Goal: Task Accomplishment & Management: Complete application form

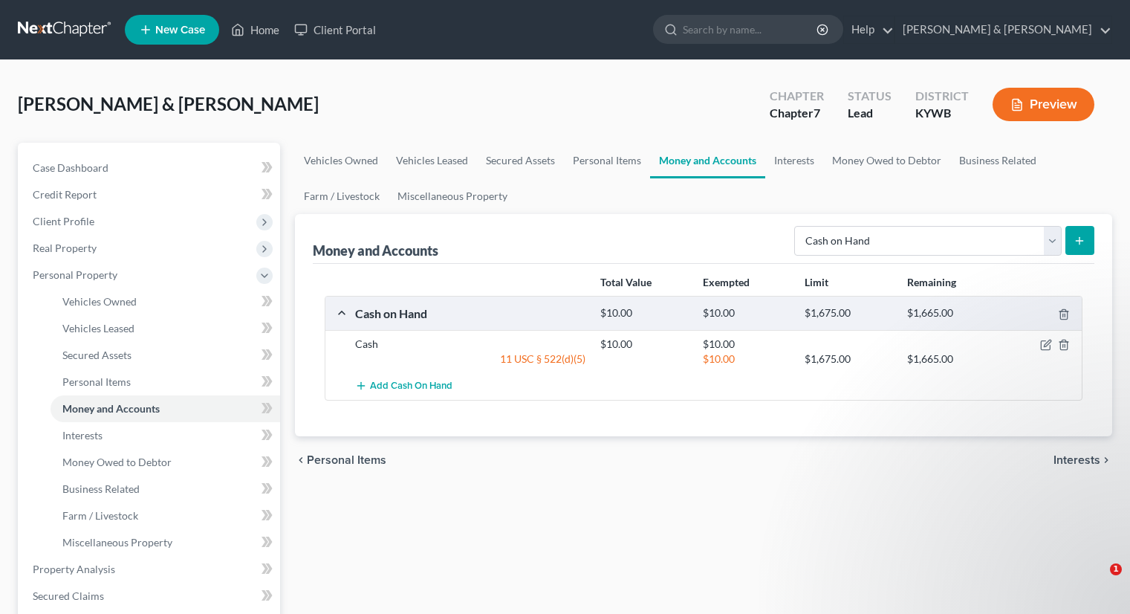
select select "cash_on_hand"
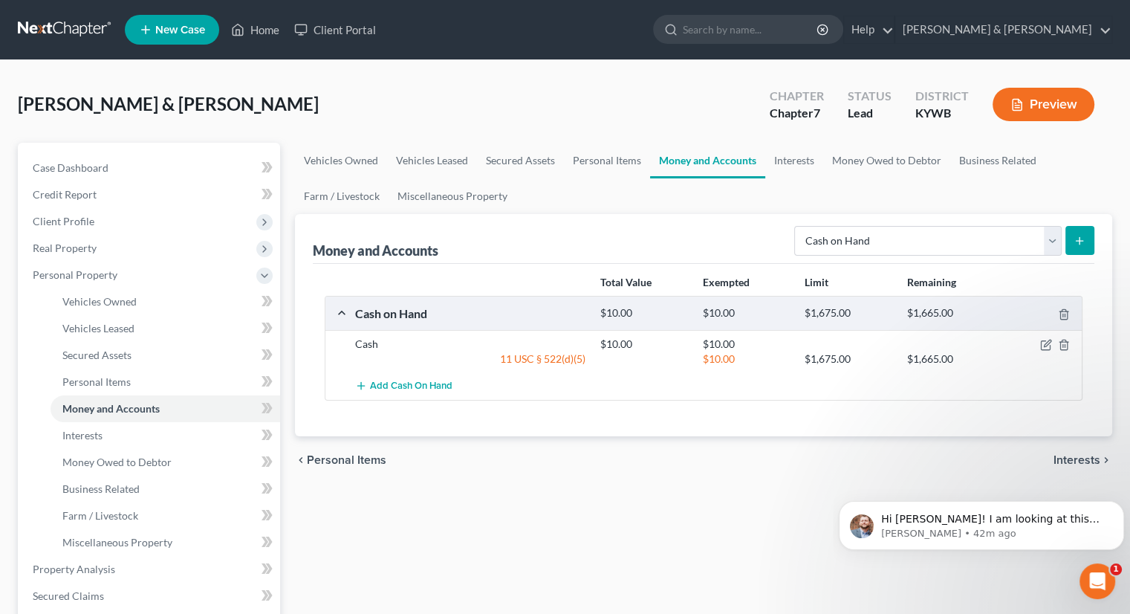
scroll to position [2, 0]
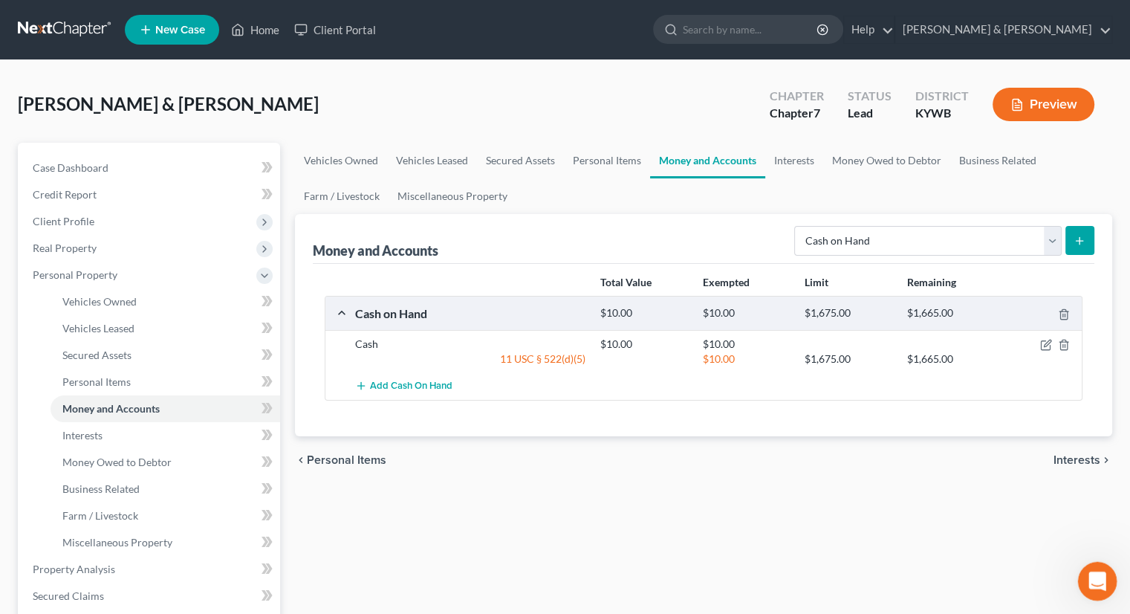
click at [1104, 584] on div "Open Intercom Messenger" at bounding box center [1095, 578] width 49 height 49
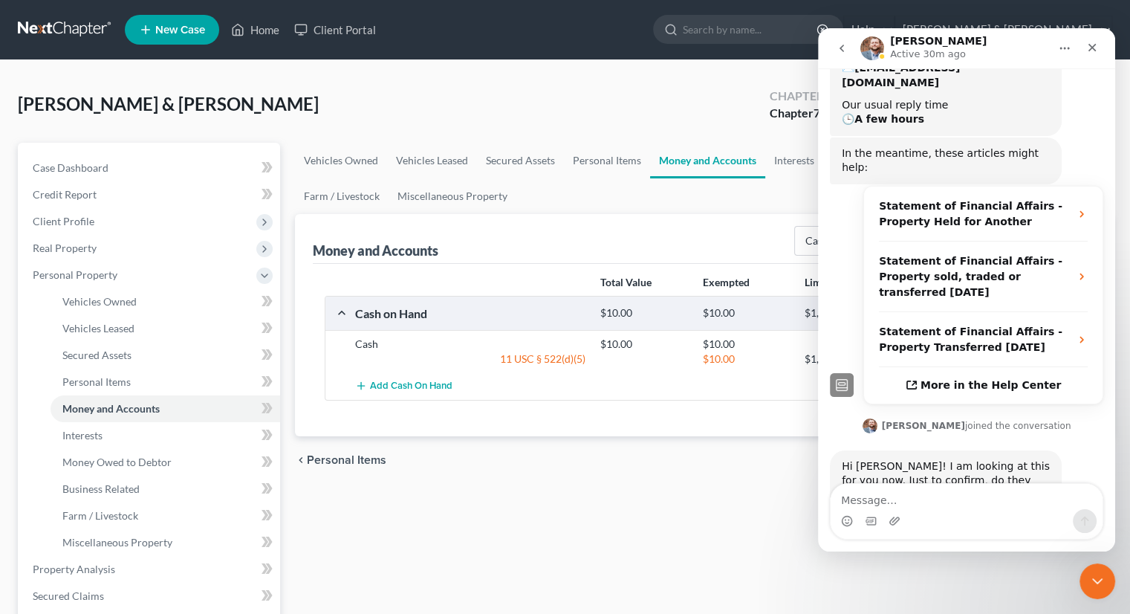
scroll to position [268, 0]
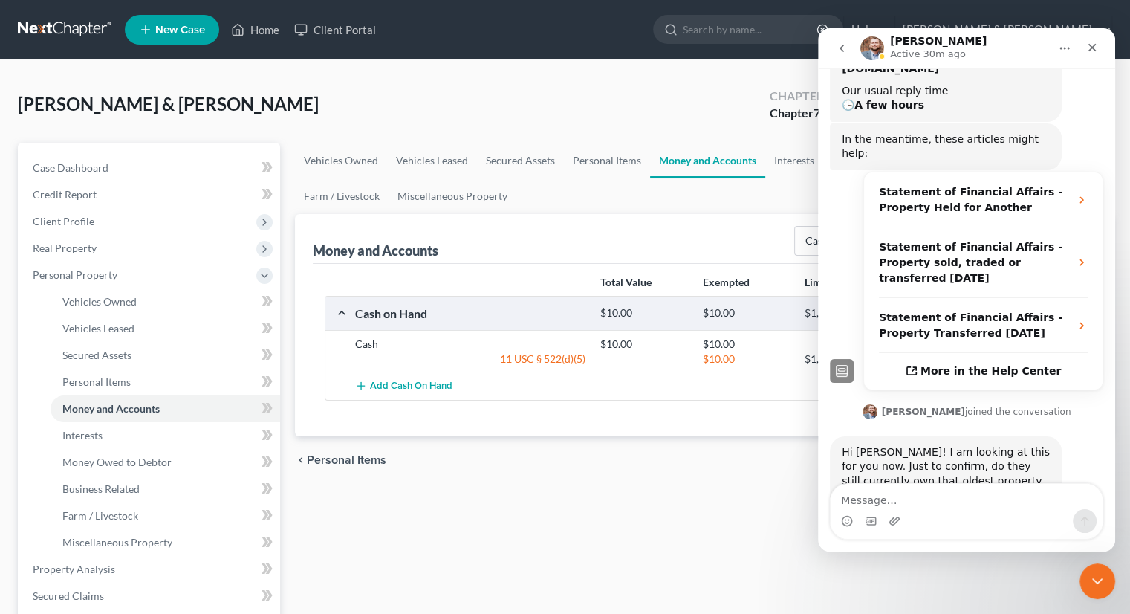
click at [922, 500] on textarea "Message…" at bounding box center [967, 496] width 272 height 25
type textarea "They still own the oldest property."
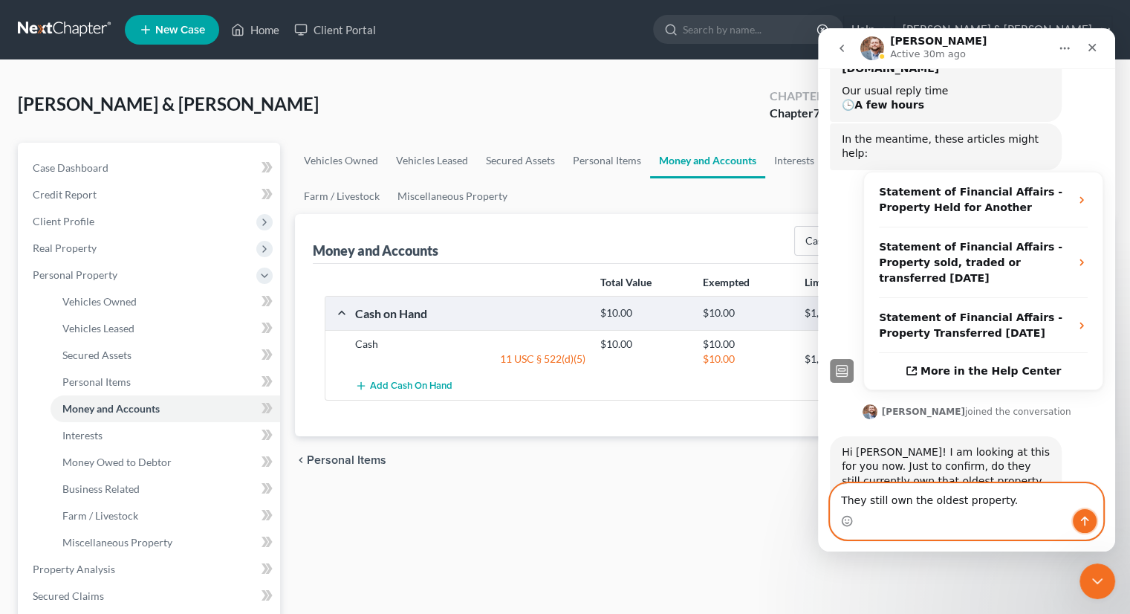
click at [1086, 525] on icon "Send a message…" at bounding box center [1085, 521] width 12 height 12
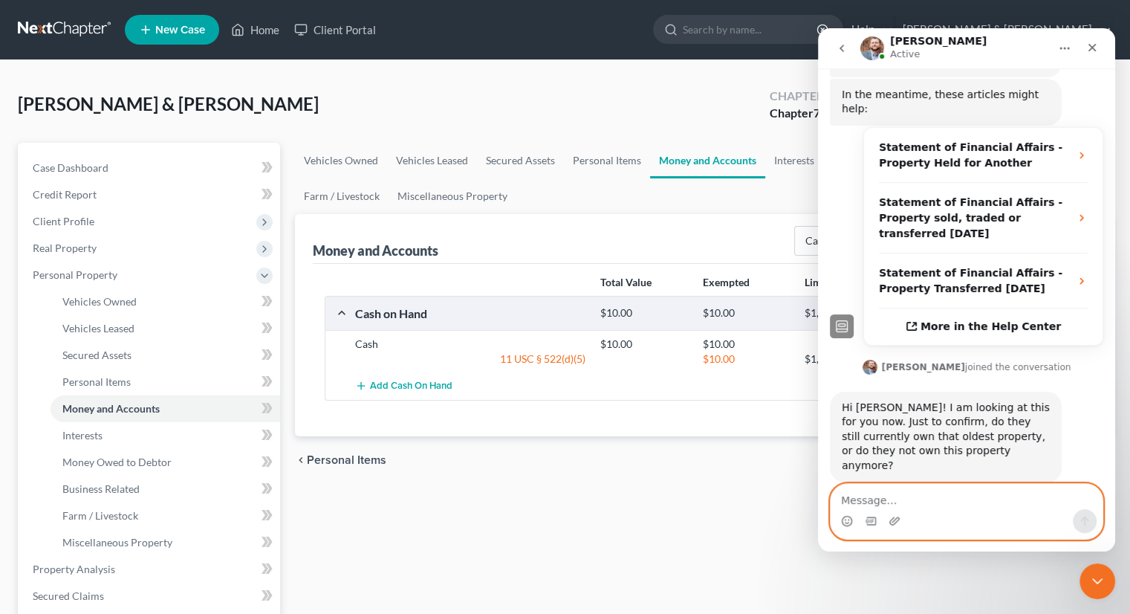
scroll to position [372, 0]
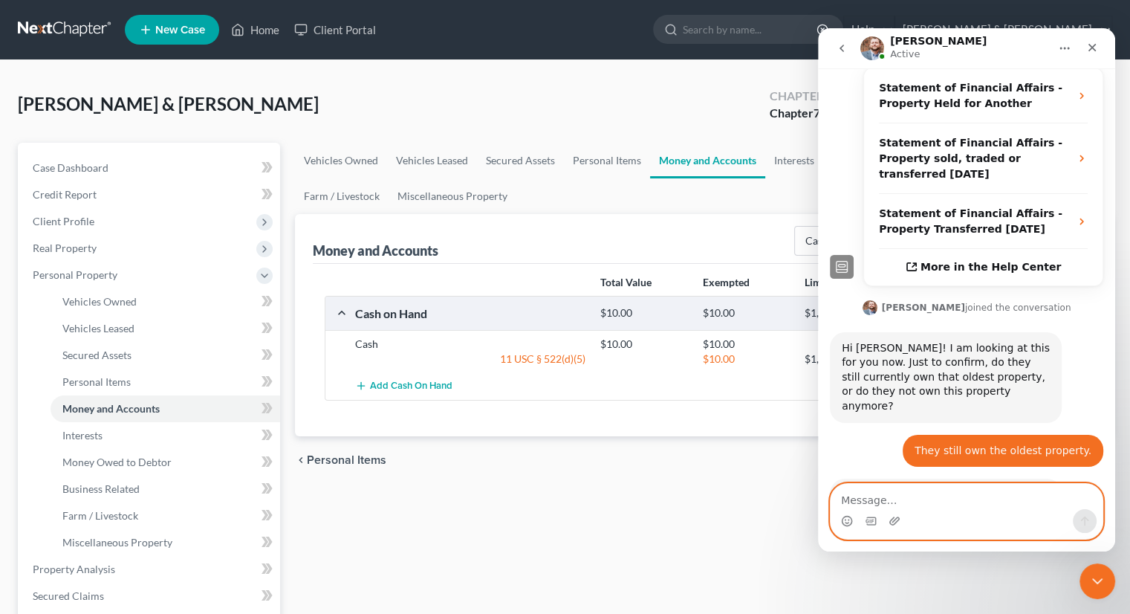
click at [875, 499] on textarea "Message…" at bounding box center [967, 496] width 272 height 25
click at [872, 498] on textarea "Message…" at bounding box center [967, 496] width 272 height 25
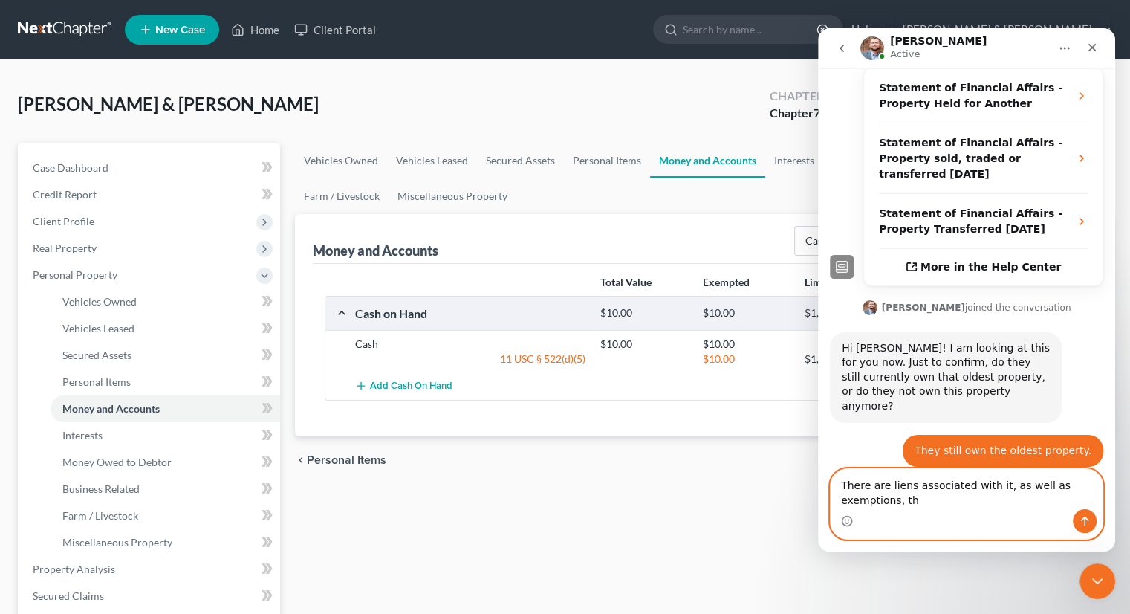
scroll to position [386, 0]
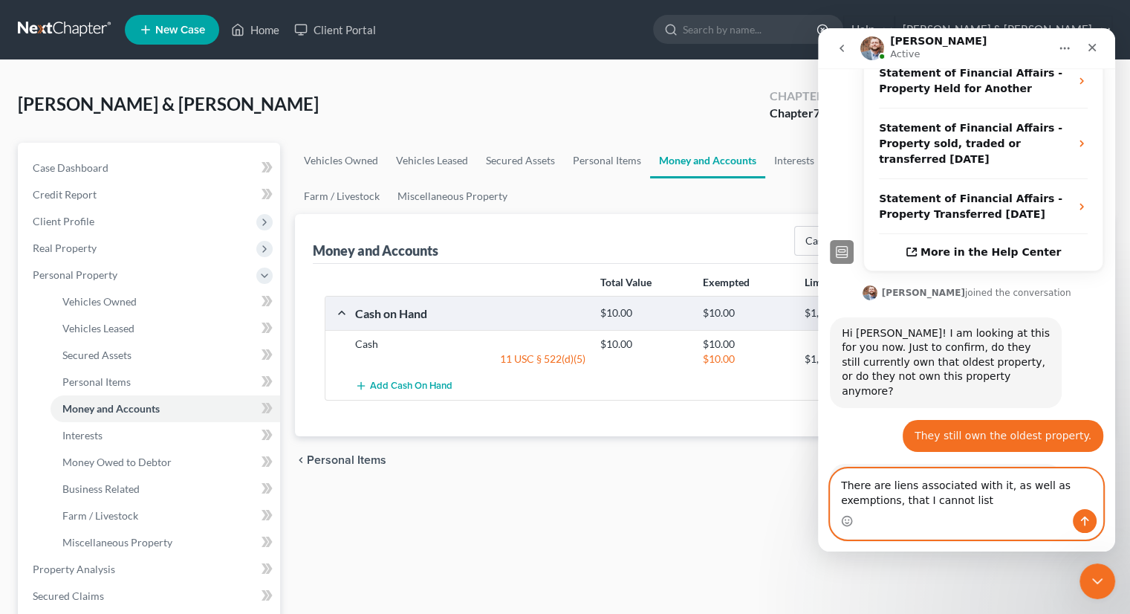
click at [911, 482] on textarea "There are liens associated with it, as well as exemptions, that I cannot list" at bounding box center [967, 489] width 272 height 40
click at [1020, 505] on textarea "There are liens (secured claims) associated with it, as well as exemptions, tha…" at bounding box center [967, 489] width 272 height 40
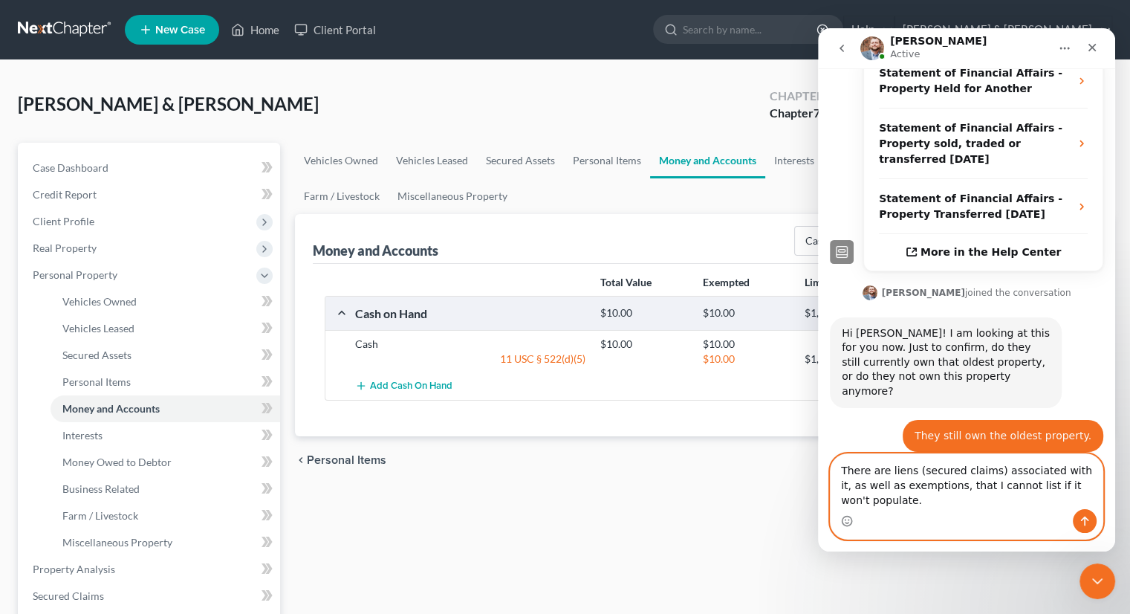
scroll to position [401, 0]
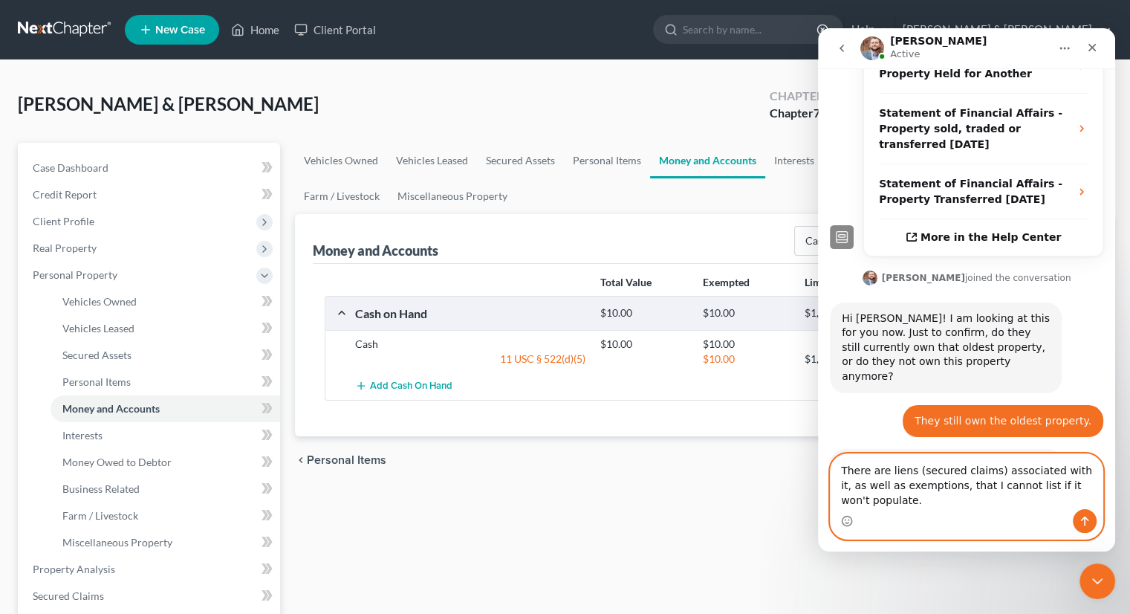
type textarea "There are liens (secured claims) associated with it, as well as exemptions, tha…"
click at [1086, 522] on icon "Send a message…" at bounding box center [1085, 522] width 8 height 10
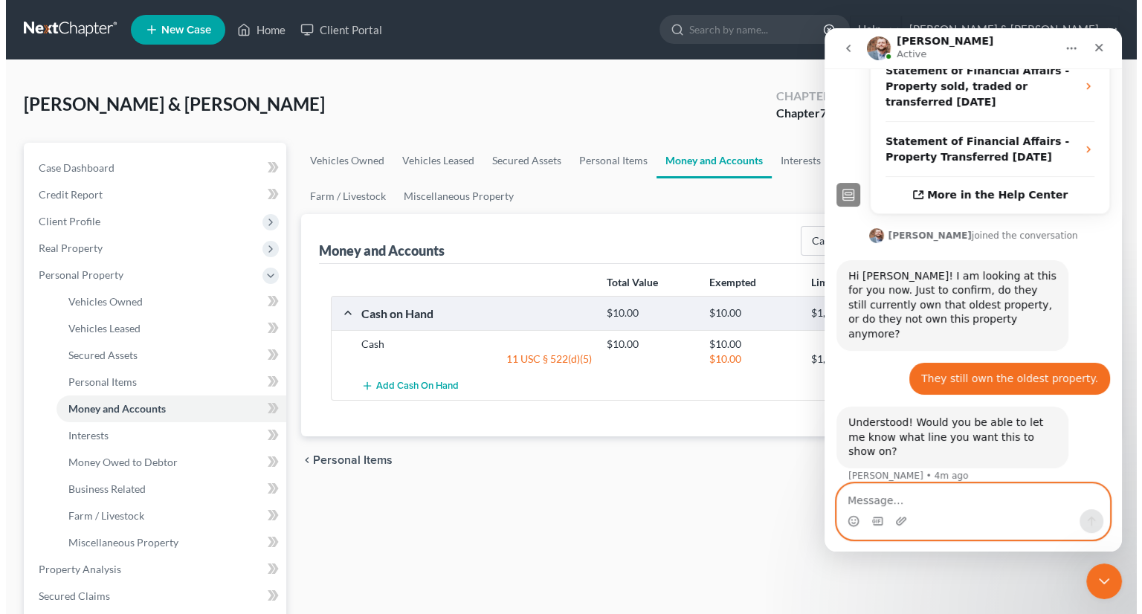
scroll to position [444, 0]
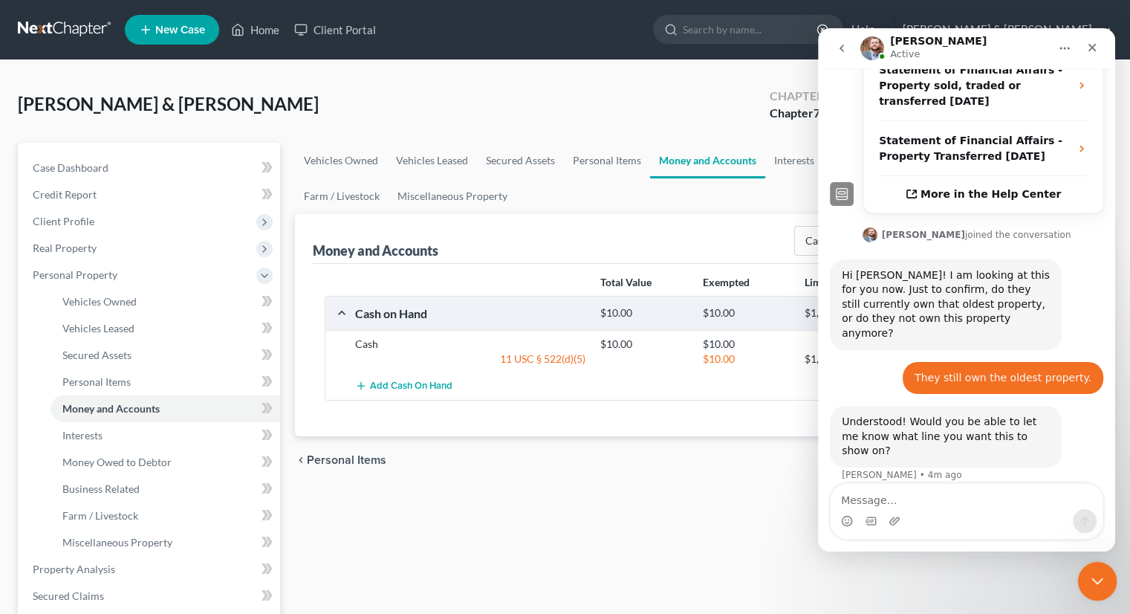
click at [1096, 572] on icon "Close Intercom Messenger" at bounding box center [1096, 579] width 18 height 18
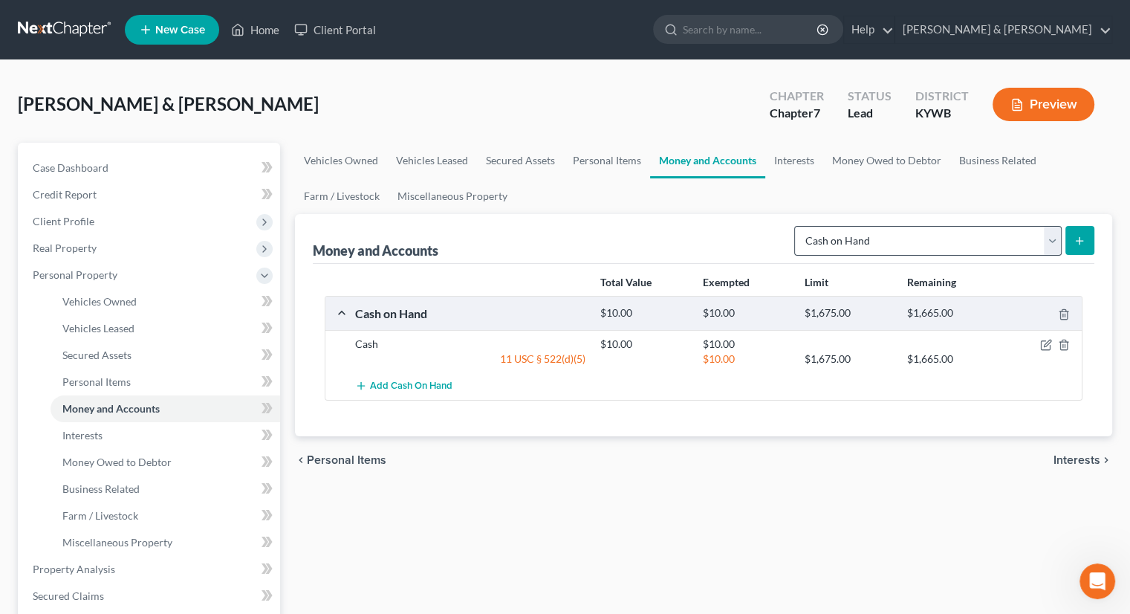
click at [1046, 241] on select "Select Account Type Brokerage Cash on Hand Certificates of Deposit Checking Acc…" at bounding box center [929, 241] width 268 height 30
select select "checking"
click at [797, 226] on select "Select Account Type Brokerage Cash on Hand Certificates of Deposit Checking Acc…" at bounding box center [929, 241] width 268 height 30
click at [1081, 243] on icon "submit" at bounding box center [1080, 241] width 12 height 12
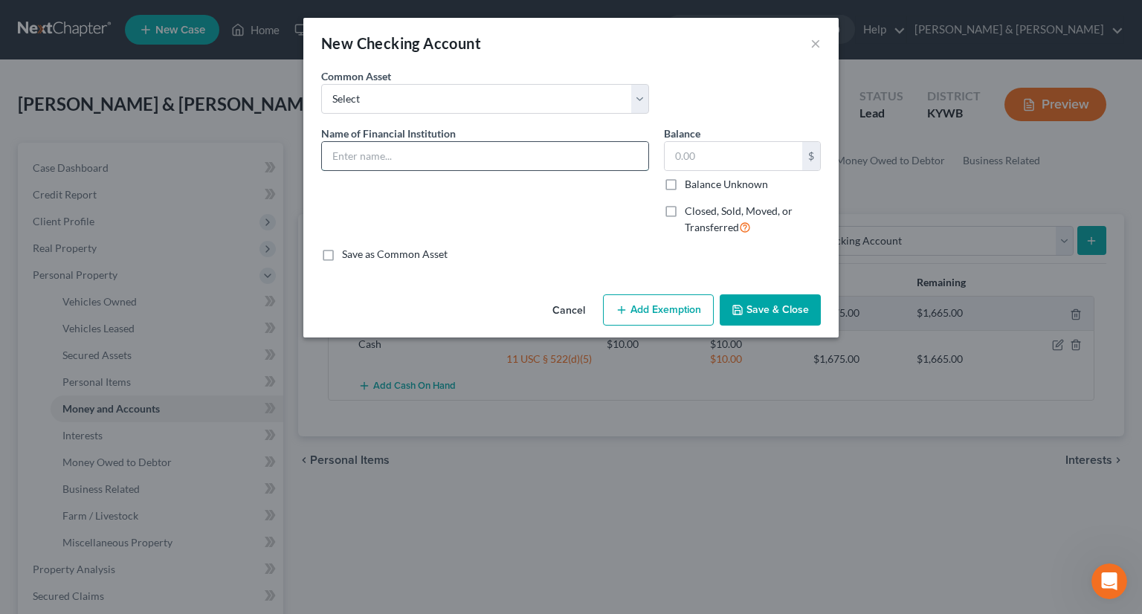
click at [452, 147] on input "text" at bounding box center [485, 156] width 326 height 28
click at [357, 149] on input "text" at bounding box center [485, 156] width 326 height 28
type input "US Bank"
click at [748, 158] on input "text" at bounding box center [732, 156] width 137 height 28
type input "300"
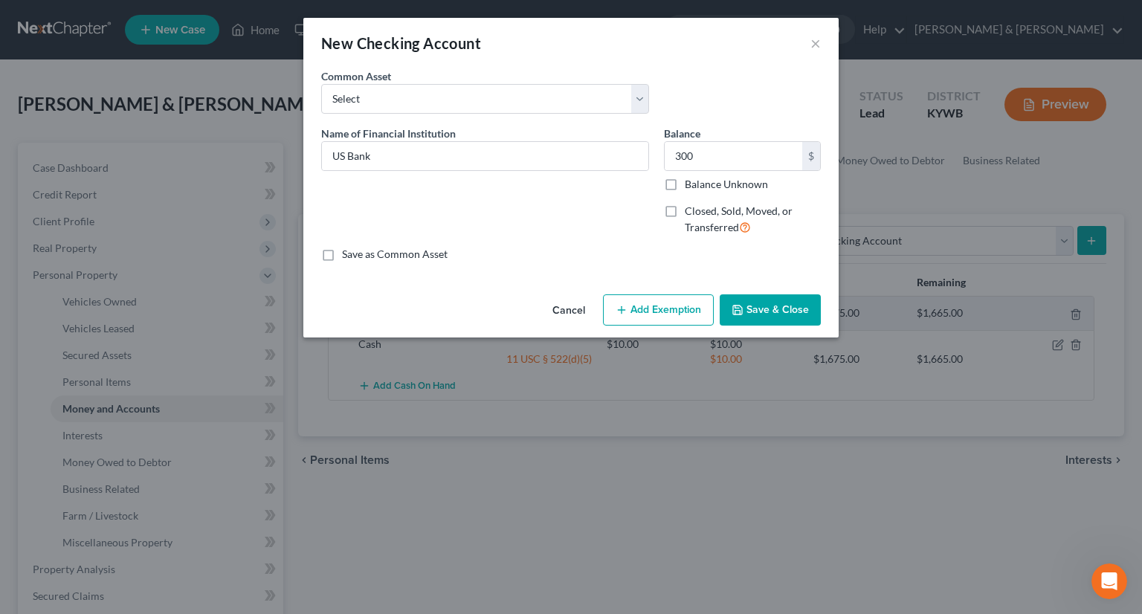
click at [660, 305] on button "Add Exemption" at bounding box center [658, 309] width 111 height 31
select select "2"
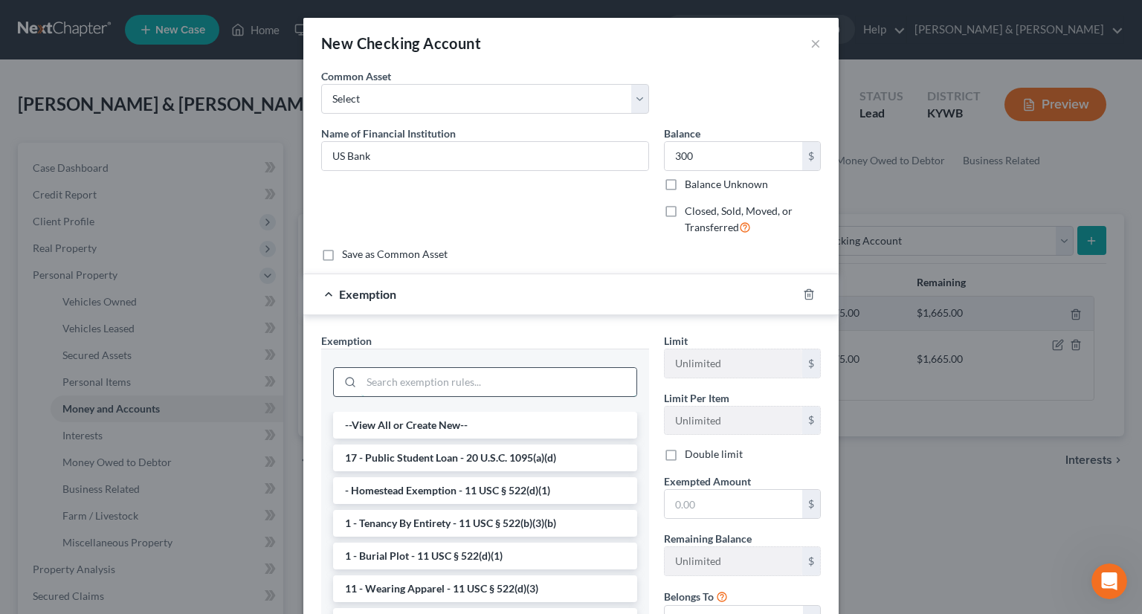
drag, startPoint x: 467, startPoint y: 377, endPoint x: 475, endPoint y: 375, distance: 8.3
click at [470, 376] on input "search" at bounding box center [498, 382] width 275 height 28
type input "300"
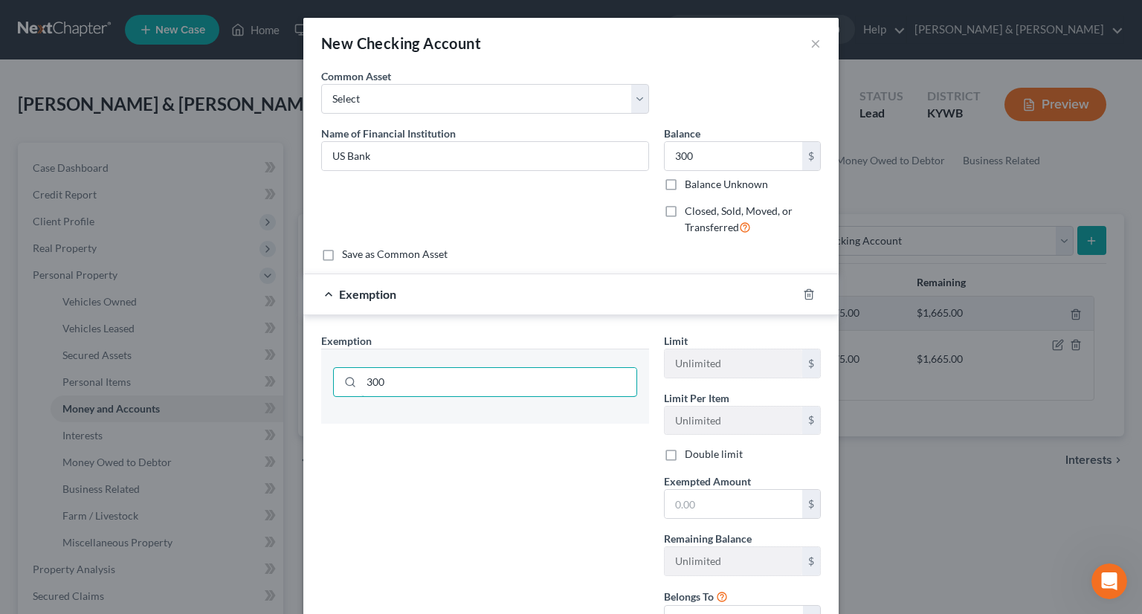
drag, startPoint x: 407, startPoint y: 381, endPoint x: 312, endPoint y: 366, distance: 96.4
click at [314, 366] on div "Exemption Set must be selected for CA. Exemption * 300" at bounding box center [485, 490] width 343 height 314
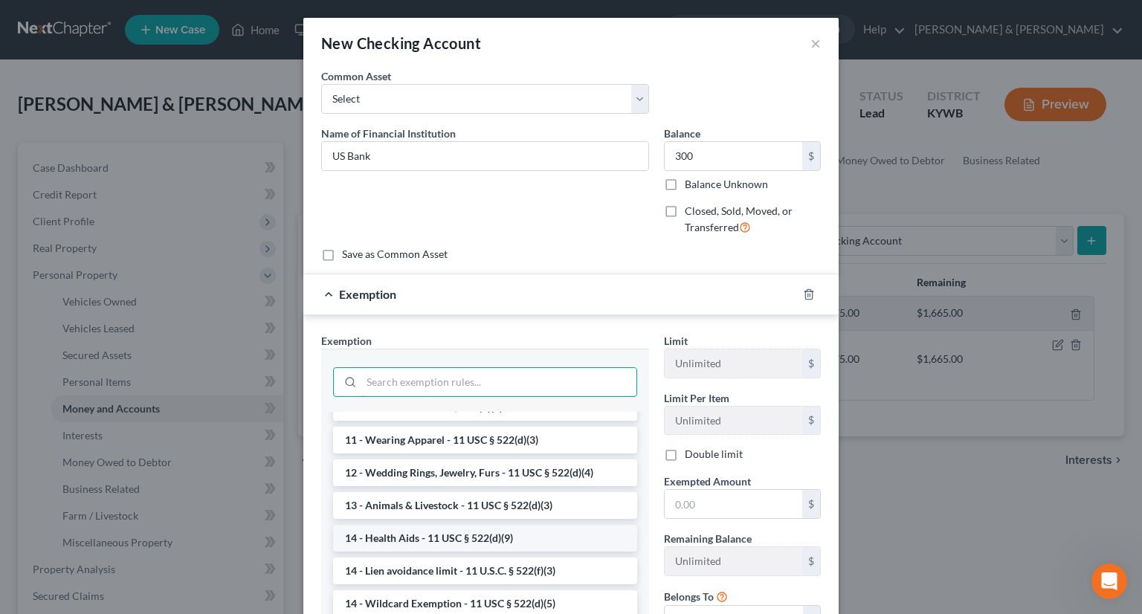
scroll to position [223, 0]
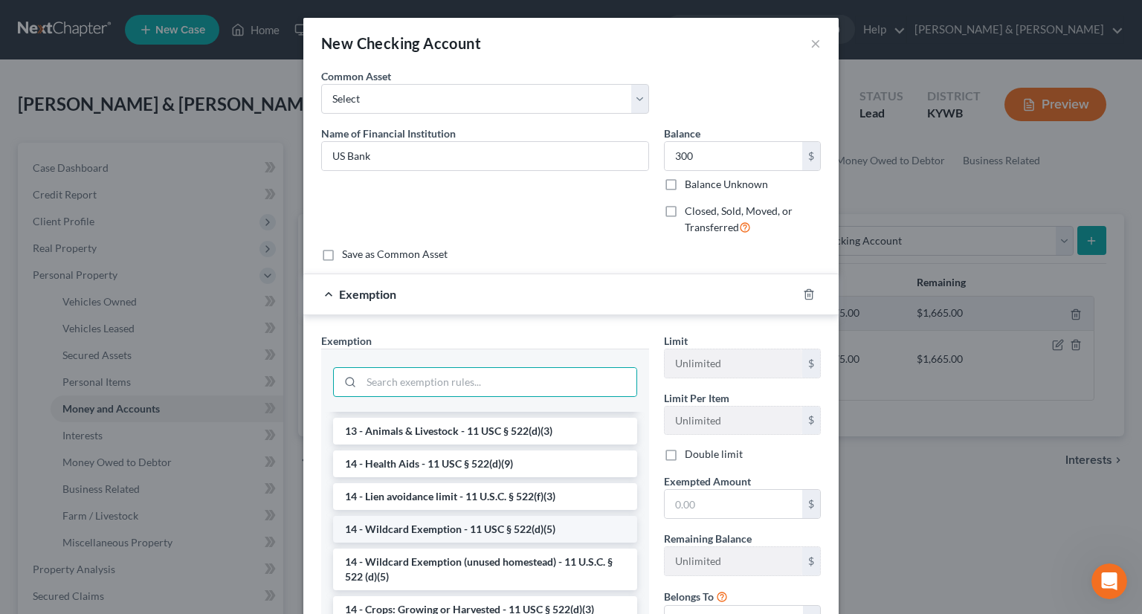
click at [447, 533] on li "14 - Wildcard Exemption - 11 USC § 522(d)(5)" at bounding box center [485, 529] width 304 height 27
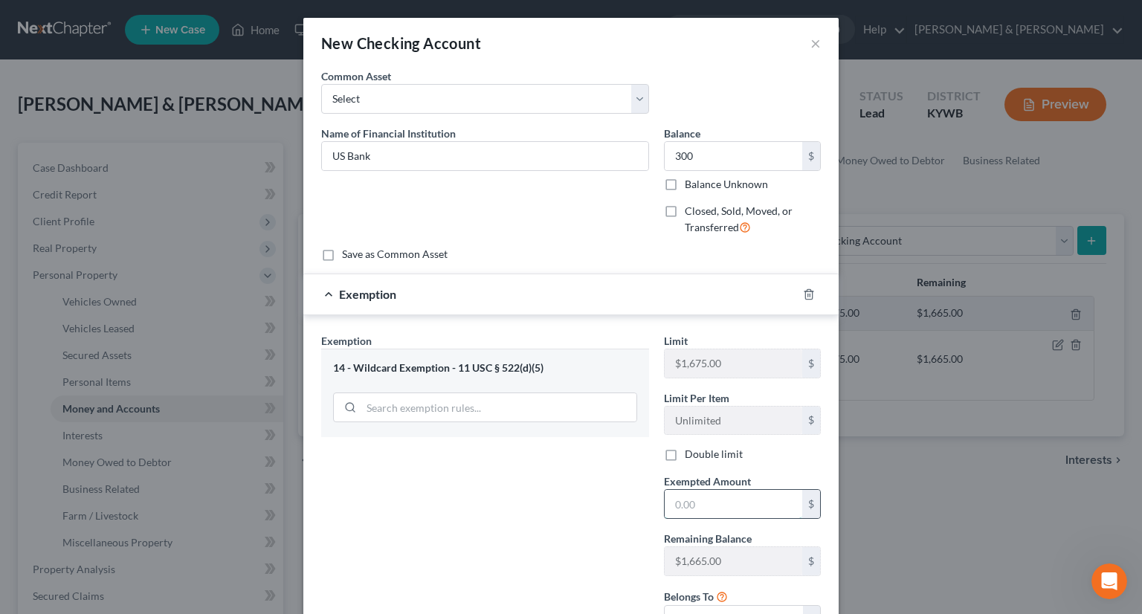
click at [679, 499] on input "text" at bounding box center [732, 504] width 137 height 28
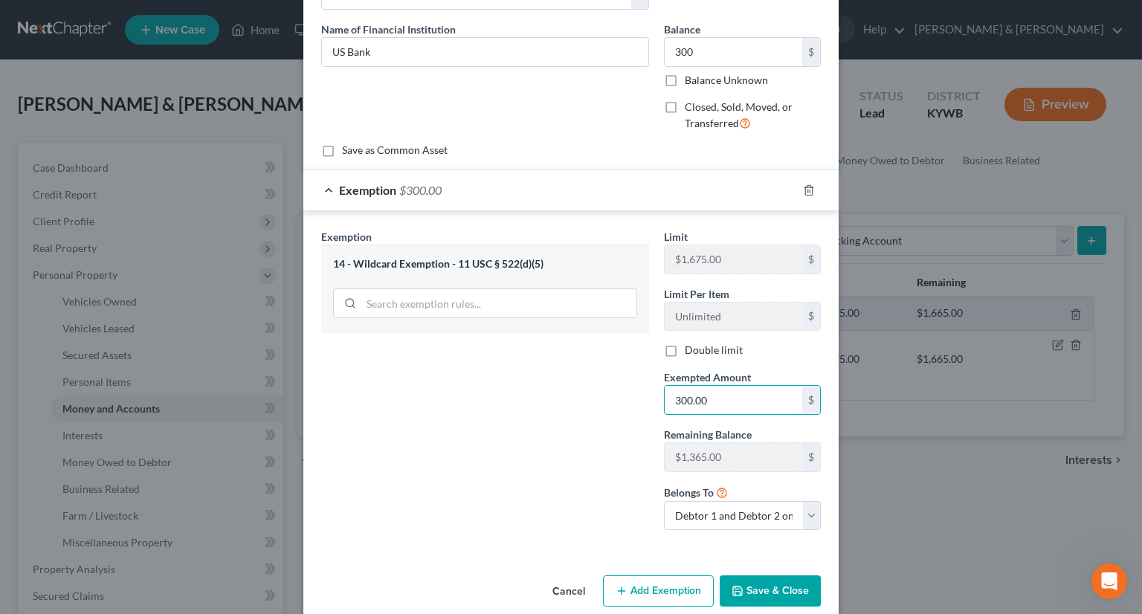
scroll to position [125, 0]
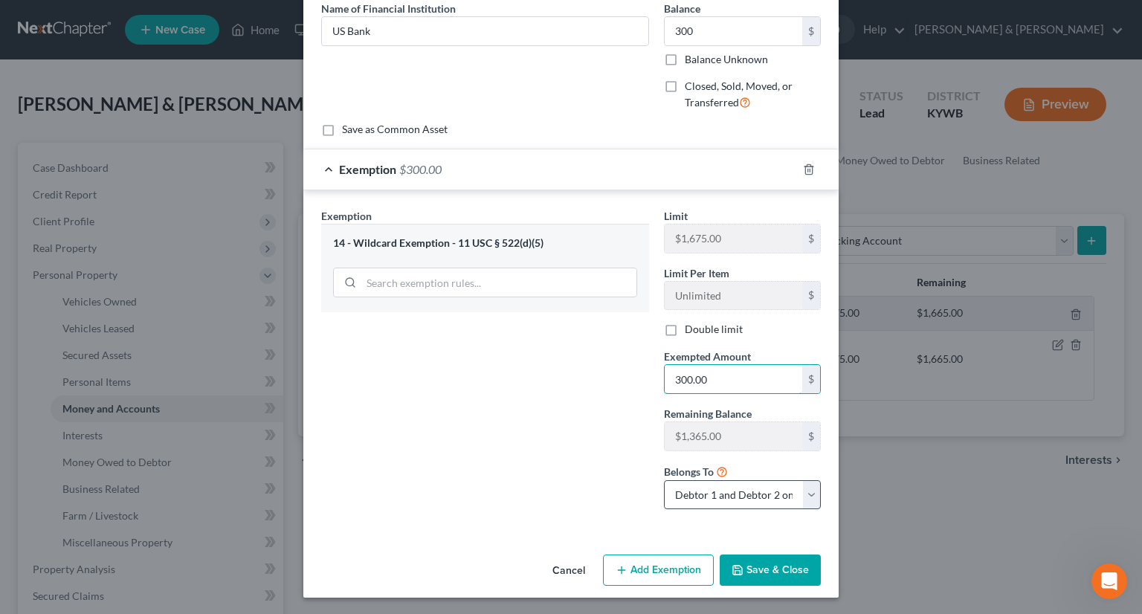
type input "300.00"
click at [809, 491] on select "Debtor 1 only Debtor 2 only Debtor 1 and Debtor 2 only" at bounding box center [742, 495] width 157 height 30
select select "0"
click at [664, 480] on select "Debtor 1 only Debtor 2 only Debtor 1 and Debtor 2 only" at bounding box center [742, 495] width 157 height 30
click at [781, 569] on button "Save & Close" at bounding box center [769, 569] width 101 height 31
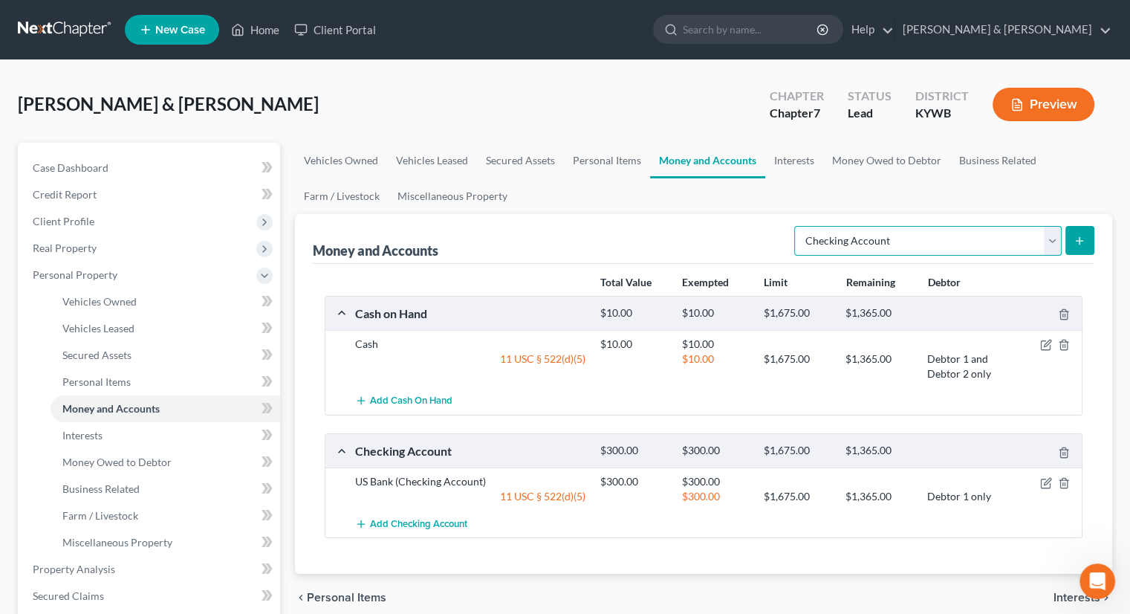
click at [1048, 242] on select "Select Account Type Brokerage Cash on Hand Certificates of Deposit Checking Acc…" at bounding box center [929, 241] width 268 height 30
select select "savings"
click at [797, 226] on select "Select Account Type Brokerage Cash on Hand Certificates of Deposit Checking Acc…" at bounding box center [929, 241] width 268 height 30
click at [1082, 241] on line "submit" at bounding box center [1080, 241] width 7 height 0
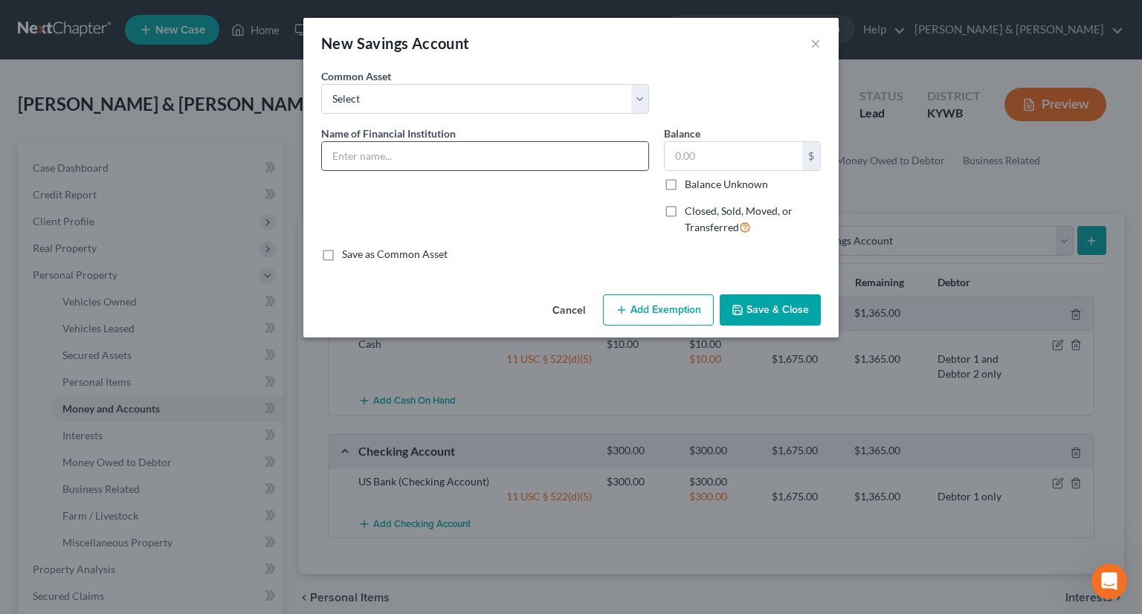
click at [410, 161] on input "text" at bounding box center [485, 156] width 326 height 28
type input "US Bank"
click at [681, 154] on input "text" at bounding box center [732, 156] width 137 height 28
type input "10"
click at [660, 308] on button "Add Exemption" at bounding box center [658, 309] width 111 height 31
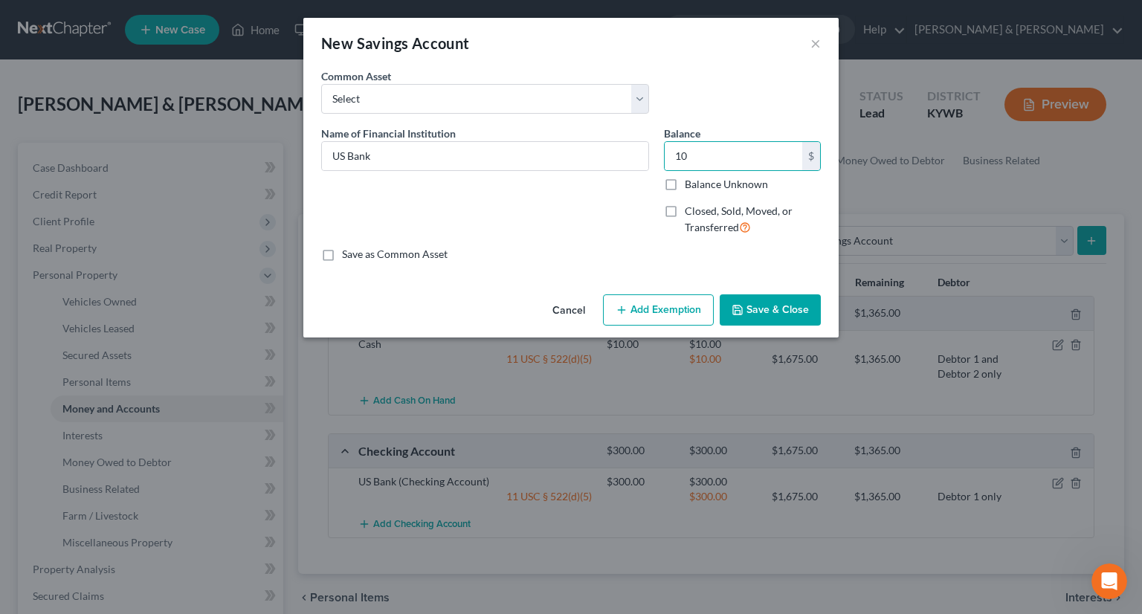
select select "2"
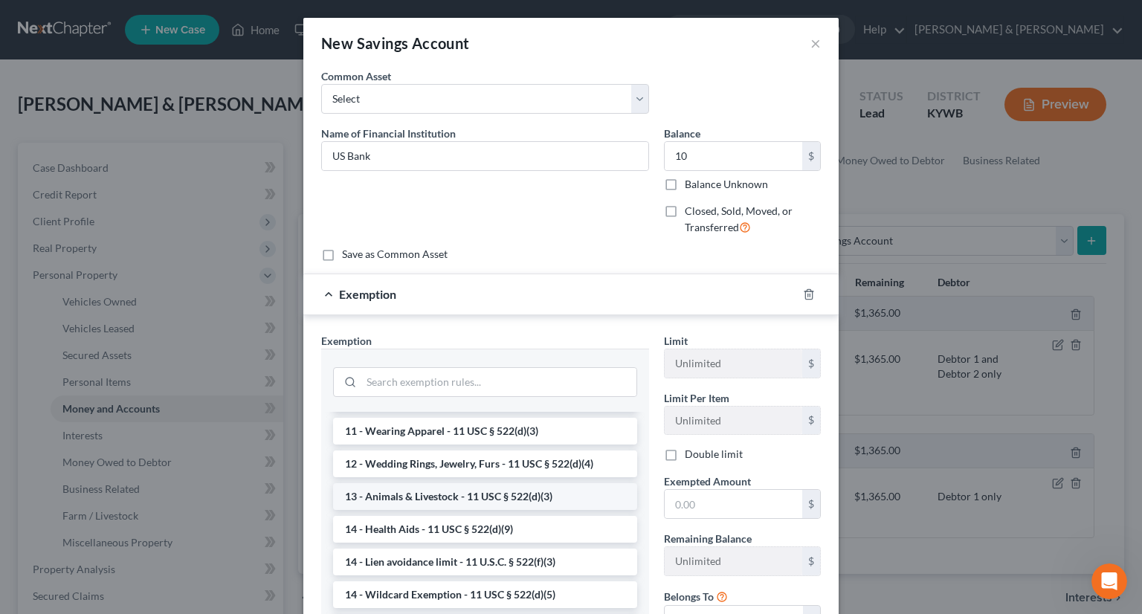
scroll to position [297, 0]
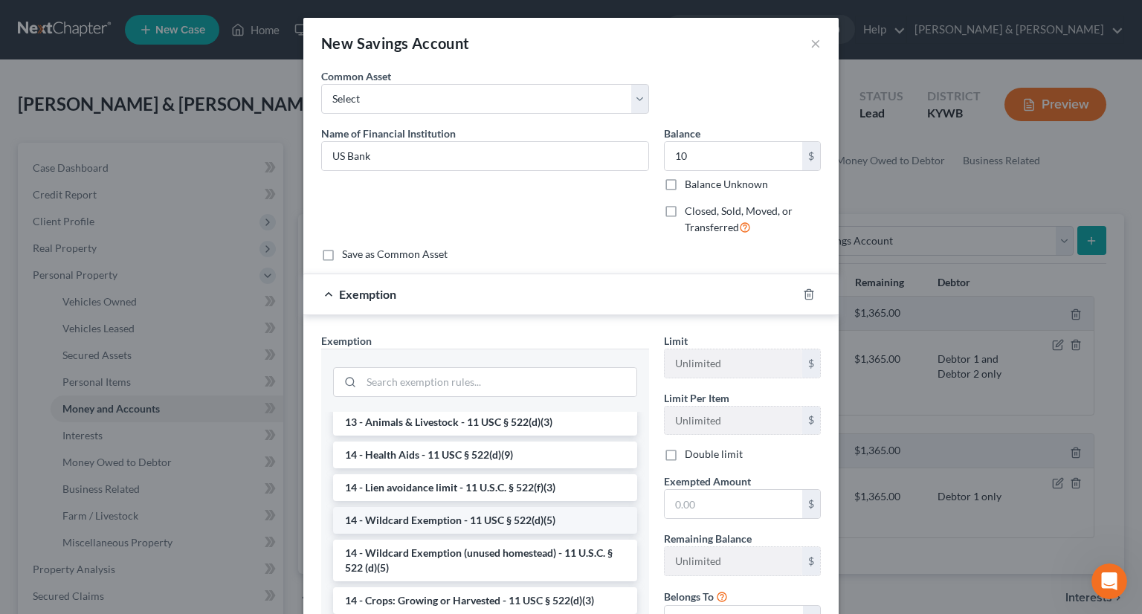
click at [453, 534] on li "14 - Wildcard Exemption - 11 USC § 522(d)(5)" at bounding box center [485, 520] width 304 height 27
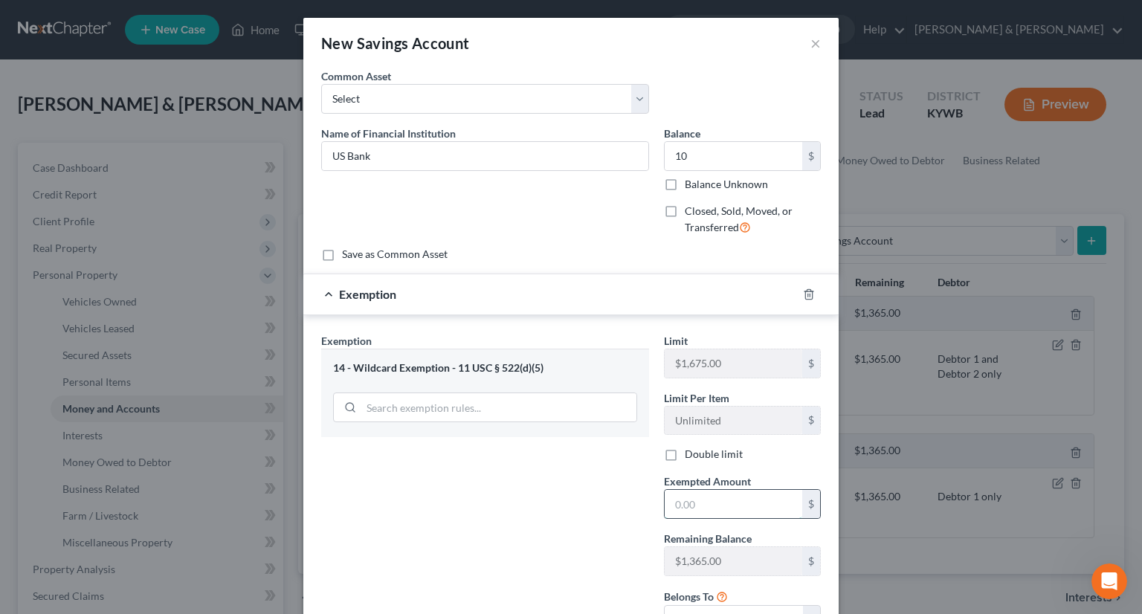
click at [665, 506] on input "text" at bounding box center [732, 504] width 137 height 28
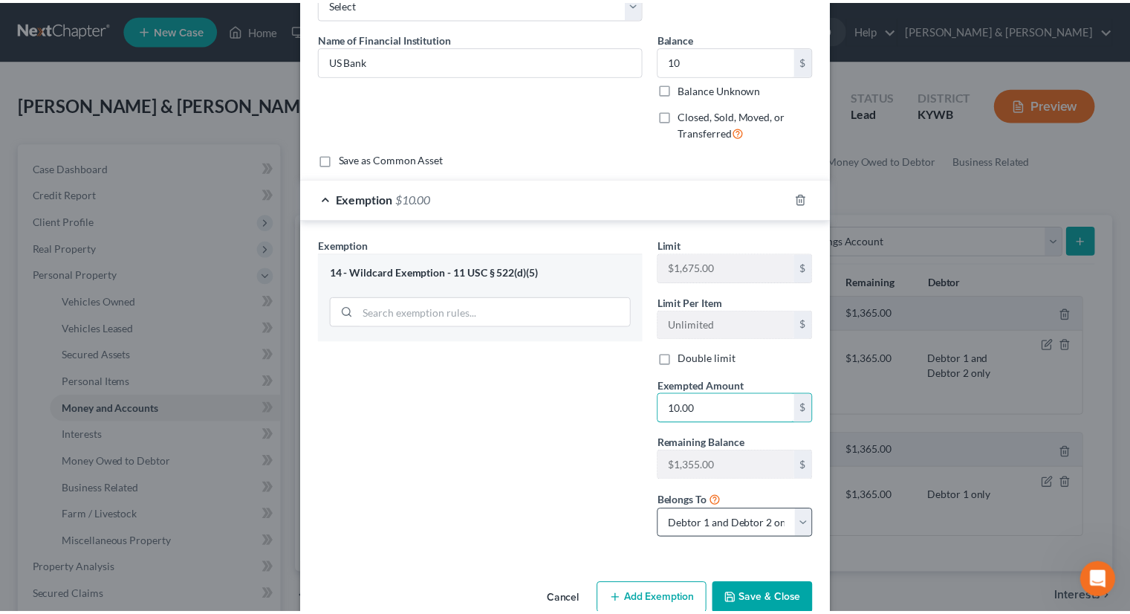
scroll to position [125, 0]
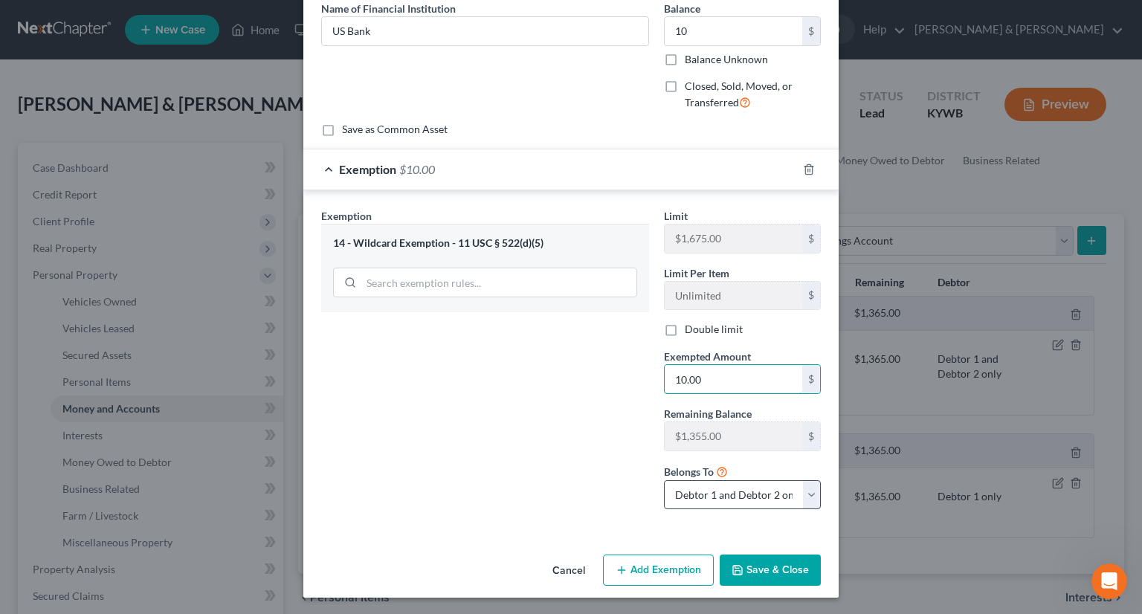
type input "10.00"
click at [808, 494] on select "Debtor 1 only Debtor 2 only Debtor 1 and Debtor 2 only" at bounding box center [742, 495] width 157 height 30
select select "0"
click at [664, 480] on select "Debtor 1 only Debtor 2 only Debtor 1 and Debtor 2 only" at bounding box center [742, 495] width 157 height 30
click at [738, 569] on icon "button" at bounding box center [737, 570] width 12 height 12
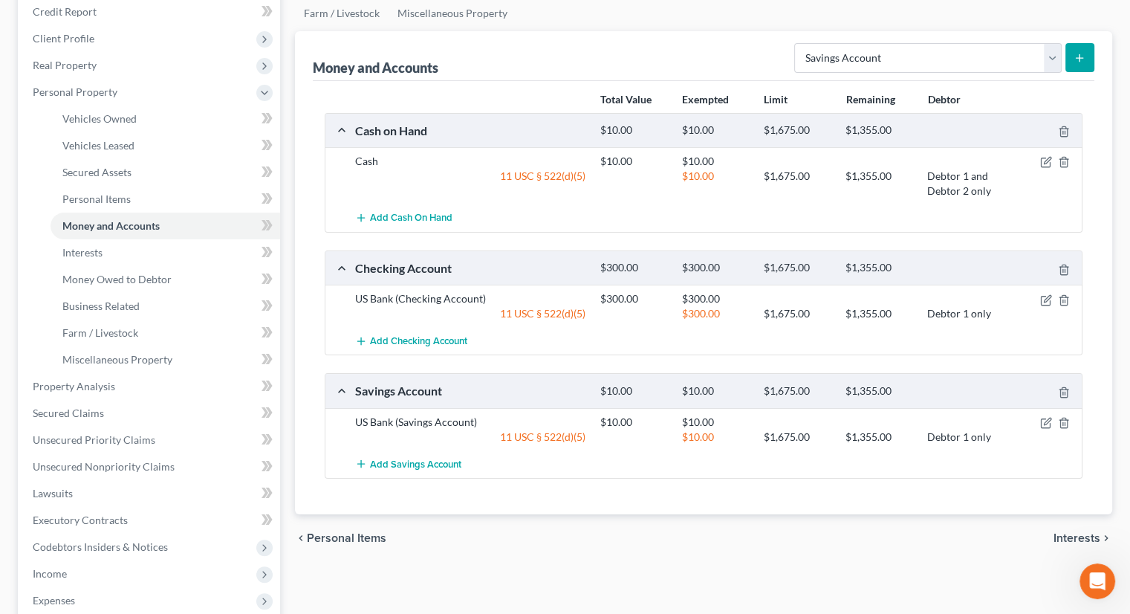
scroll to position [149, 0]
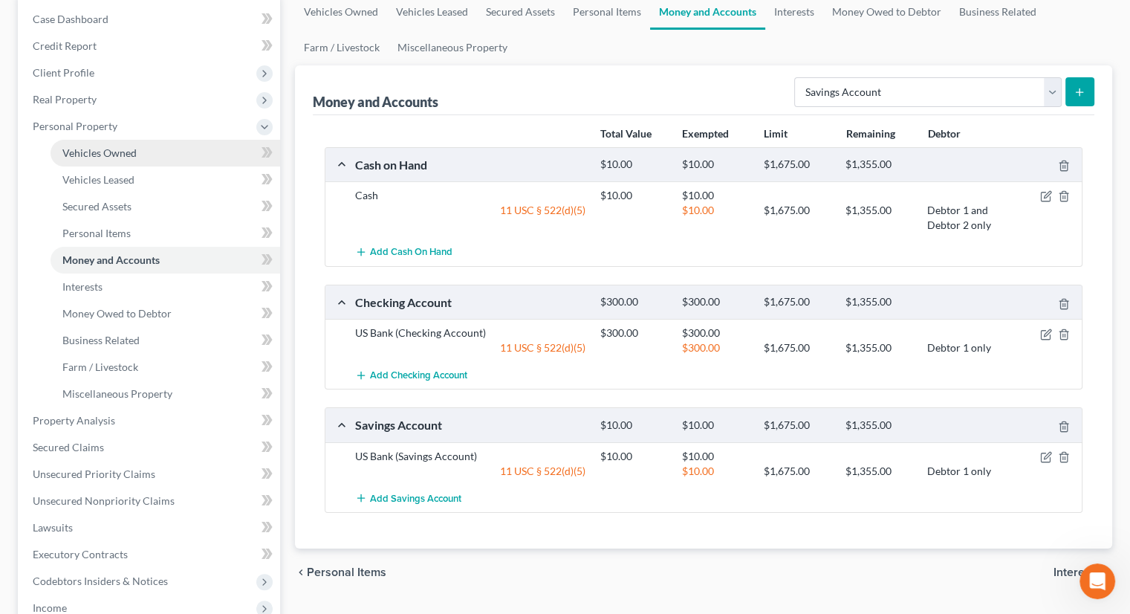
click at [104, 152] on span "Vehicles Owned" at bounding box center [99, 152] width 74 height 13
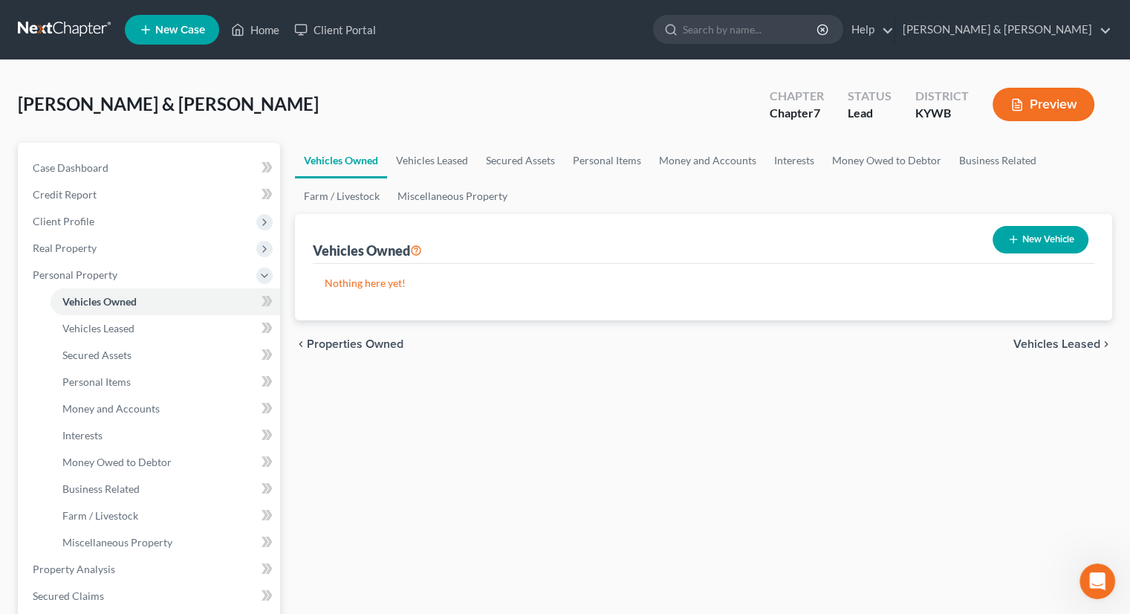
click at [1060, 235] on button "New Vehicle" at bounding box center [1041, 239] width 96 height 27
select select "0"
select select "2"
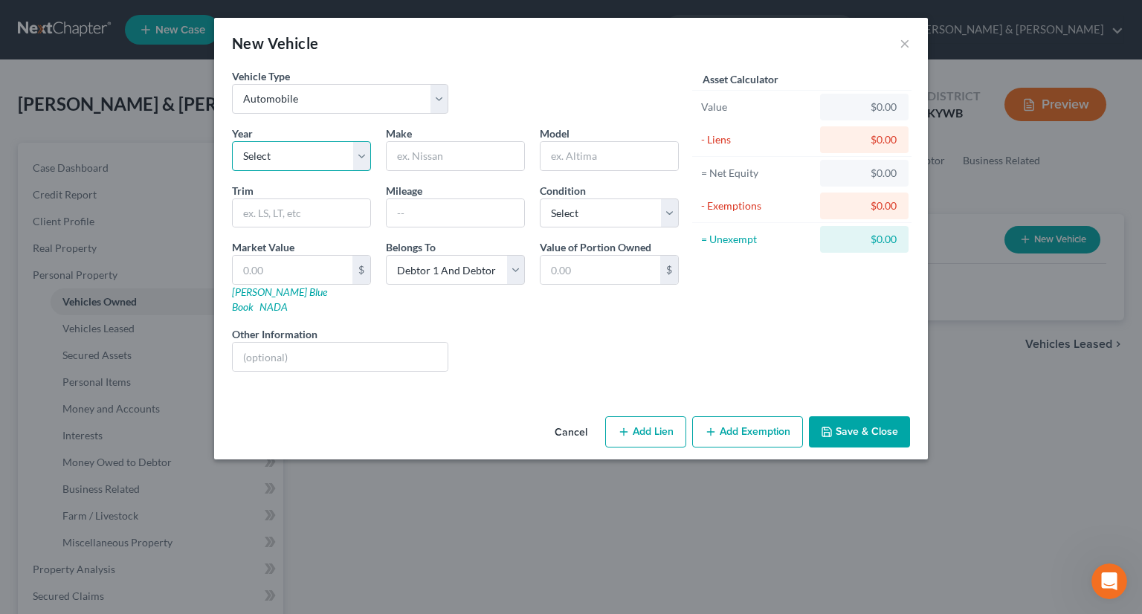
click at [357, 158] on select "Select 2026 2025 2024 2023 2022 2021 2020 2019 2018 2017 2016 2015 2014 2013 20…" at bounding box center [301, 156] width 139 height 30
select select "16"
click at [232, 141] on select "Select 2026 2025 2024 2023 2022 2021 2020 2019 2018 2017 2016 2015 2014 2013 20…" at bounding box center [301, 156] width 139 height 30
click at [418, 158] on input "text" at bounding box center [454, 156] width 137 height 28
type input "Chevrolet"
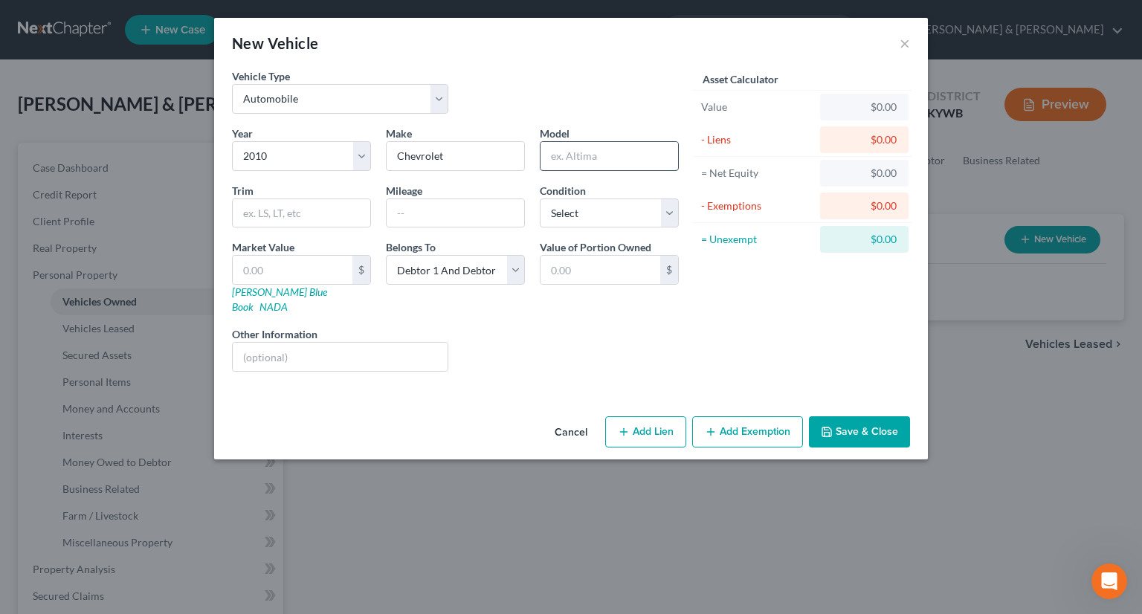
click at [586, 161] on input "text" at bounding box center [608, 156] width 137 height 28
type input "Suburban"
click at [407, 219] on input "text" at bounding box center [454, 213] width 137 height 28
type input "190000"
click at [271, 265] on input "text" at bounding box center [293, 270] width 120 height 28
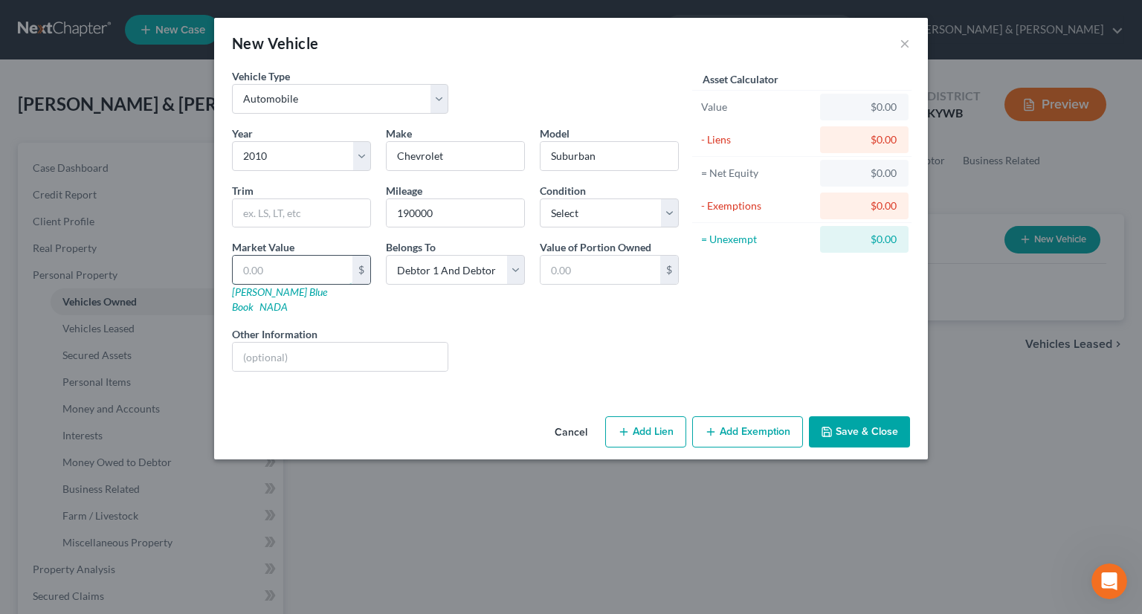
type input "7"
type input "7.00"
type input "75"
type input "75.00"
type input "750"
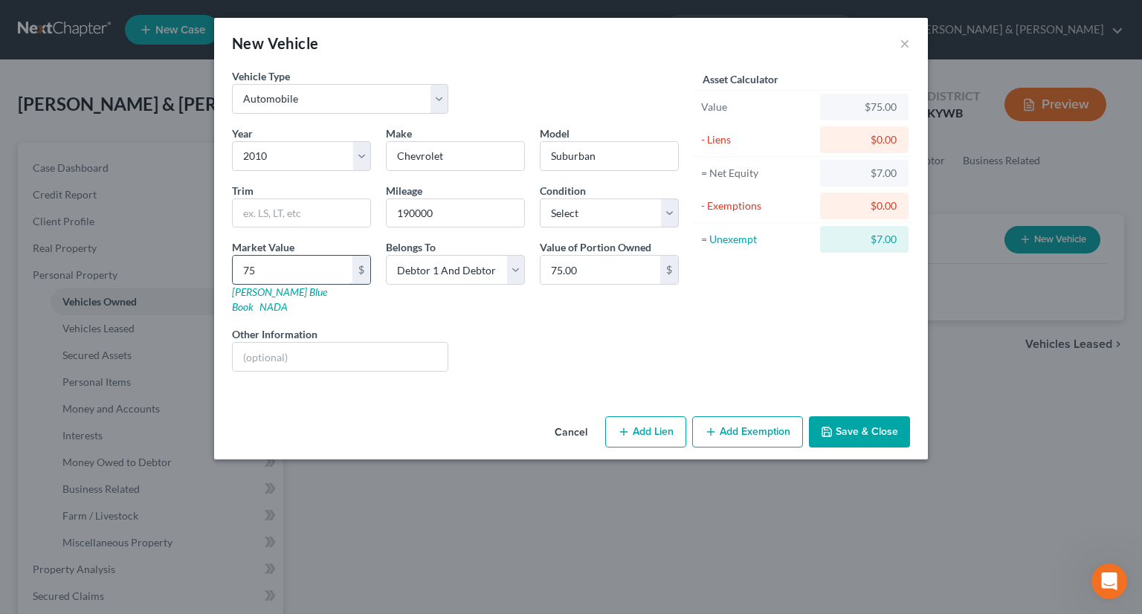
type input "750.00"
type input "7500"
type input "7,500.00"
type input "7,500"
click at [778, 416] on button "Add Exemption" at bounding box center [747, 431] width 111 height 31
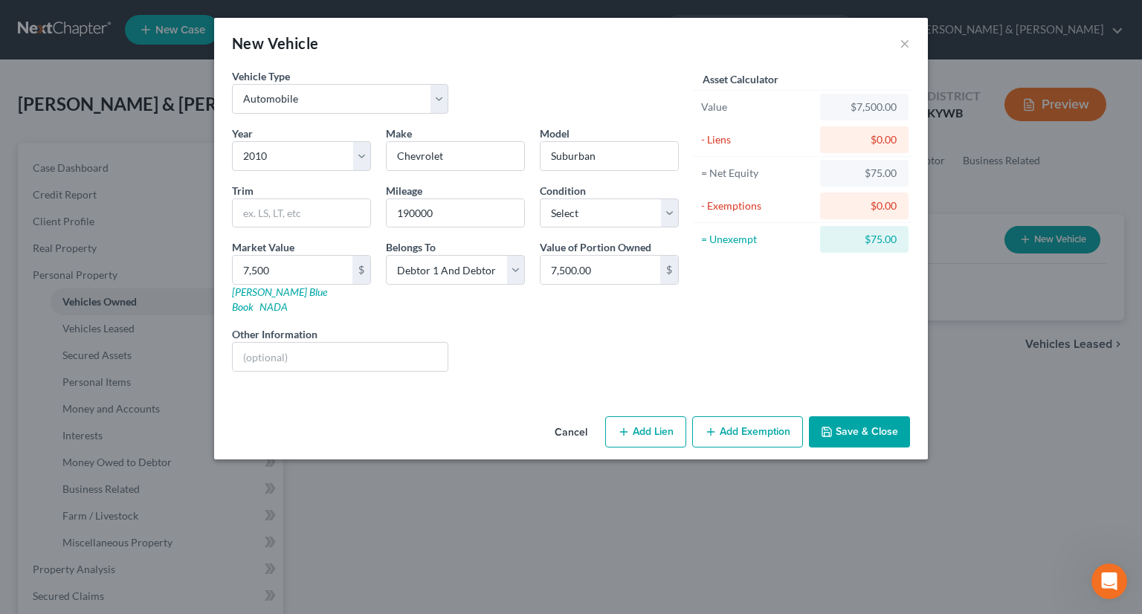
select select "2"
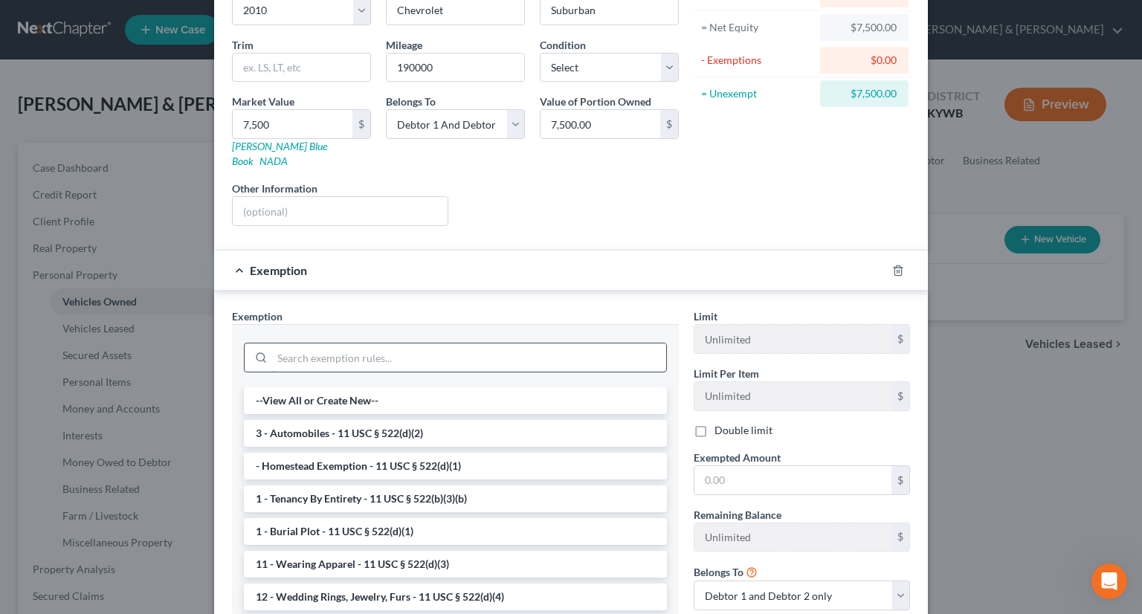
scroll to position [223, 0]
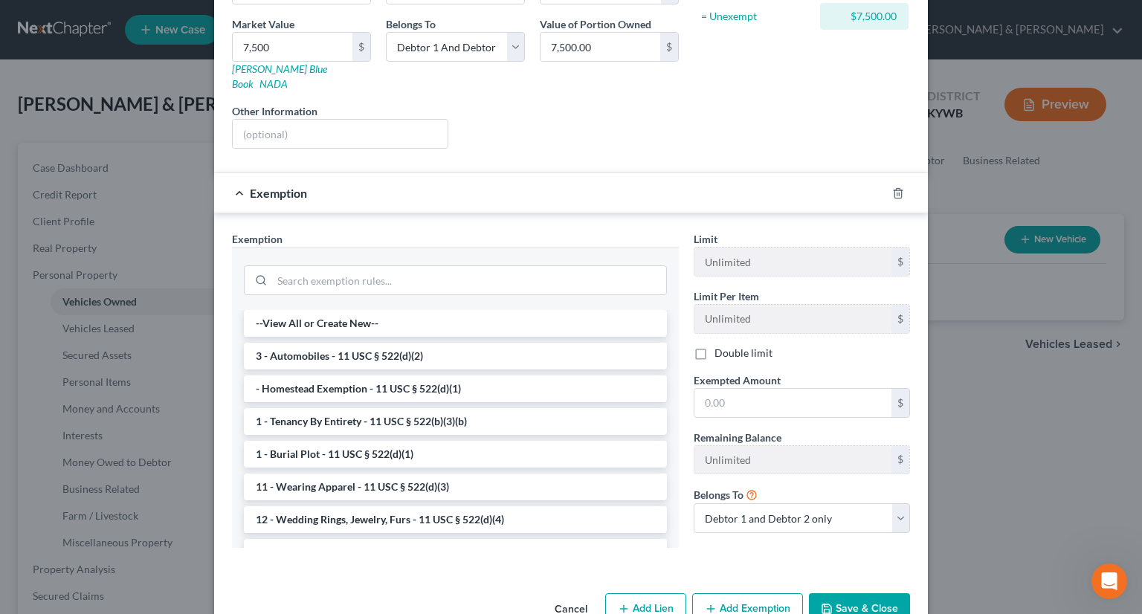
click at [405, 343] on li "3 - Automobiles - 11 USC § 522(d)(2)" at bounding box center [455, 356] width 423 height 27
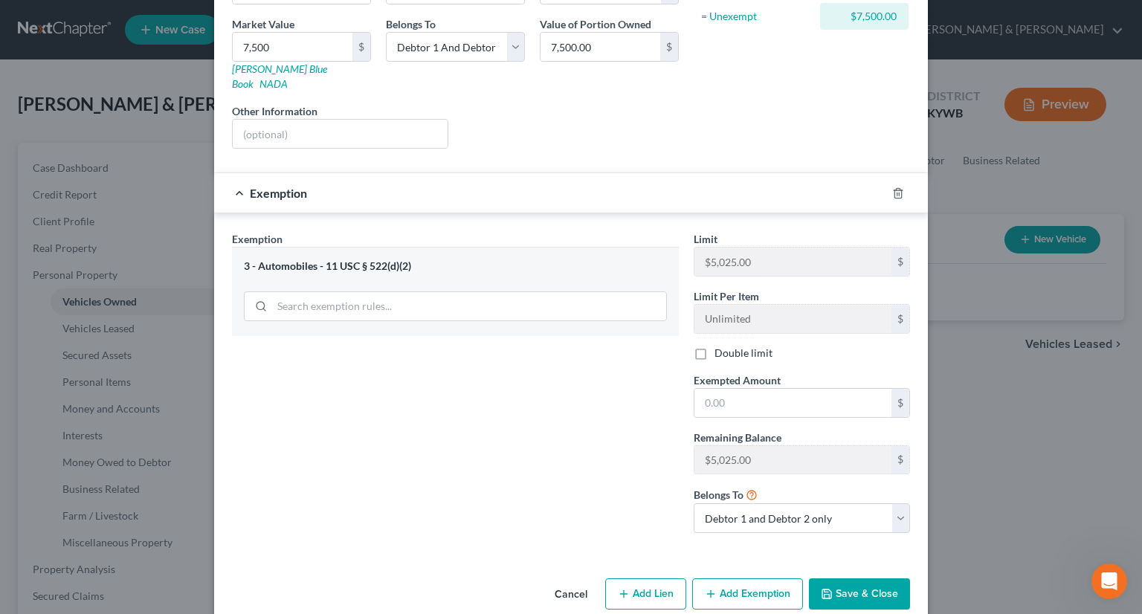
click at [714, 346] on label "Double limit" at bounding box center [743, 353] width 58 height 15
click at [720, 346] on input "Double limit" at bounding box center [725, 351] width 10 height 10
checkbox input "true"
click at [709, 390] on input "text" at bounding box center [792, 403] width 197 height 28
type input "5,025"
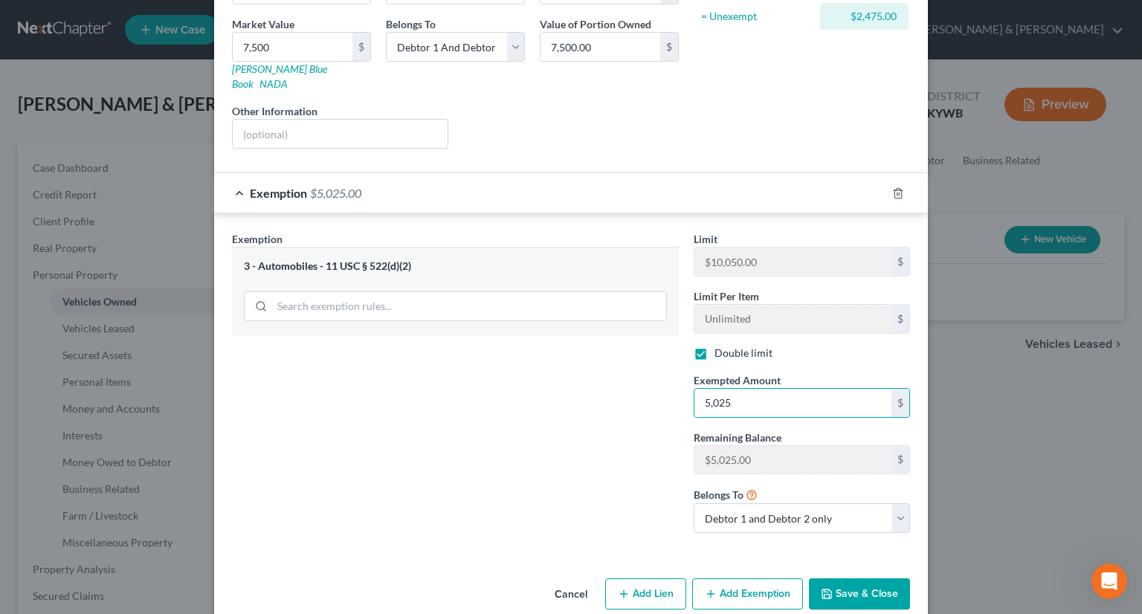
click at [771, 578] on button "Add Exemption" at bounding box center [747, 593] width 111 height 31
select select "2"
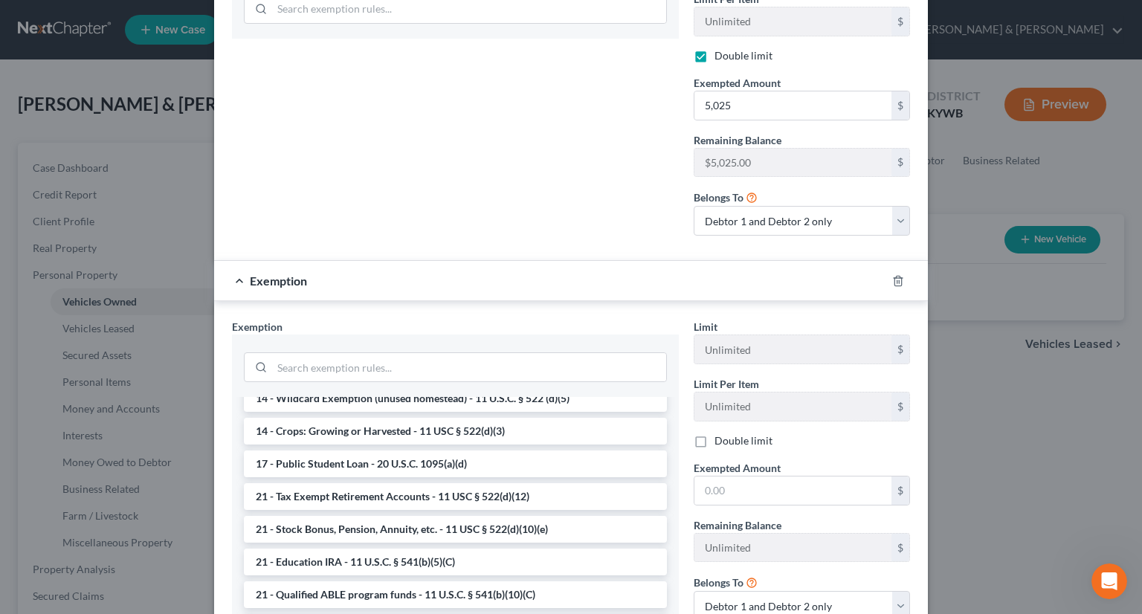
scroll to position [297, 0]
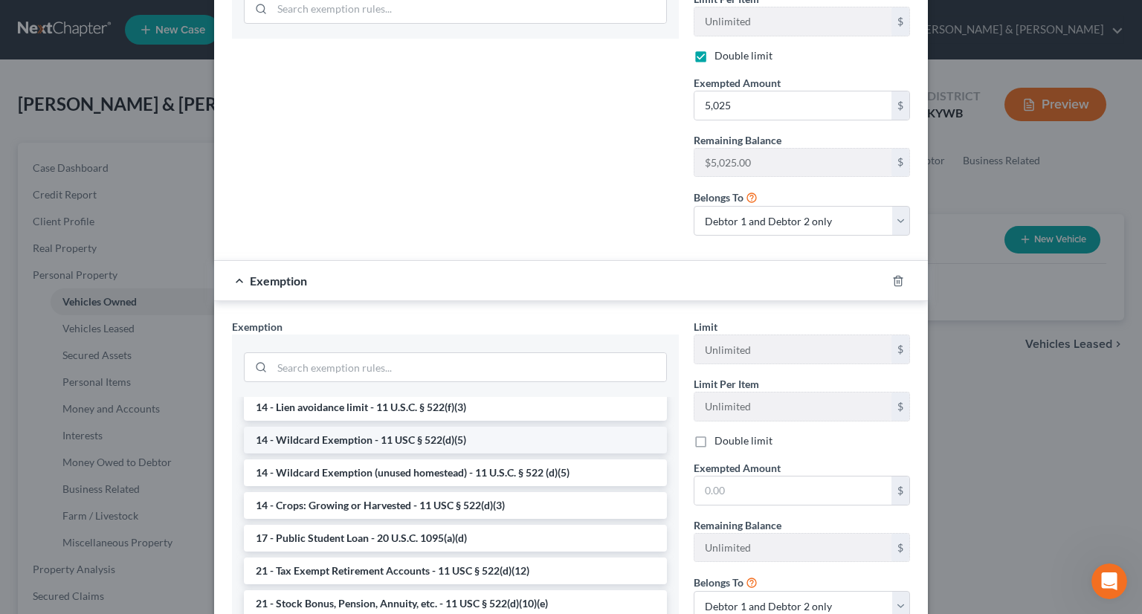
click at [389, 427] on li "14 - Wildcard Exemption - 11 USC § 522(d)(5)" at bounding box center [455, 440] width 423 height 27
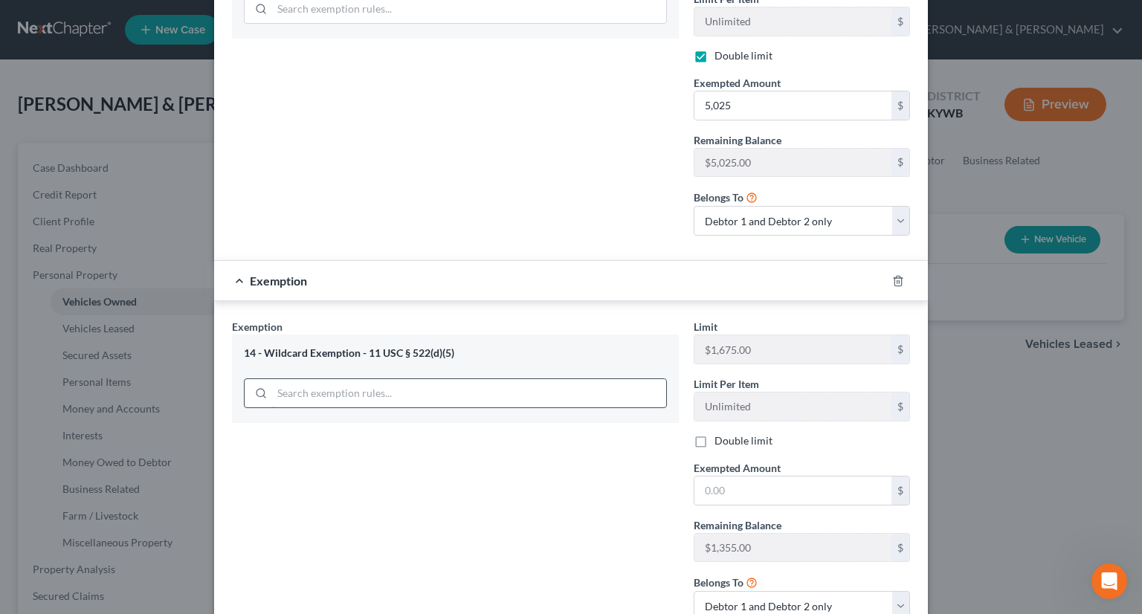
click at [496, 379] on input "search" at bounding box center [469, 393] width 394 height 28
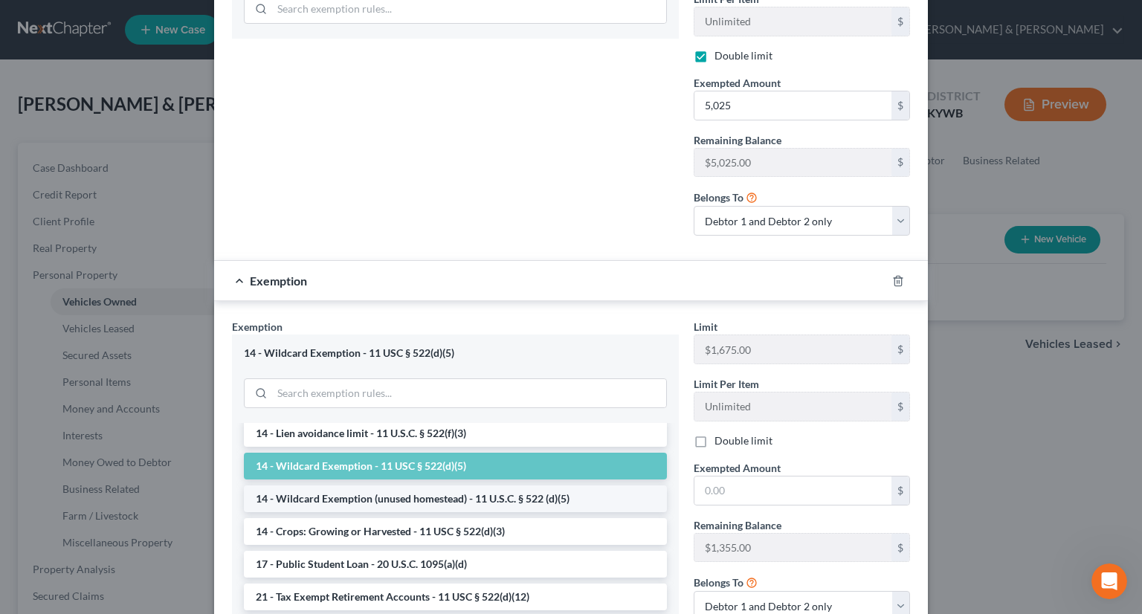
click at [344, 485] on li "14 - Wildcard Exemption (unused homestead) - 11 U.S.C. § 522 (d)(5)" at bounding box center [455, 498] width 423 height 27
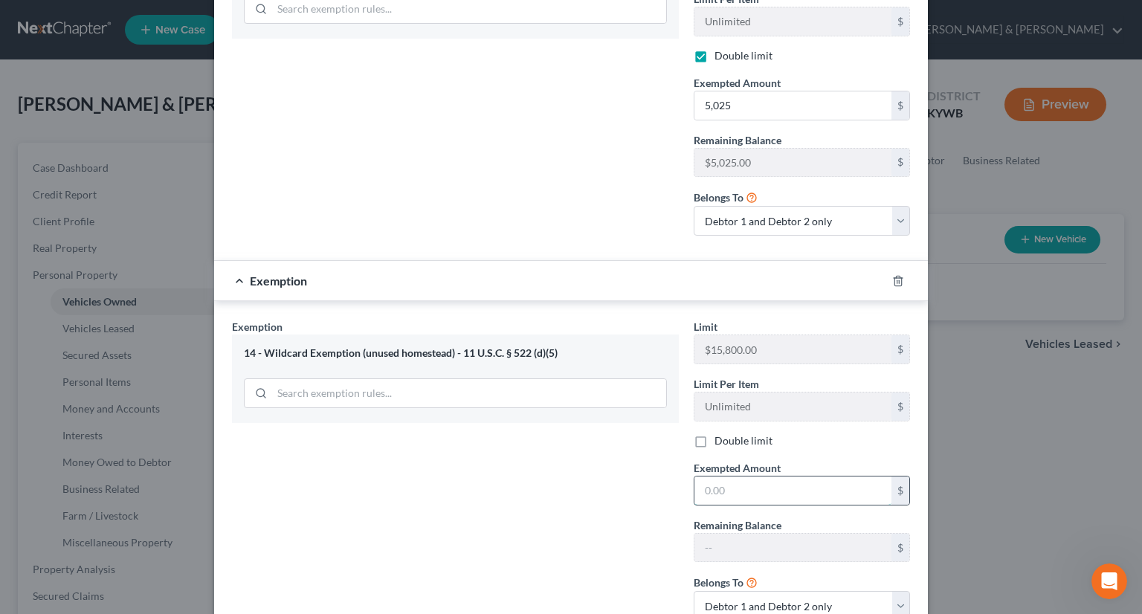
click at [715, 476] on input "text" at bounding box center [792, 490] width 197 height 28
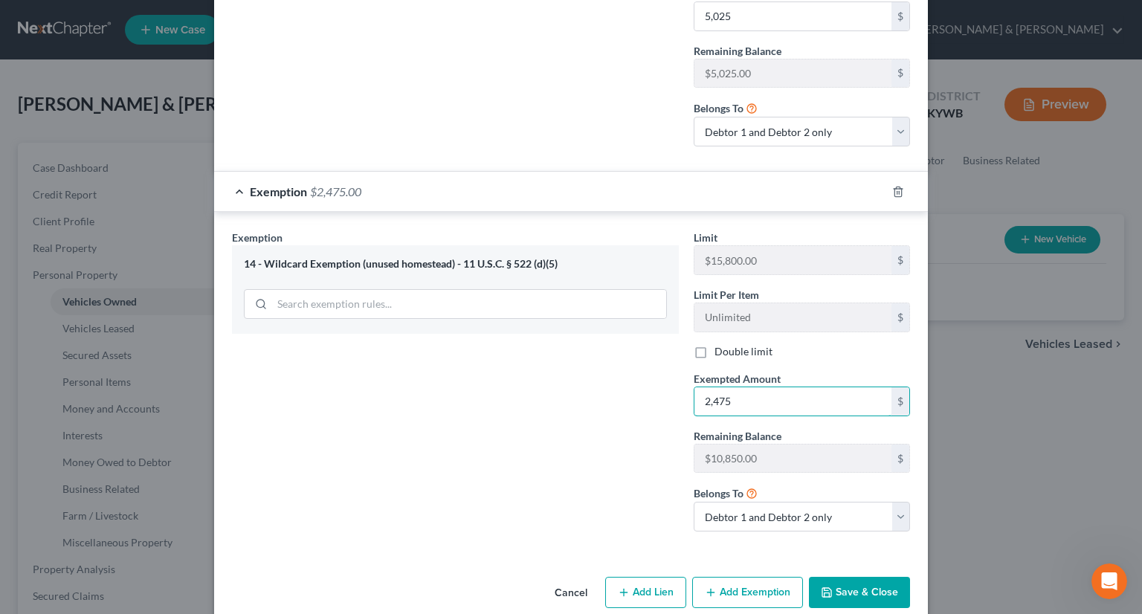
scroll to position [614, 0]
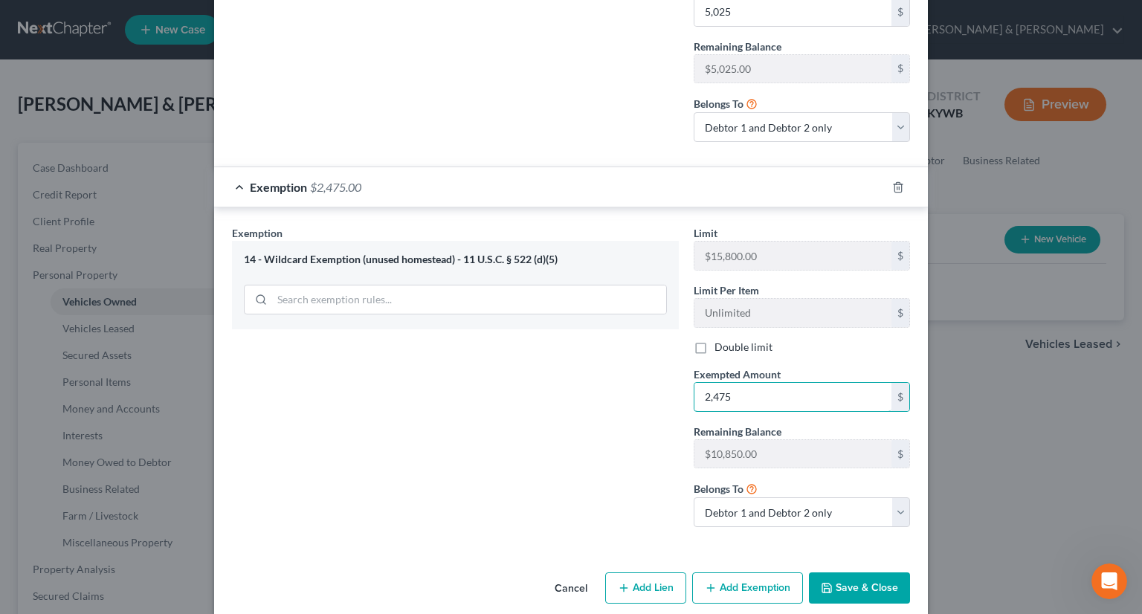
type input "2,475"
click at [871, 572] on button "Save & Close" at bounding box center [859, 587] width 101 height 31
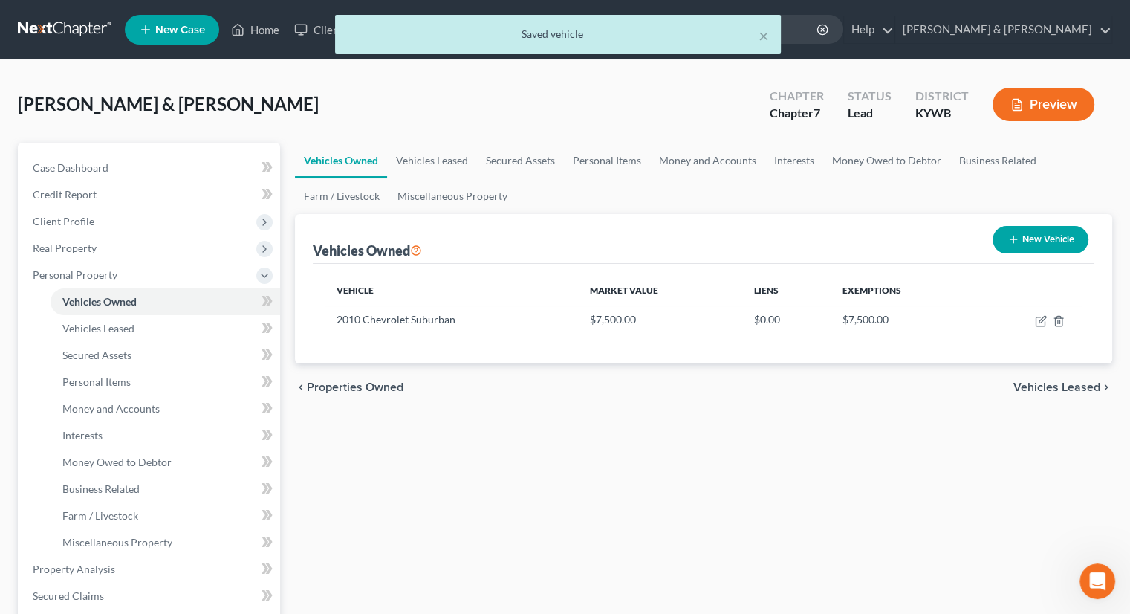
click at [998, 236] on button "New Vehicle" at bounding box center [1041, 239] width 96 height 27
select select "0"
select select "2"
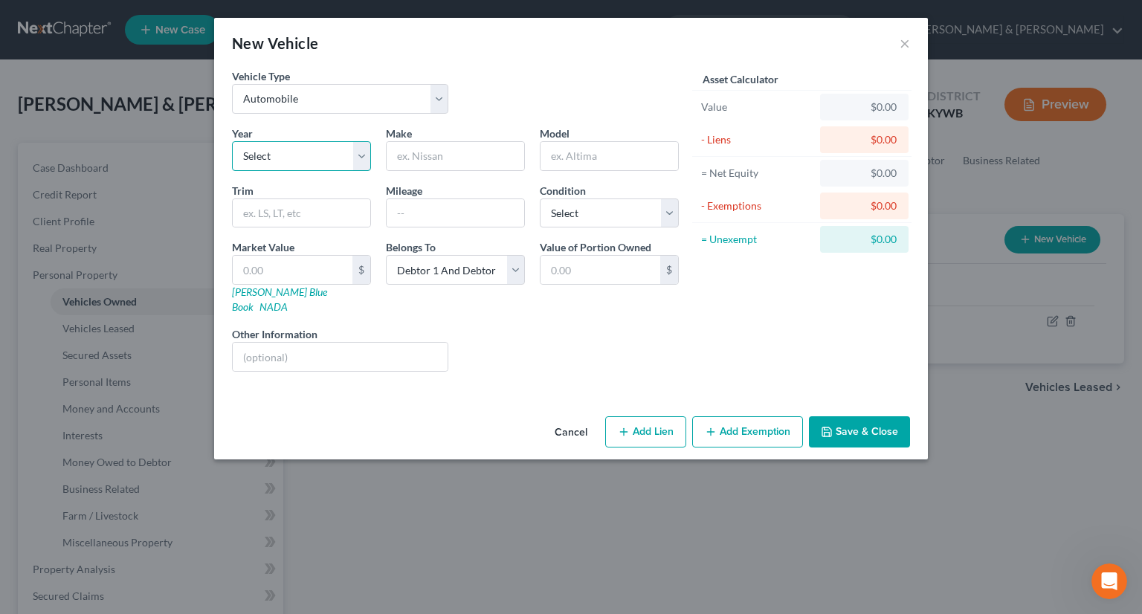
click at [357, 152] on select "Select 2026 2025 2024 2023 2022 2021 2020 2019 2018 2017 2016 2015 2014 2013 20…" at bounding box center [301, 156] width 139 height 30
select select "6"
click at [232, 141] on select "Select 2026 2025 2024 2023 2022 2021 2020 2019 2018 2017 2016 2015 2014 2013 20…" at bounding box center [301, 156] width 139 height 30
click at [473, 157] on input "text" at bounding box center [454, 156] width 137 height 28
type input "Jeep"
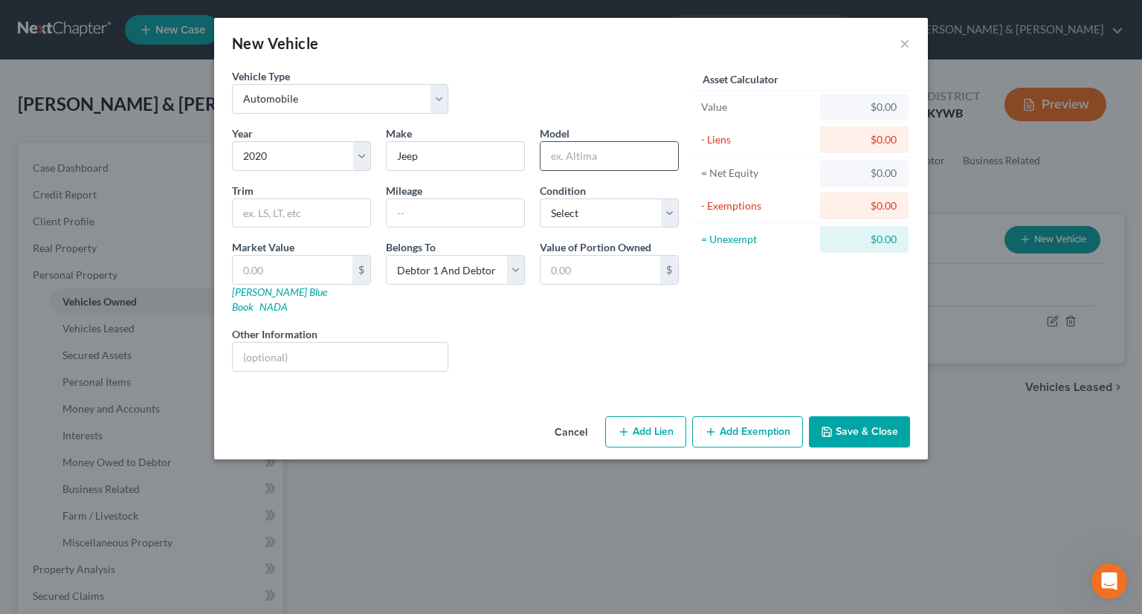
click at [565, 146] on input "text" at bounding box center [608, 156] width 137 height 28
type input "Gladiator"
click at [398, 213] on input "text" at bounding box center [454, 213] width 137 height 28
type input "2"
click at [308, 262] on input "text" at bounding box center [293, 270] width 120 height 28
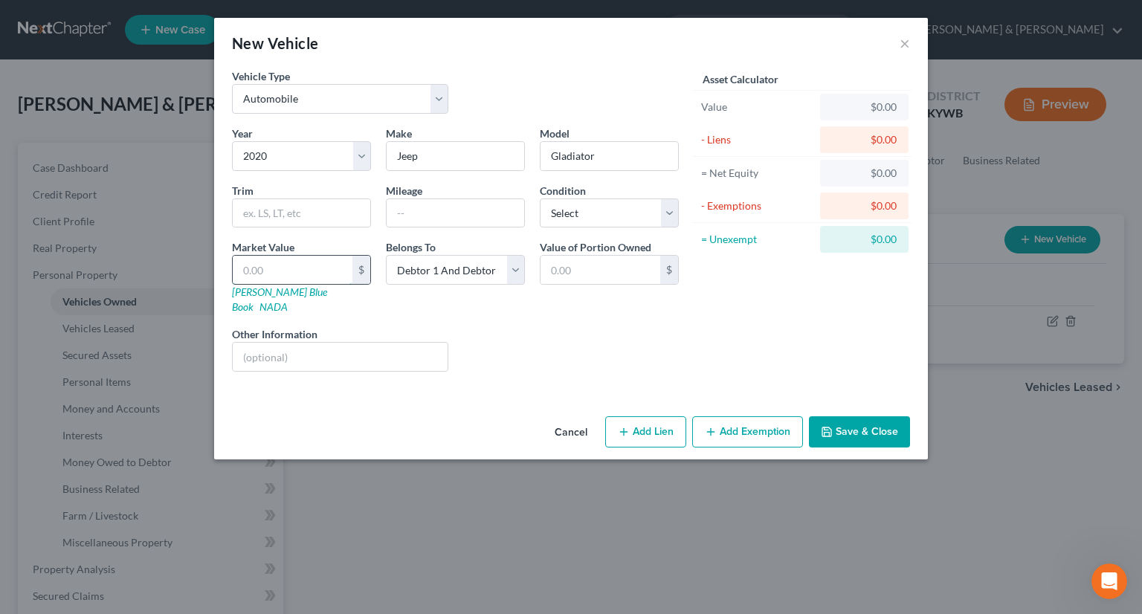
type input "2"
type input "2.00"
type input "25"
type input "25.00"
type input "255"
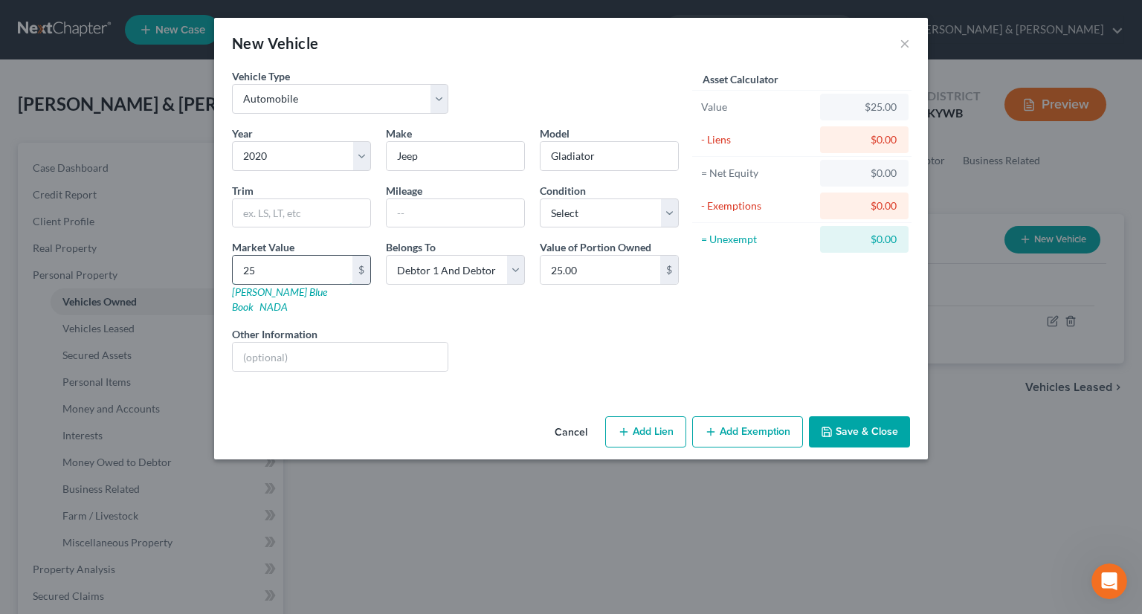
type input "255.00"
type input "2550"
type input "2,550.00"
type input "2,5500"
type input "25,500.00"
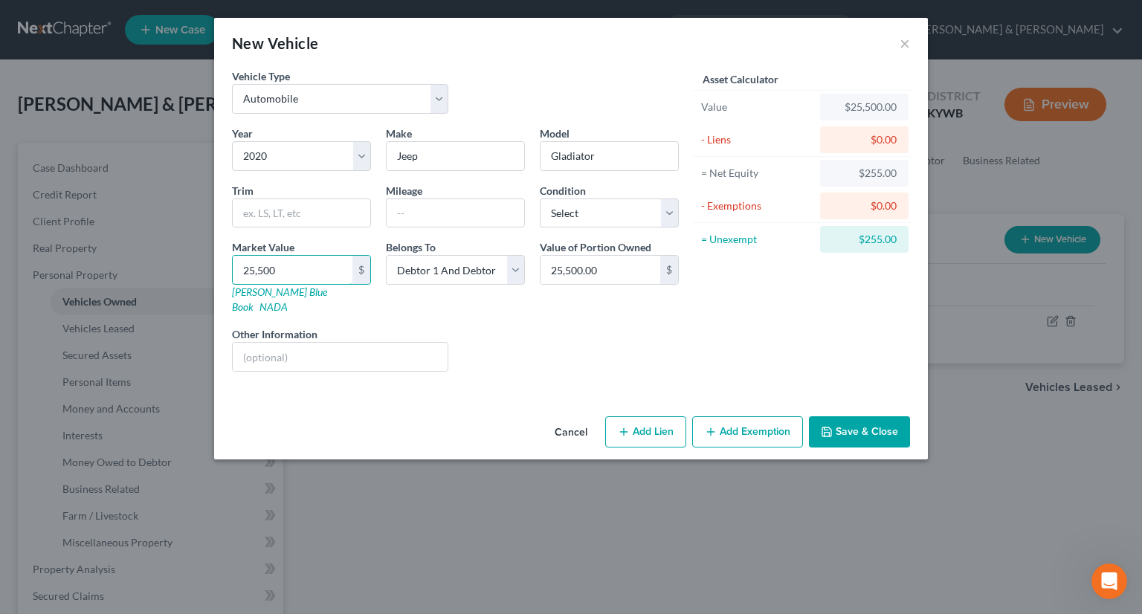
type input "25,500"
click at [731, 418] on button "Add Exemption" at bounding box center [747, 431] width 111 height 31
select select "2"
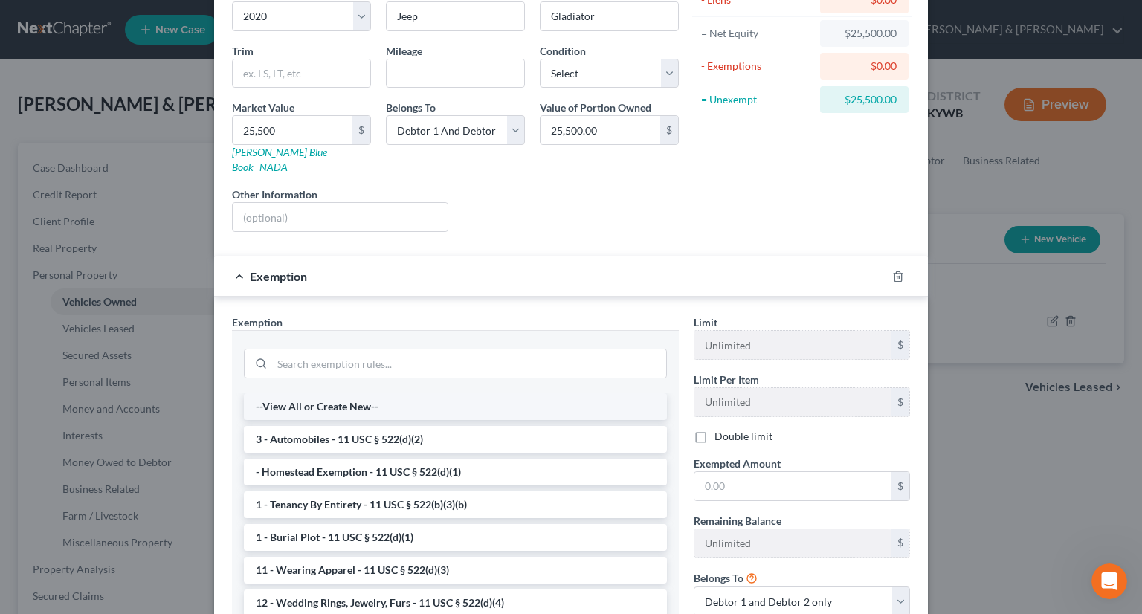
scroll to position [149, 0]
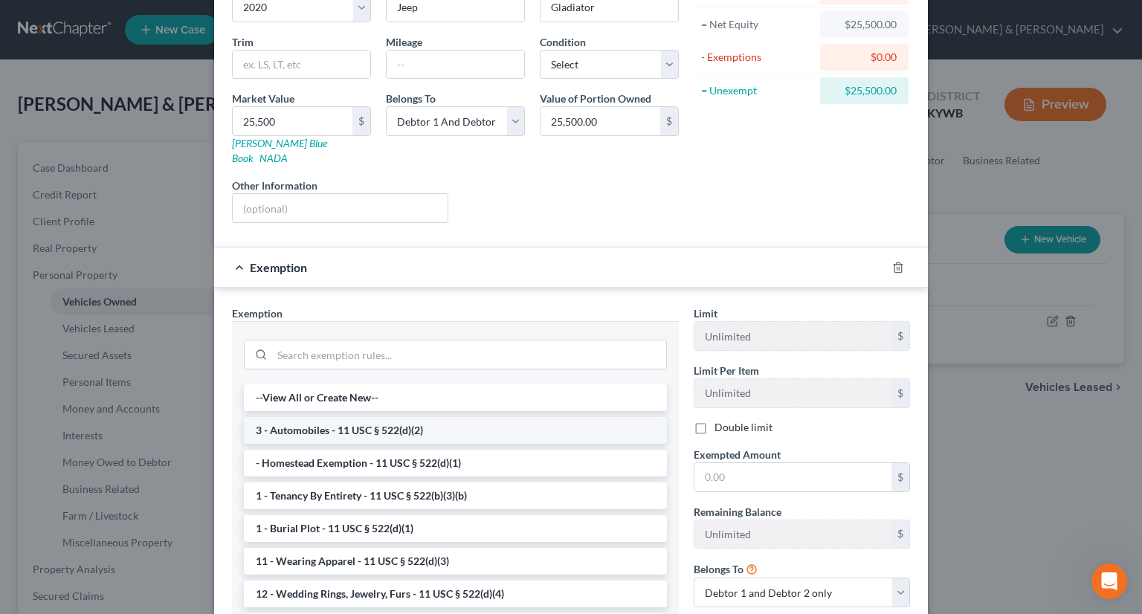
click at [435, 417] on li "3 - Automobiles - 11 USC § 522(d)(2)" at bounding box center [455, 430] width 423 height 27
checkbox input "true"
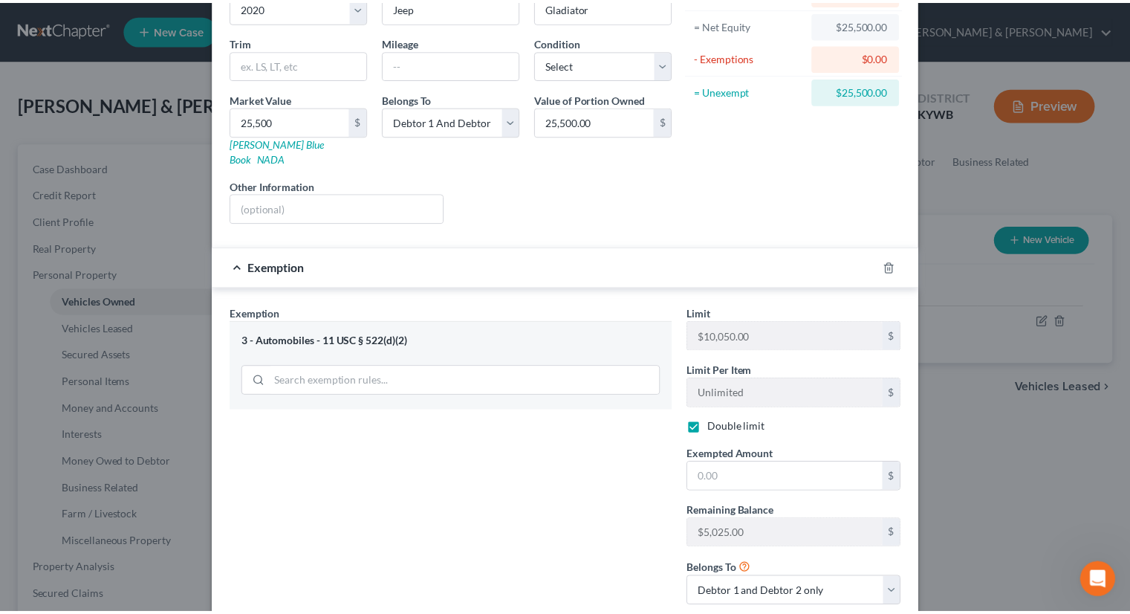
scroll to position [223, 0]
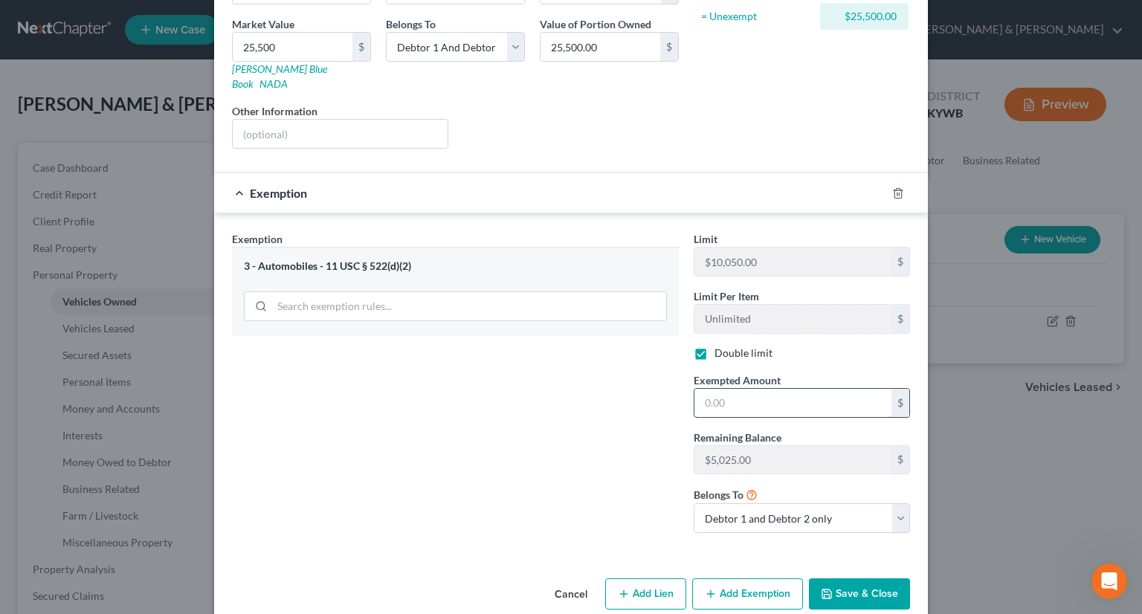
click at [716, 389] on input "text" at bounding box center [792, 403] width 197 height 28
type input "5,025"
click at [839, 583] on button "Save & Close" at bounding box center [859, 593] width 101 height 31
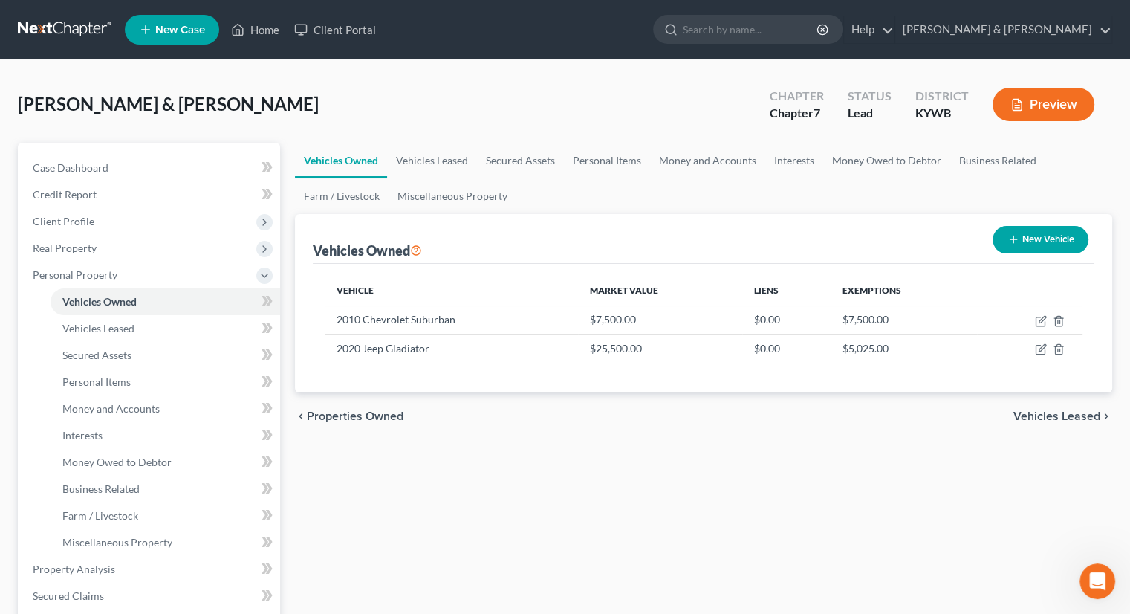
scroll to position [502, 0]
click at [609, 161] on link "Personal Items" at bounding box center [607, 161] width 86 height 36
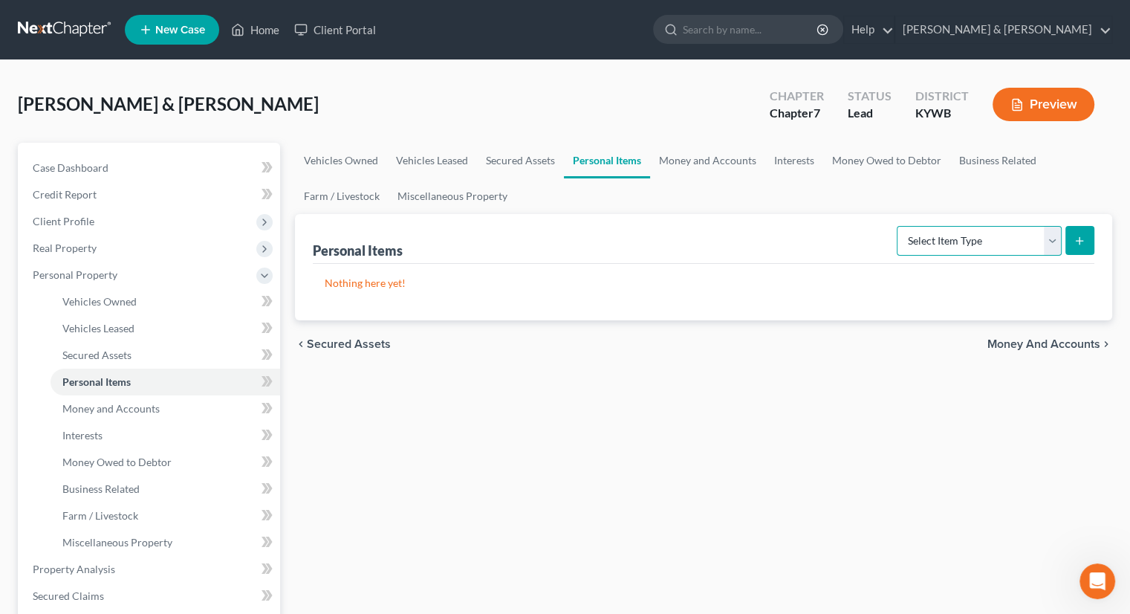
click at [1053, 239] on select "Select Item Type Clothing Collectibles Of Value Electronics Firearms Household …" at bounding box center [979, 241] width 165 height 30
select select "household_goods"
click at [899, 226] on select "Select Item Type Clothing Collectibles Of Value Electronics Firearms Household …" at bounding box center [979, 241] width 165 height 30
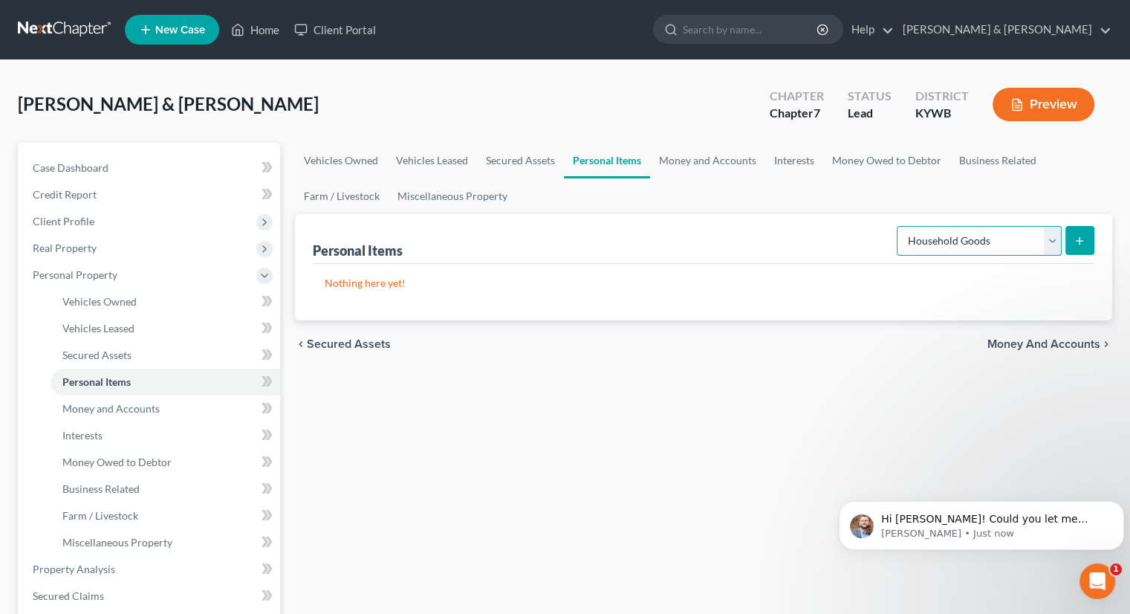
scroll to position [547, 0]
click at [970, 517] on p "Hi [PERSON_NAME]! Could you let me know which property you are referring to? I …" at bounding box center [993, 519] width 224 height 15
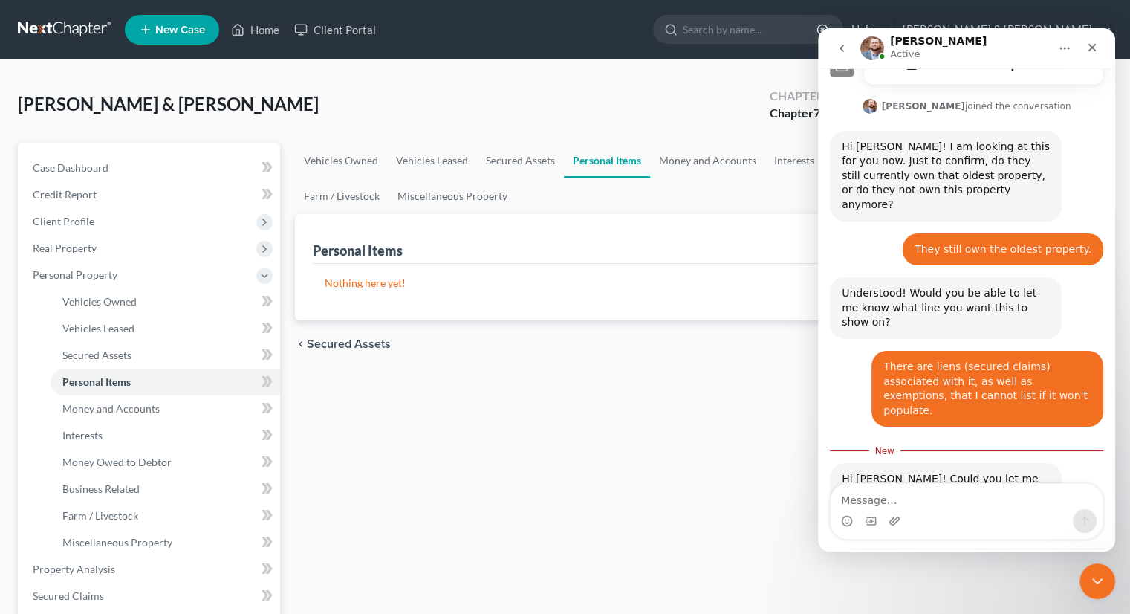
scroll to position [572, 0]
click at [938, 501] on textarea "Message…" at bounding box center [967, 496] width 272 height 25
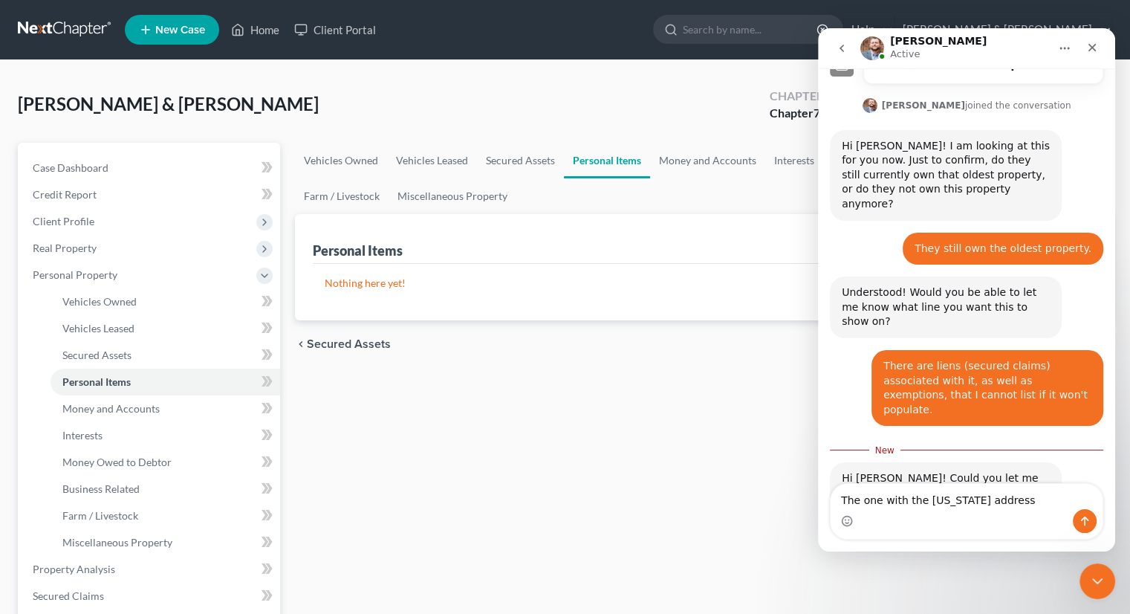
click at [1044, 508] on textarea "The one with the [US_STATE] address" at bounding box center [967, 496] width 272 height 25
type textarea "The one with the [US_STATE] address"
click at [1081, 520] on icon "Send a message…" at bounding box center [1085, 521] width 12 height 12
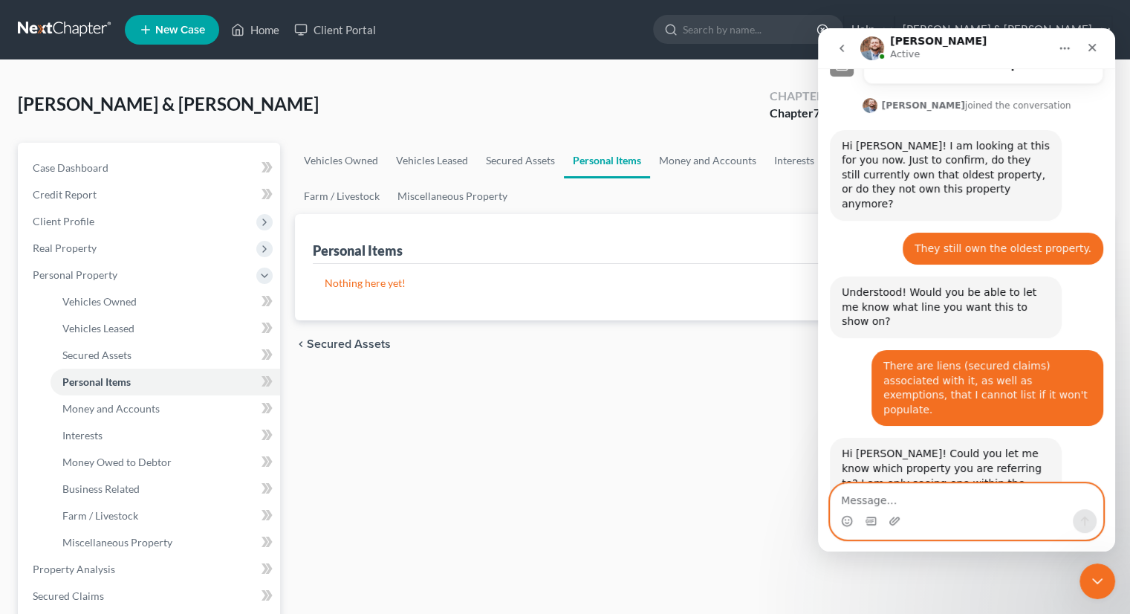
scroll to position [592, 0]
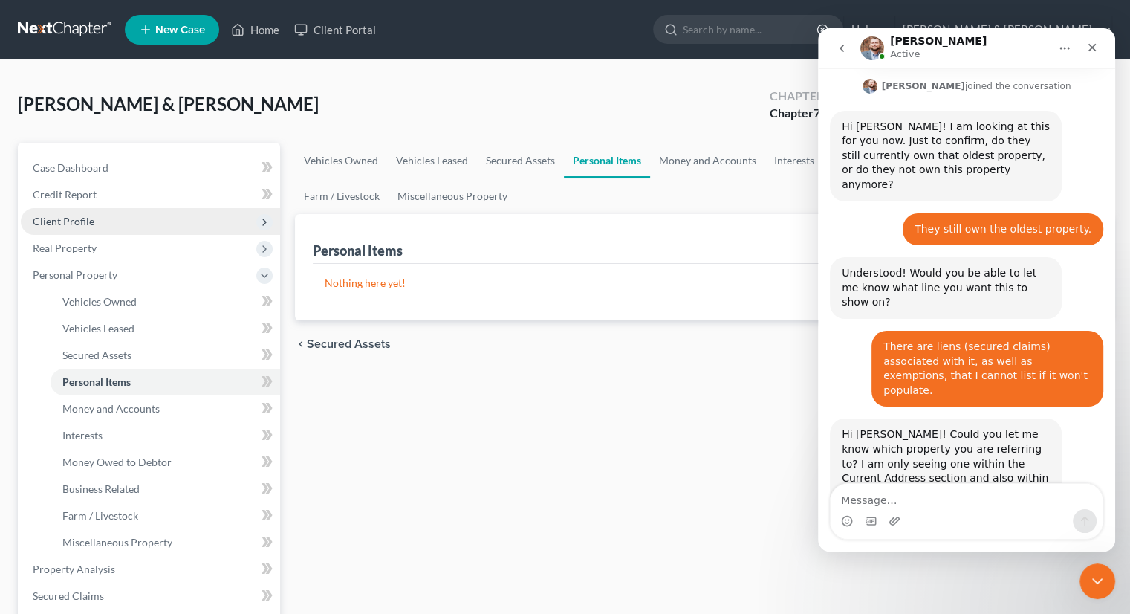
click at [72, 218] on span "Client Profile" at bounding box center [64, 221] width 62 height 13
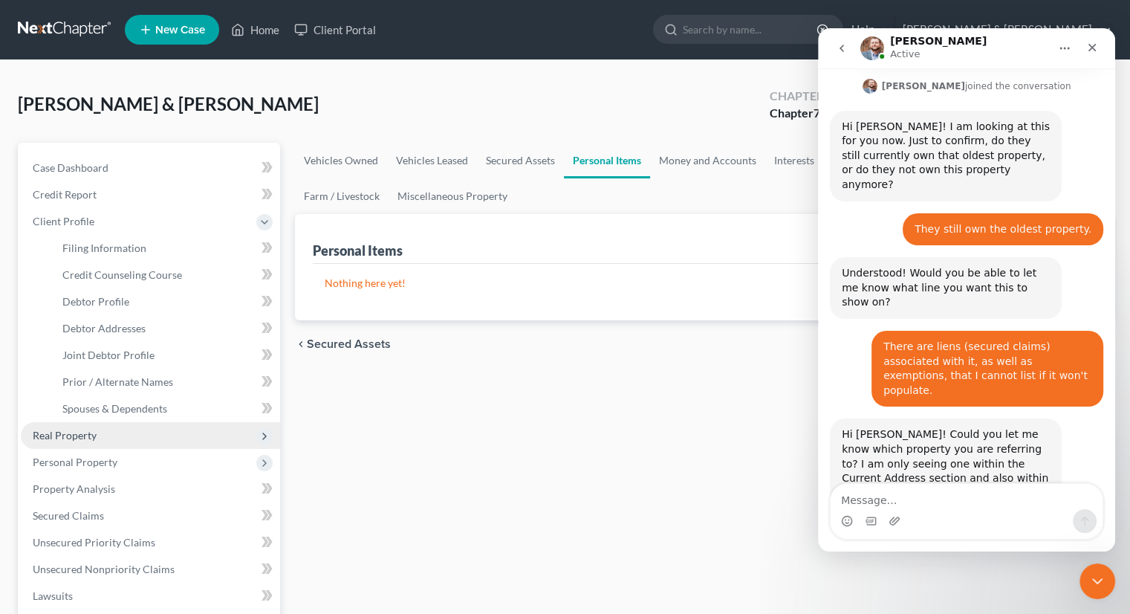
click at [65, 440] on span "Real Property" at bounding box center [65, 435] width 64 height 13
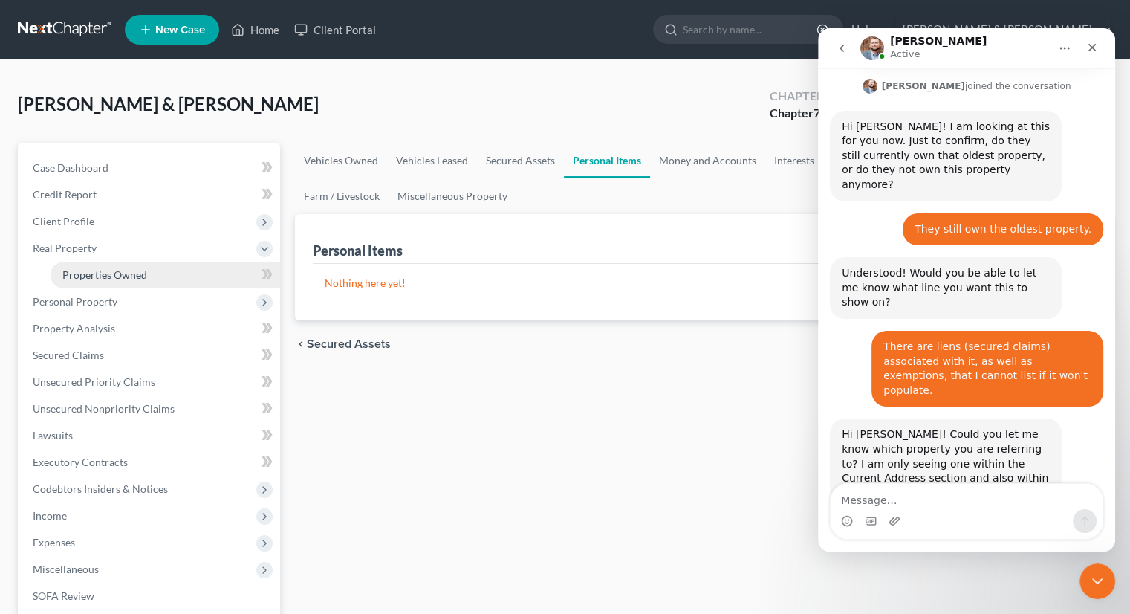
click at [98, 273] on span "Properties Owned" at bounding box center [104, 274] width 85 height 13
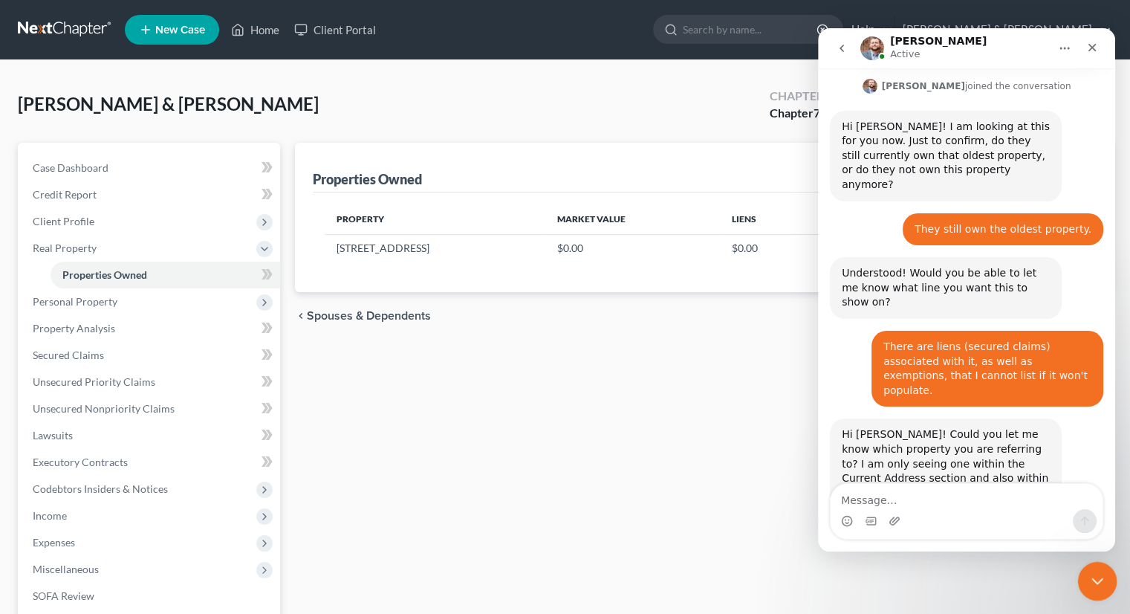
click at [1096, 569] on div "Close Intercom Messenger" at bounding box center [1096, 579] width 36 height 36
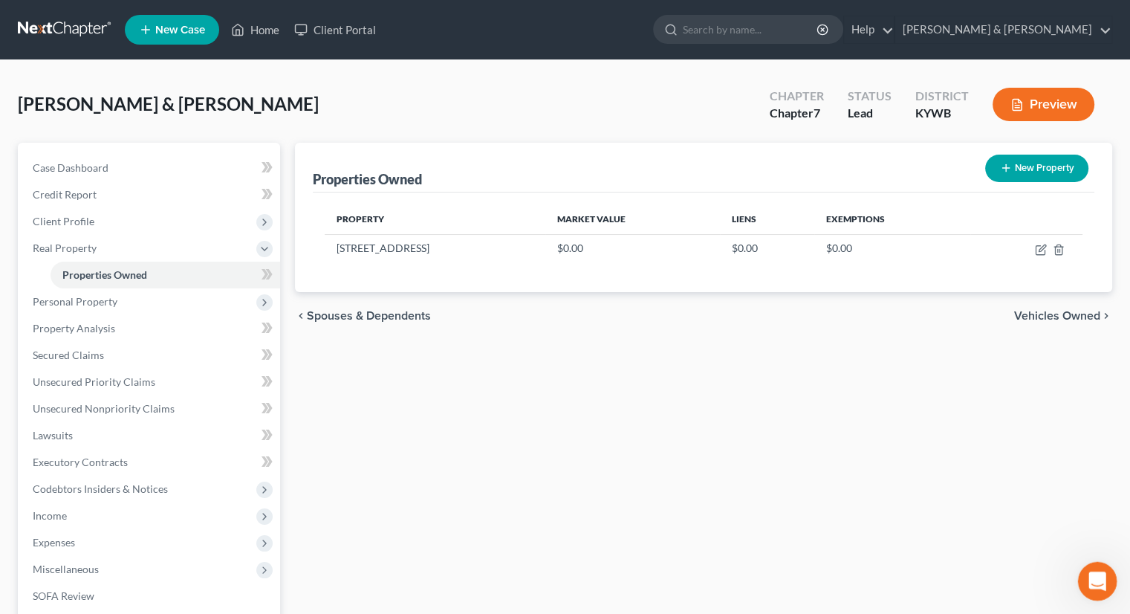
click at [1112, 577] on div "Open Intercom Messenger" at bounding box center [1095, 578] width 49 height 49
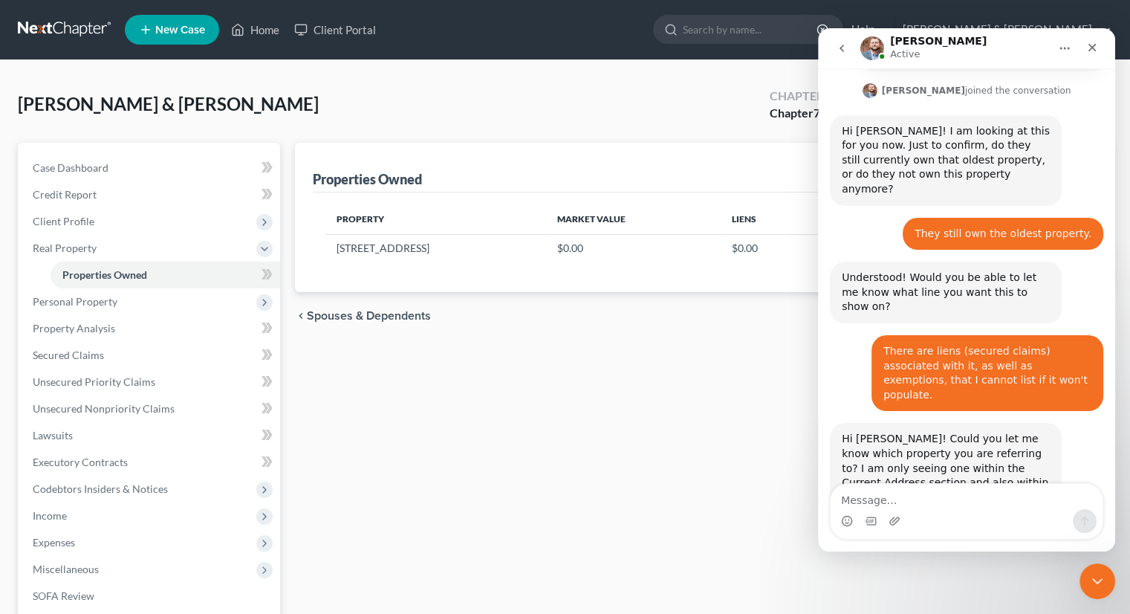
scroll to position [592, 0]
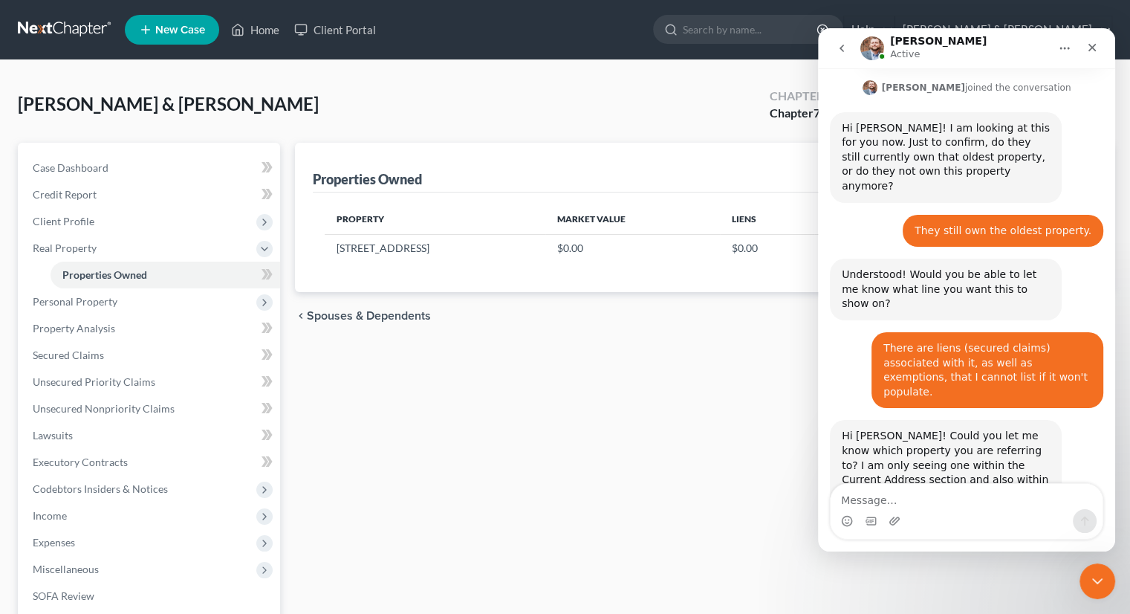
click at [957, 498] on textarea "Message…" at bounding box center [967, 496] width 272 height 25
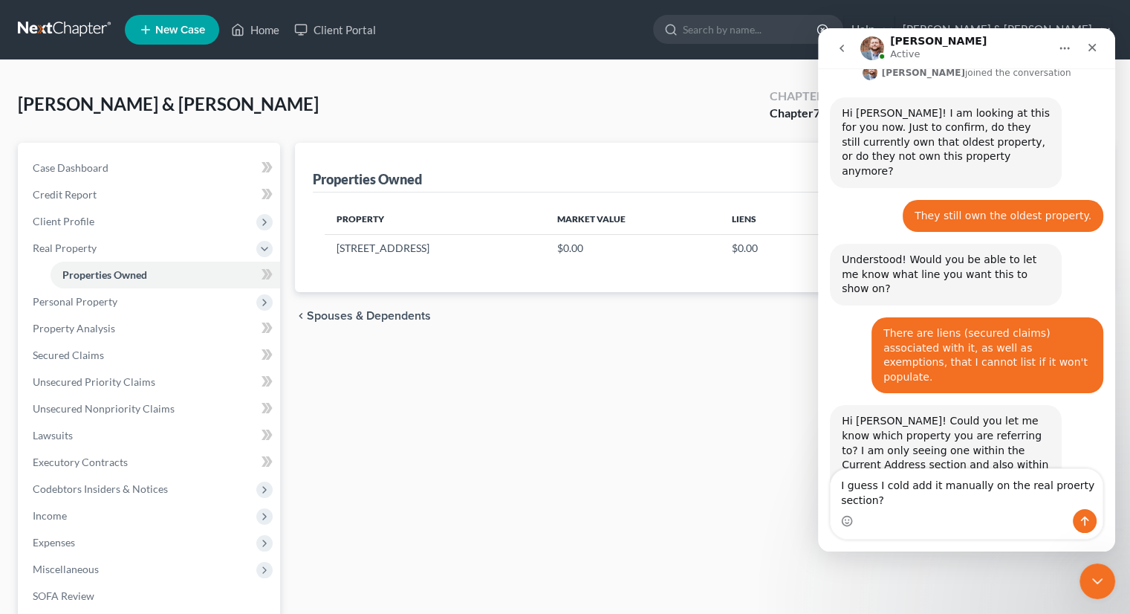
click at [1043, 481] on textarea "I guess I cold add it manually on the real proerty section?" at bounding box center [967, 489] width 272 height 40
drag, startPoint x: 890, startPoint y: 482, endPoint x: 902, endPoint y: 480, distance: 12.1
click at [891, 482] on textarea "I guess I cold add it manually on the real property section?" at bounding box center [967, 489] width 272 height 40
click at [901, 505] on textarea "I guess I could add it manually on the real property section?" at bounding box center [967, 489] width 272 height 40
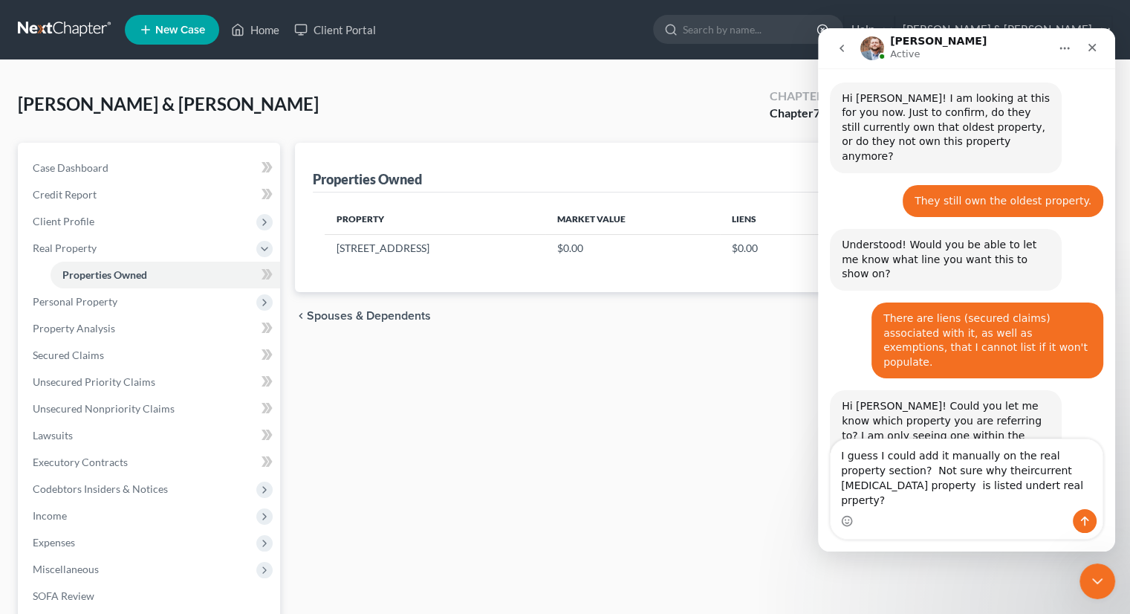
click at [968, 487] on textarea "I guess I could add it manually on the real property section? Not sure why thei…" at bounding box center [967, 474] width 272 height 70
click at [1012, 487] on textarea "I guess I could add it manually on the real property section? Not sure why thei…" at bounding box center [967, 474] width 272 height 70
drag, startPoint x: 895, startPoint y: 498, endPoint x: 919, endPoint y: 487, distance: 26.9
click at [899, 496] on textarea "I guess I could add it manually on the real property section? Not sure why thei…" at bounding box center [967, 481] width 272 height 55
click at [928, 500] on textarea "I guess I could add it manually on the real property section? Not sure why thei…" at bounding box center [967, 481] width 272 height 55
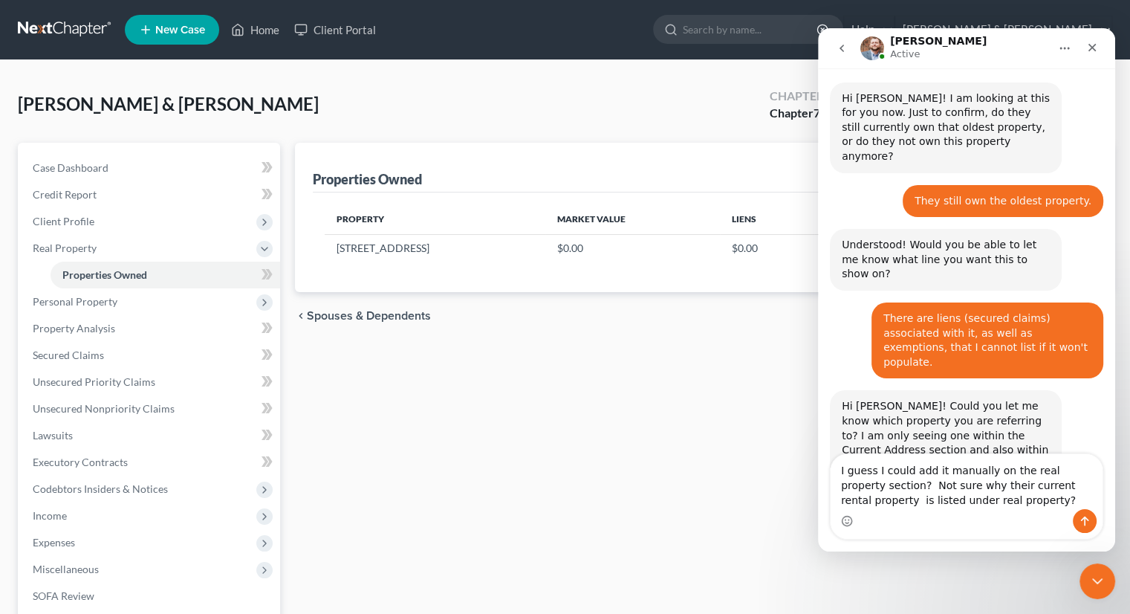
click at [983, 502] on textarea "I guess I could add it manually on the real property section? Not sure why thei…" at bounding box center [967, 481] width 272 height 55
type textarea "I guess I could add it manually on the real property section? Not sure why thei…"
click at [1085, 517] on icon "Send a message…" at bounding box center [1085, 522] width 8 height 10
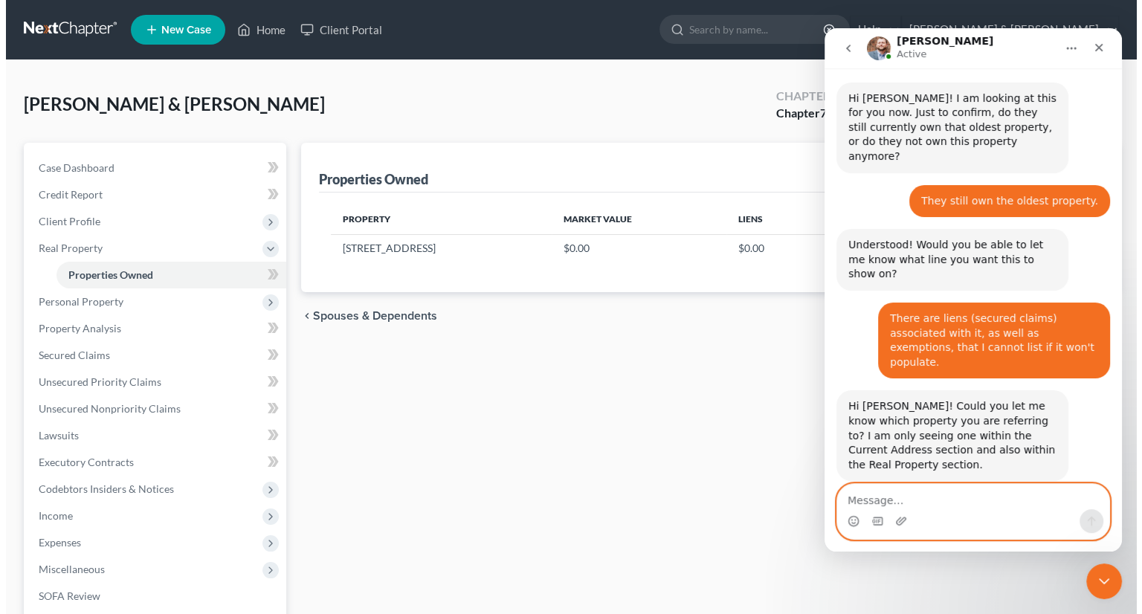
scroll to position [654, 0]
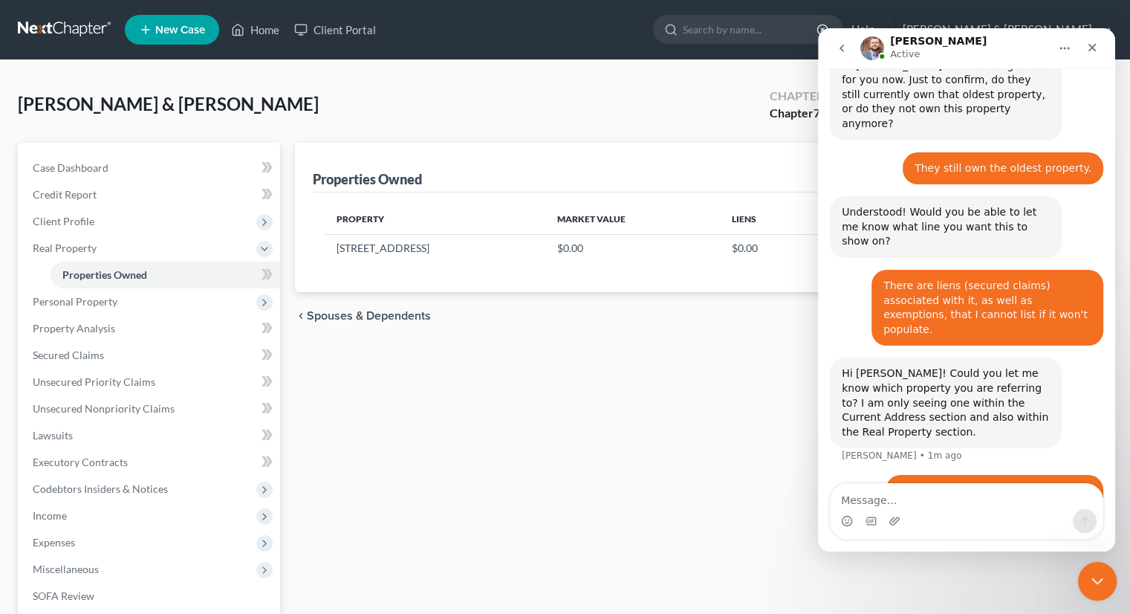
click at [1093, 582] on icon "Close Intercom Messenger" at bounding box center [1096, 579] width 18 height 18
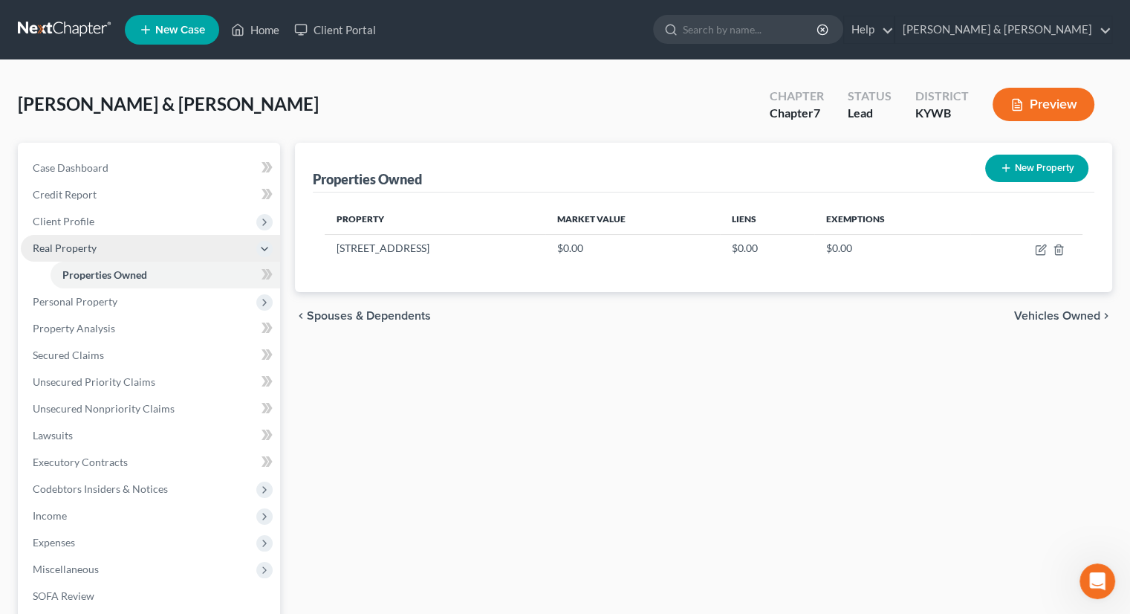
click at [83, 245] on span "Real Property" at bounding box center [65, 248] width 64 height 13
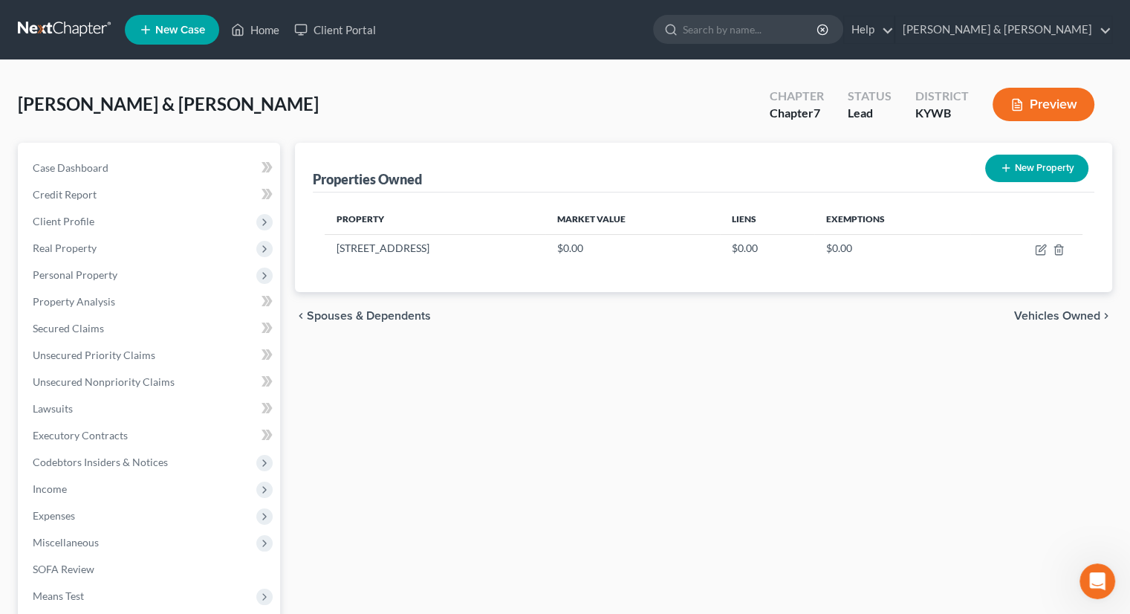
click at [1017, 163] on button "New Property" at bounding box center [1037, 168] width 103 height 27
select select "18"
select select "92"
select select "2"
select select "0"
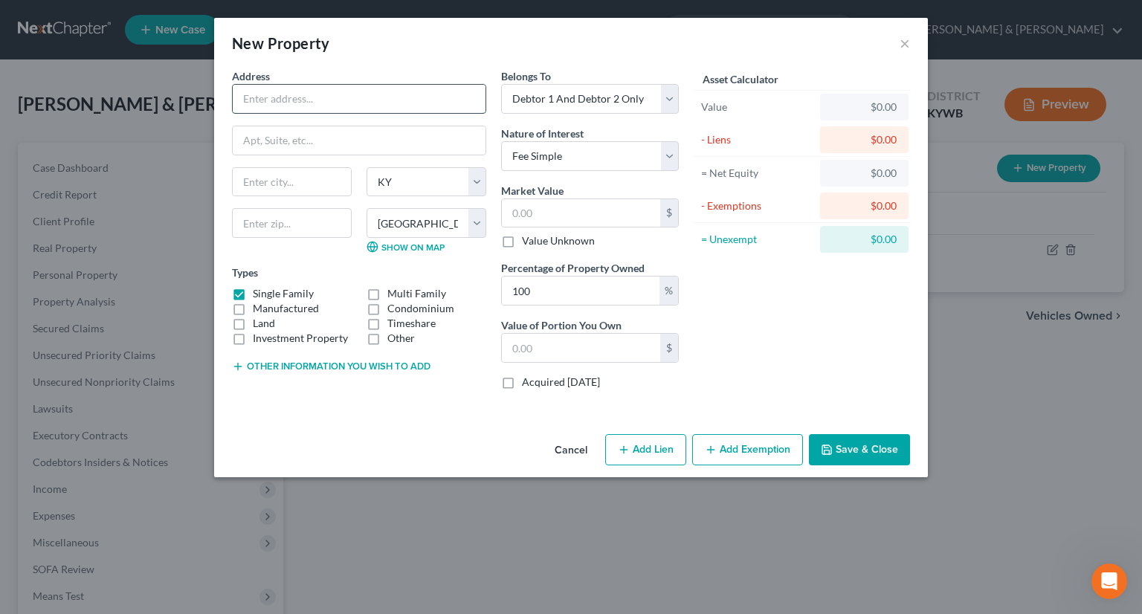
click at [300, 96] on input "text" at bounding box center [359, 99] width 253 height 28
type input "[STREET_ADDRESS]"
click at [312, 179] on input "text" at bounding box center [292, 182] width 118 height 28
click at [253, 176] on input "SHorewood" at bounding box center [292, 182] width 118 height 28
type input "Shhorewood"
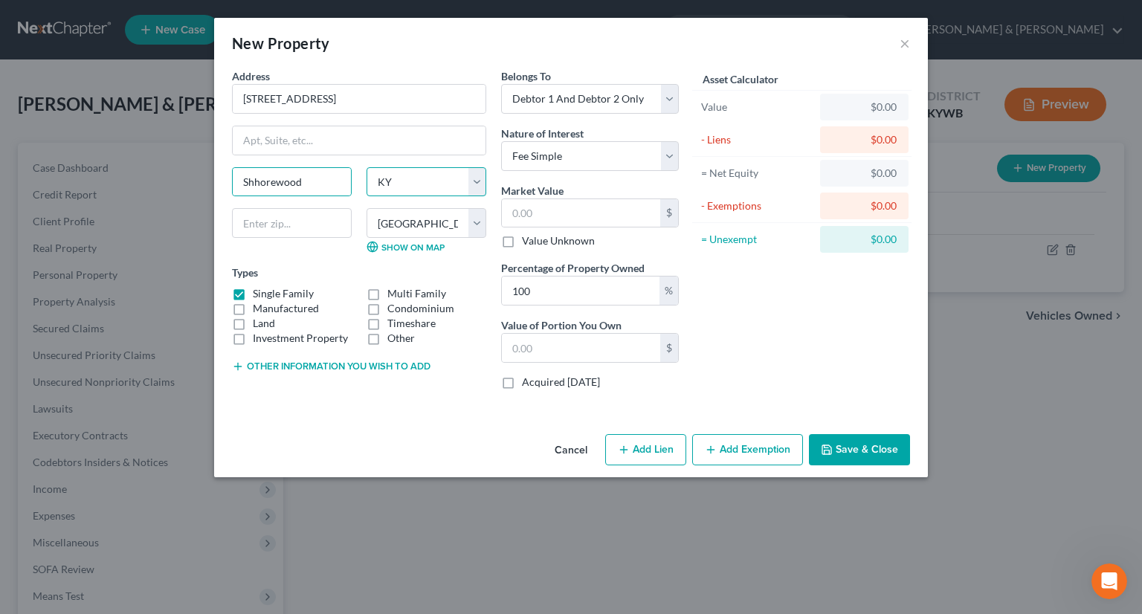
click at [482, 178] on select "State [US_STATE] AK AR AZ CA CO CT DE DC [GEOGRAPHIC_DATA] [GEOGRAPHIC_DATA] GU…" at bounding box center [426, 182] width 120 height 30
select select "24"
click at [366, 167] on select "State [US_STATE] AK AR AZ CA CO CT DE DC [GEOGRAPHIC_DATA] [GEOGRAPHIC_DATA] GU…" at bounding box center [426, 182] width 120 height 30
select select
click at [311, 221] on input "text" at bounding box center [292, 223] width 120 height 30
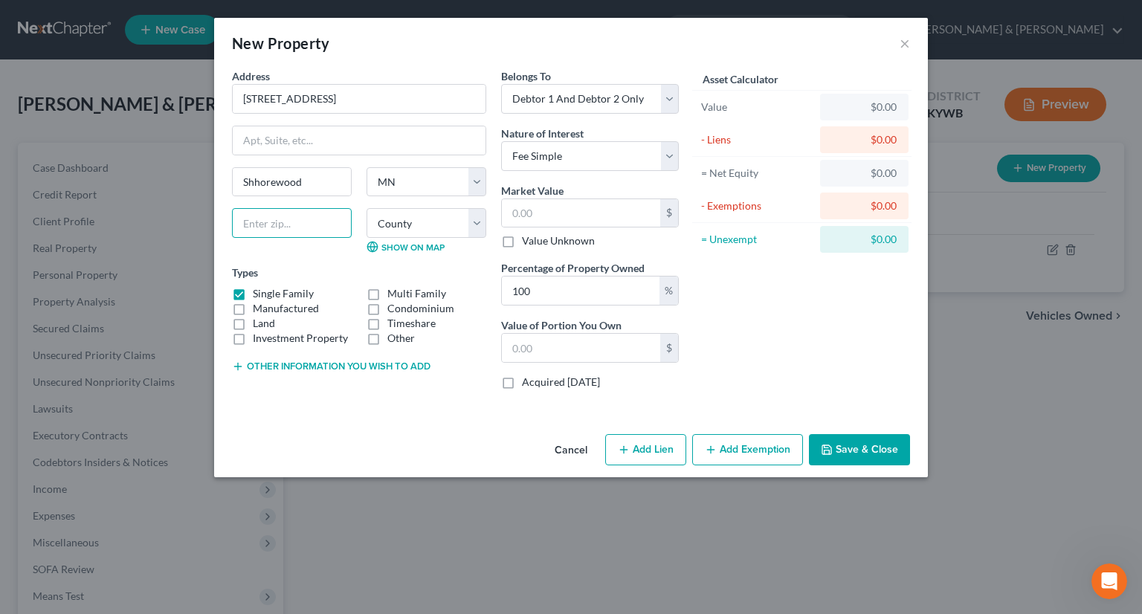
click at [317, 219] on input "text" at bounding box center [292, 223] width 120 height 30
click at [307, 221] on input "text" at bounding box center [292, 223] width 120 height 30
click at [398, 220] on select "County [GEOGRAPHIC_DATA] [GEOGRAPHIC_DATA] [GEOGRAPHIC_DATA] [GEOGRAPHIC_DATA] …" at bounding box center [426, 223] width 120 height 30
click at [295, 229] on input "text" at bounding box center [292, 223] width 120 height 30
type input "3"
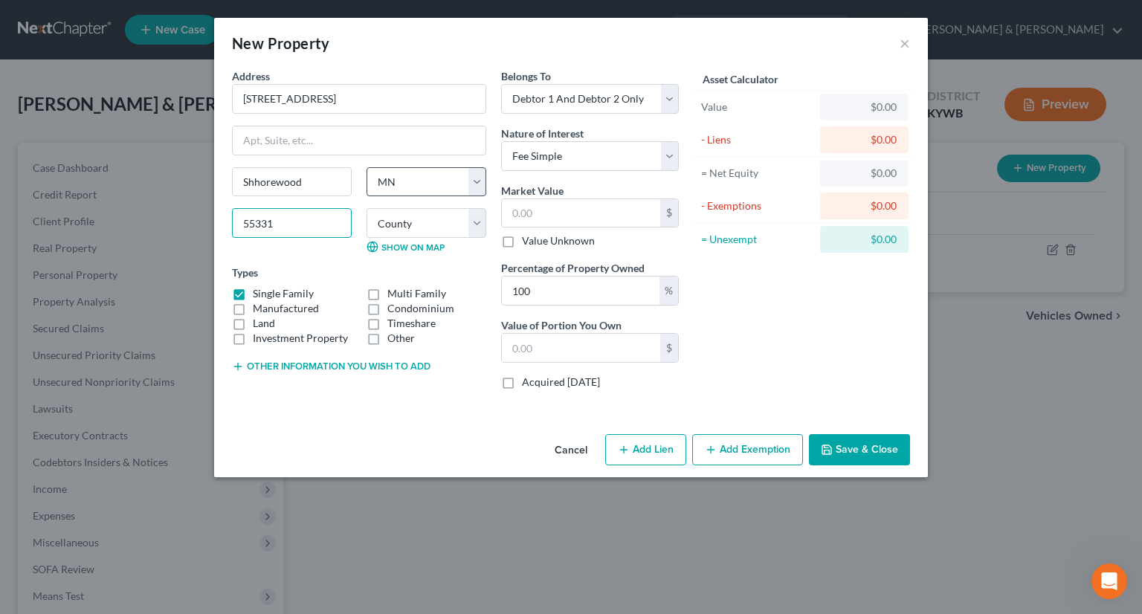
type input "55331"
click at [416, 179] on select "State [US_STATE] AK AR AZ CA CO CT DE DC [GEOGRAPHIC_DATA] [GEOGRAPHIC_DATA] GU…" at bounding box center [426, 182] width 120 height 30
click at [310, 221] on input "55331" at bounding box center [292, 223] width 120 height 30
click at [295, 182] on input "Excelsior" at bounding box center [292, 182] width 118 height 28
drag, startPoint x: 295, startPoint y: 182, endPoint x: 274, endPoint y: 181, distance: 21.6
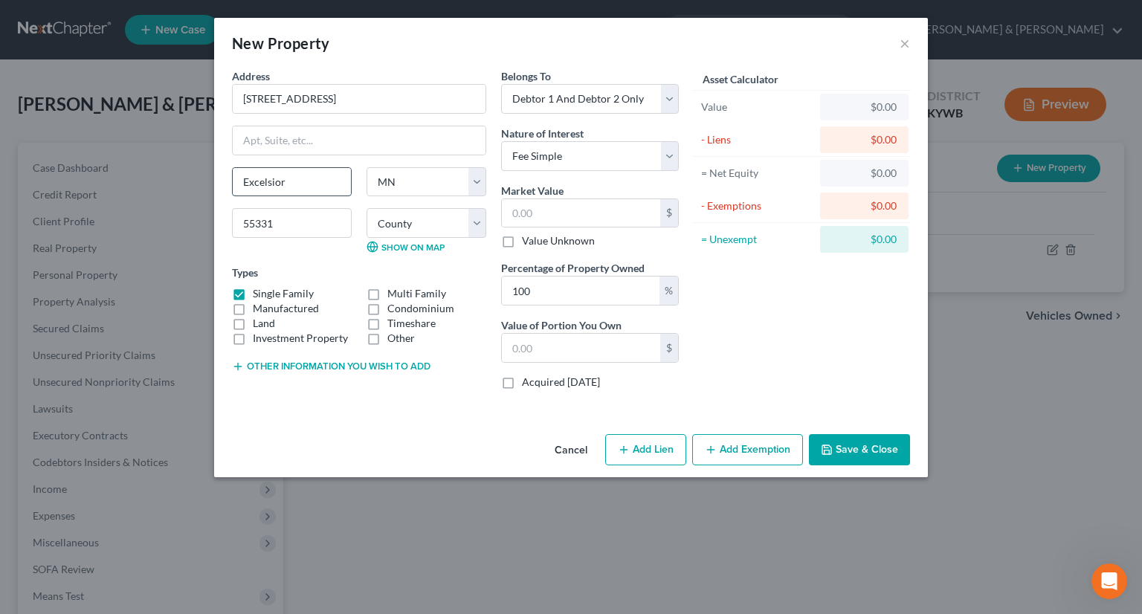
click at [274, 181] on input "Excelsior" at bounding box center [292, 182] width 118 height 28
type input "Shorewood"
click at [476, 225] on select "County [GEOGRAPHIC_DATA] [GEOGRAPHIC_DATA] [GEOGRAPHIC_DATA] [GEOGRAPHIC_DATA] …" at bounding box center [426, 223] width 120 height 30
select select "26"
click at [366, 208] on select "County [GEOGRAPHIC_DATA] [GEOGRAPHIC_DATA] [GEOGRAPHIC_DATA] [GEOGRAPHIC_DATA] …" at bounding box center [426, 223] width 120 height 30
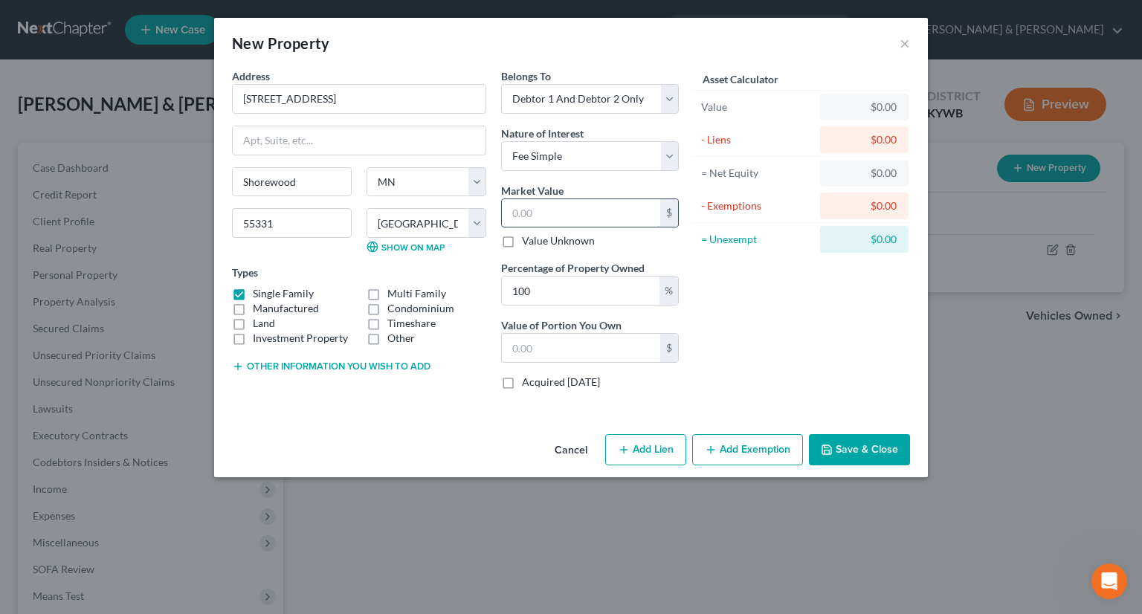
click at [567, 209] on input "text" at bounding box center [581, 213] width 158 height 28
type input "4"
type input "4.00"
type input "47"
type input "47.00"
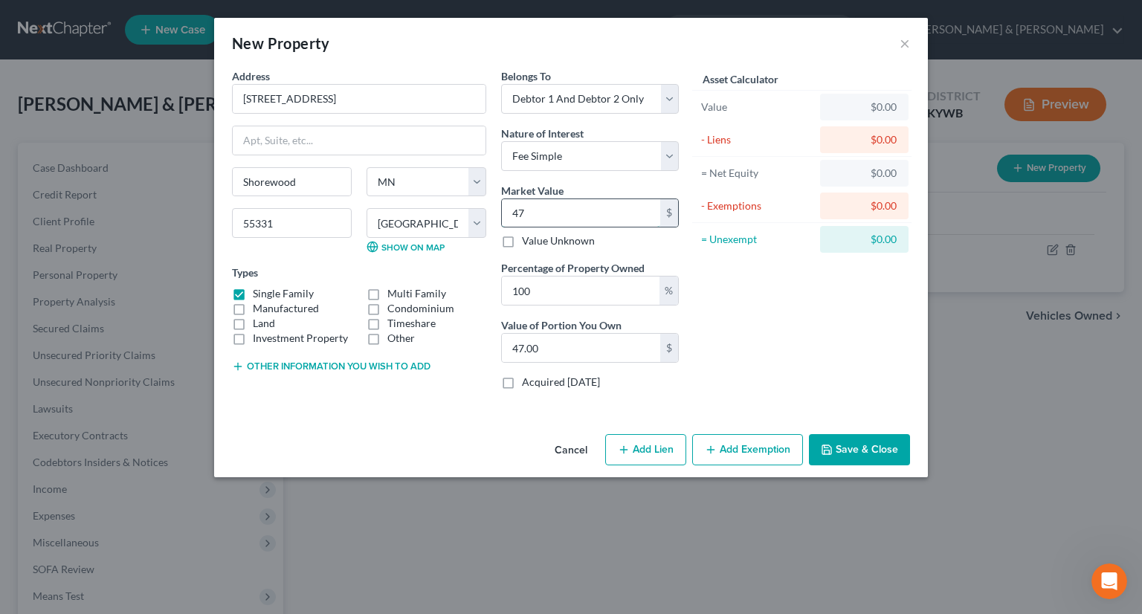
type input "475"
type input "475.00"
type input "4750"
type input "4,750.00"
type input "4,7500"
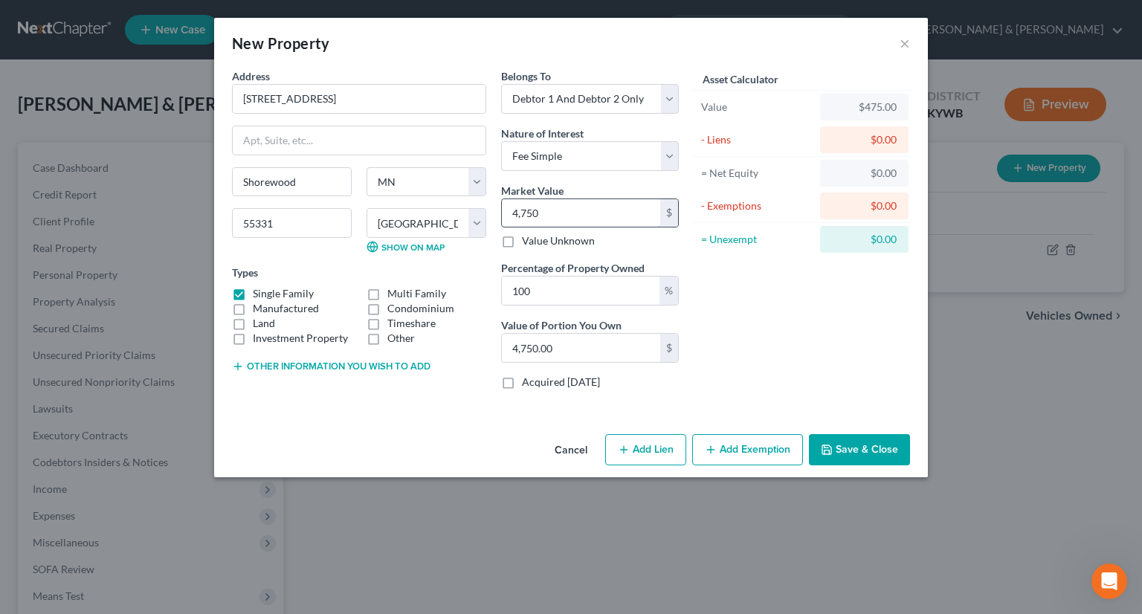
type input "47,500.00"
type input "47,5000"
type input "475,000.00"
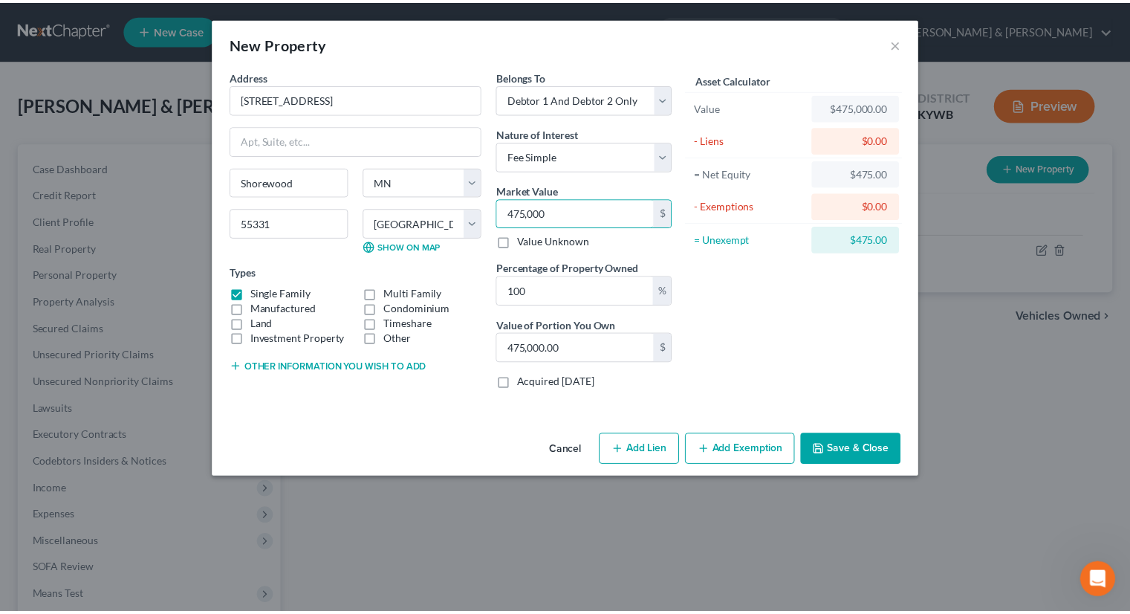
scroll to position [711, 0]
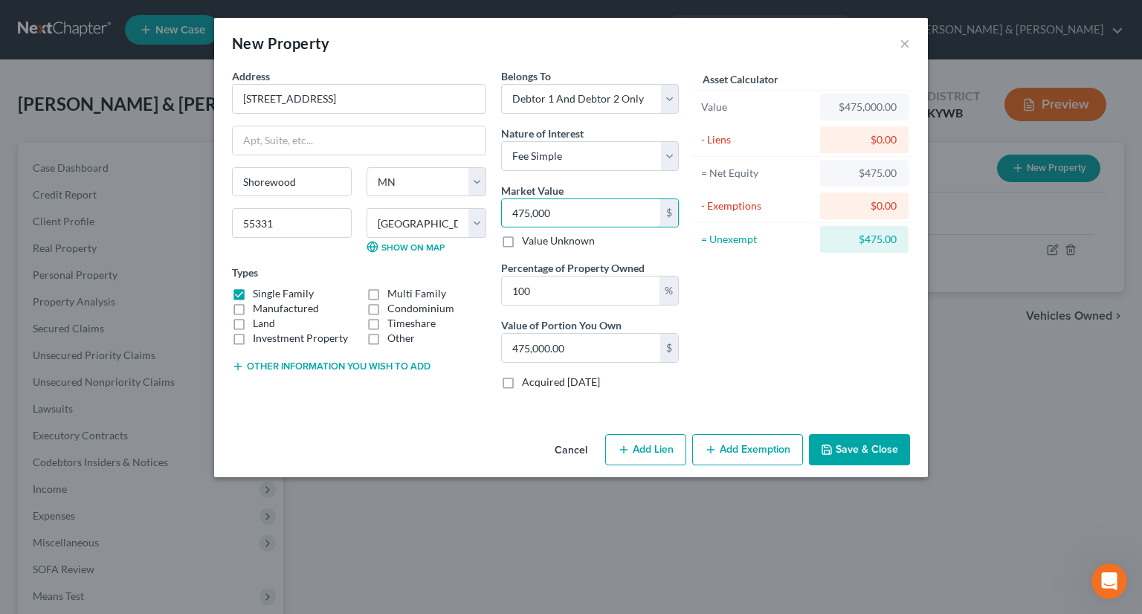
type input "475,000"
click at [844, 450] on button "Save & Close" at bounding box center [859, 449] width 101 height 31
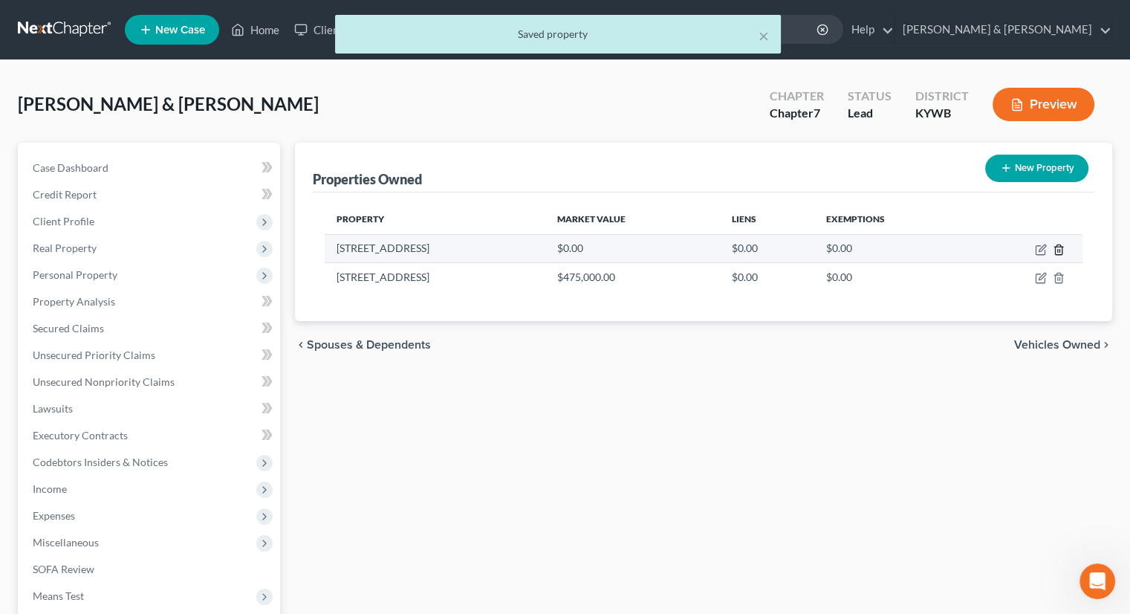
click at [1057, 248] on icon "button" at bounding box center [1059, 250] width 12 height 12
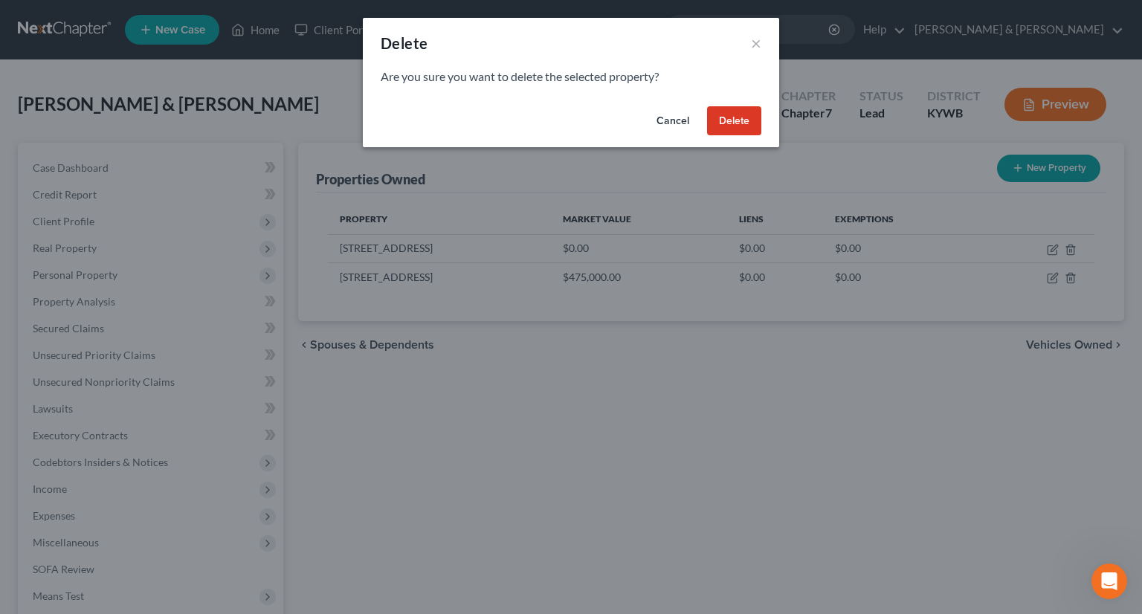
click at [738, 123] on button "Delete" at bounding box center [734, 121] width 54 height 30
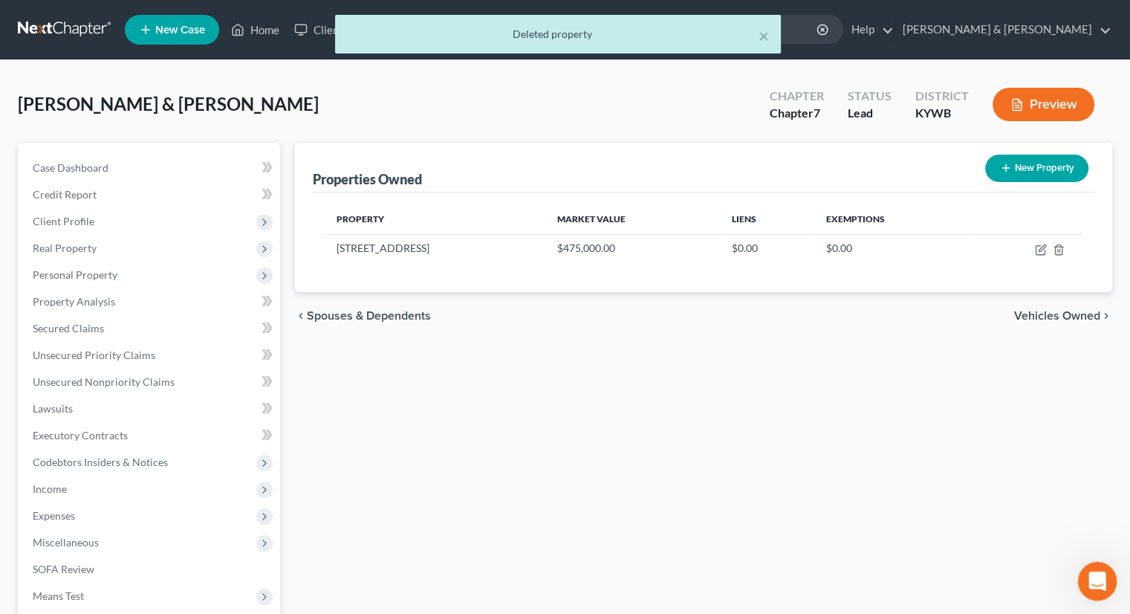
click at [1110, 581] on div "Open Intercom Messenger" at bounding box center [1095, 578] width 49 height 49
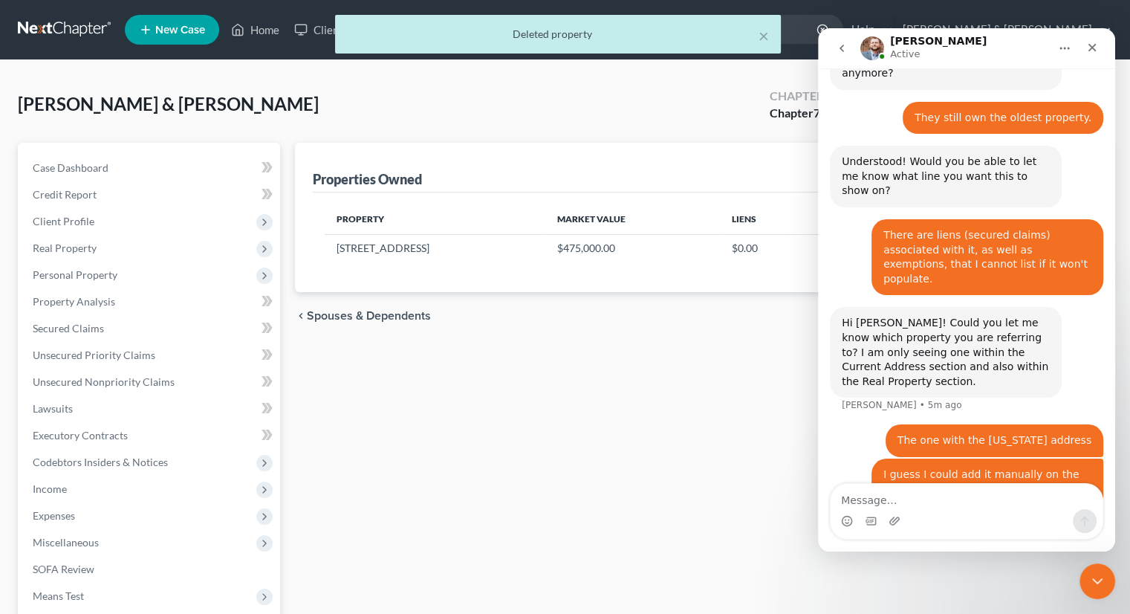
scroll to position [712, 0]
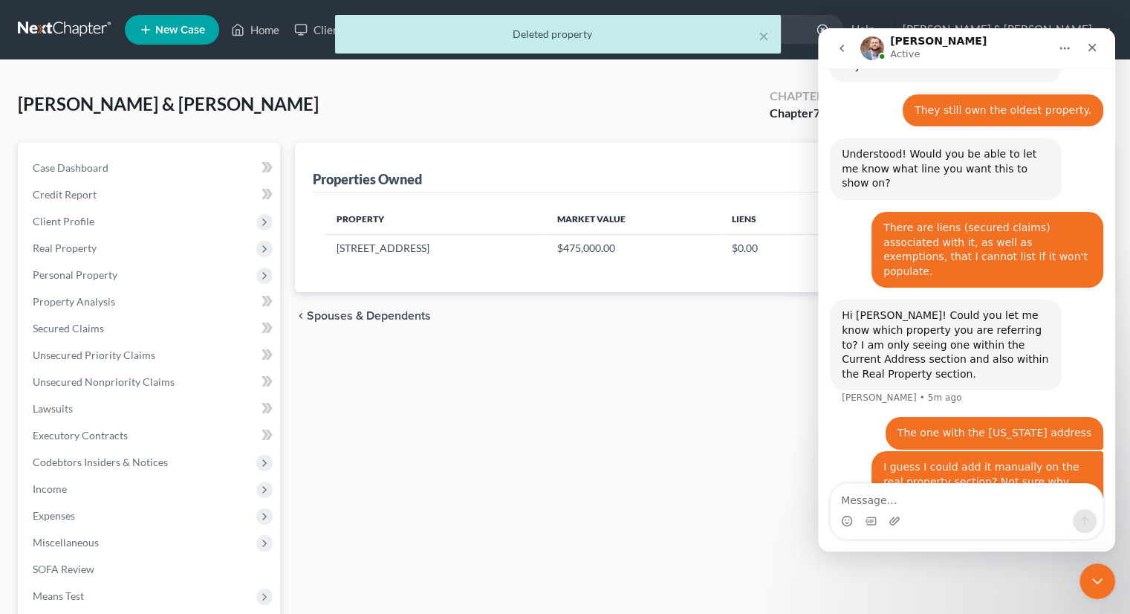
click at [928, 511] on div "Intercom messenger" at bounding box center [967, 521] width 272 height 24
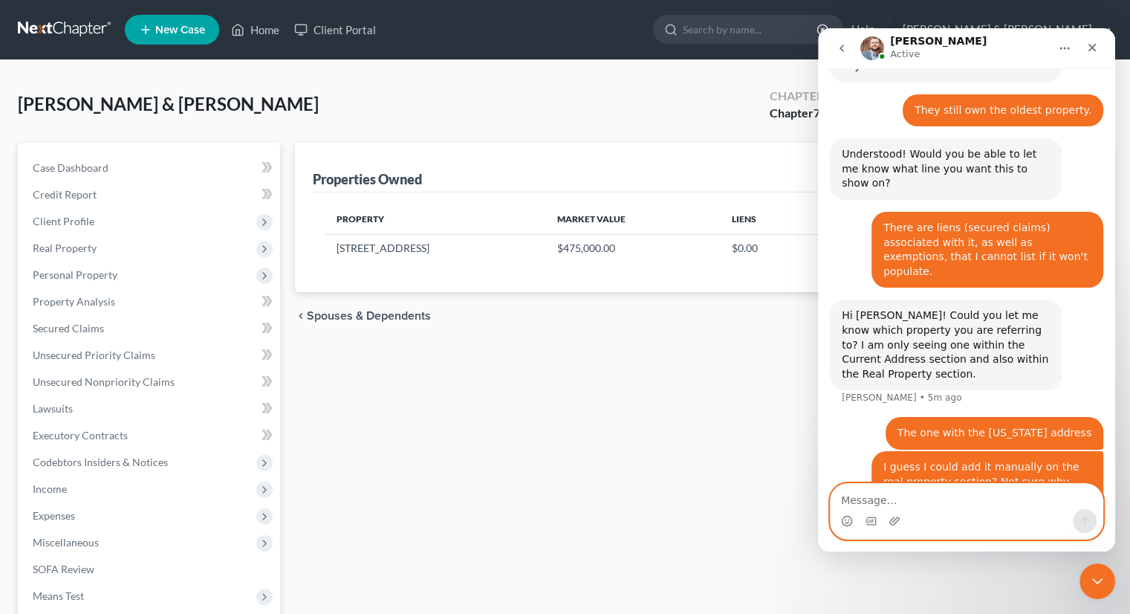
click at [867, 496] on textarea "Message…" at bounding box center [967, 496] width 272 height 25
type textarea "good enough, I've added it manually."
click at [1088, 514] on button "Send a message…" at bounding box center [1085, 521] width 24 height 24
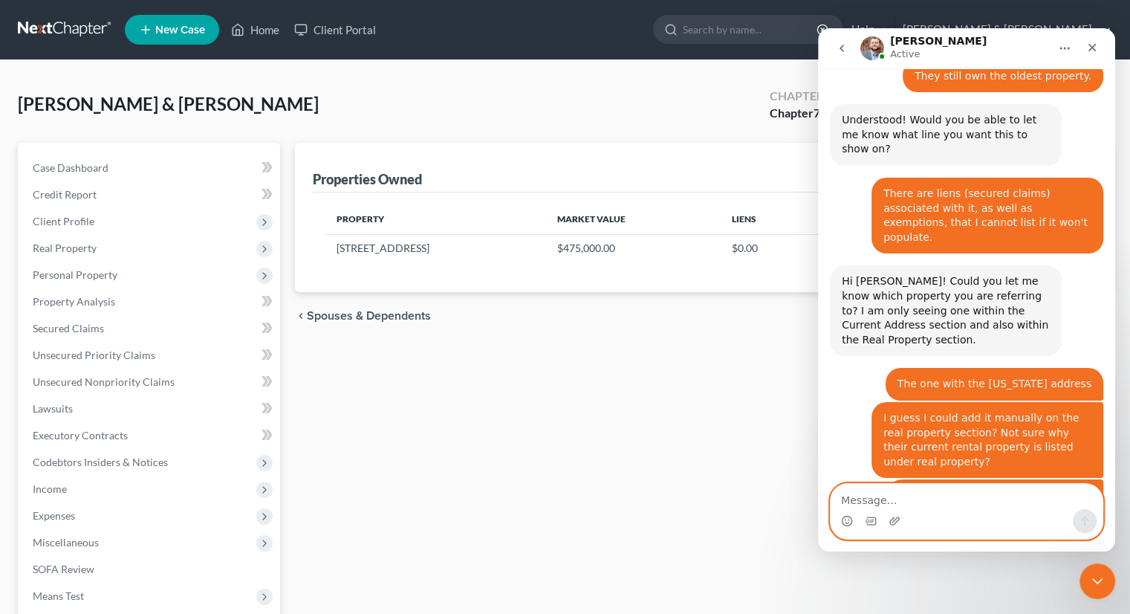
scroll to position [762, 0]
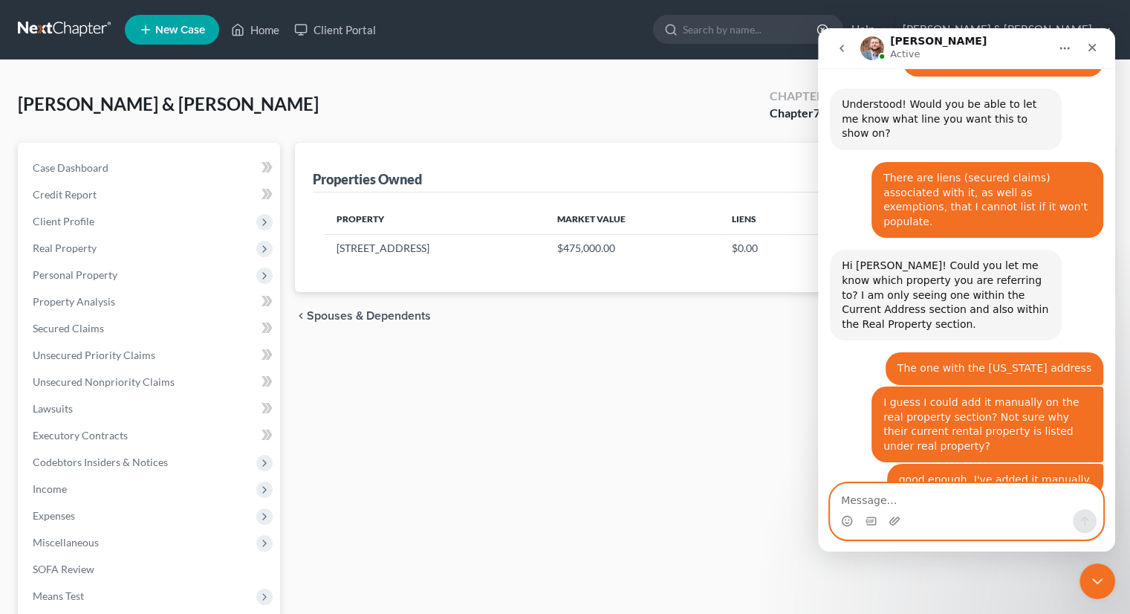
click at [905, 498] on textarea "Message…" at bounding box center [967, 496] width 272 height 25
type textarea "k"
click at [1095, 47] on icon "Close" at bounding box center [1093, 48] width 12 height 12
